Goal: Information Seeking & Learning: Learn about a topic

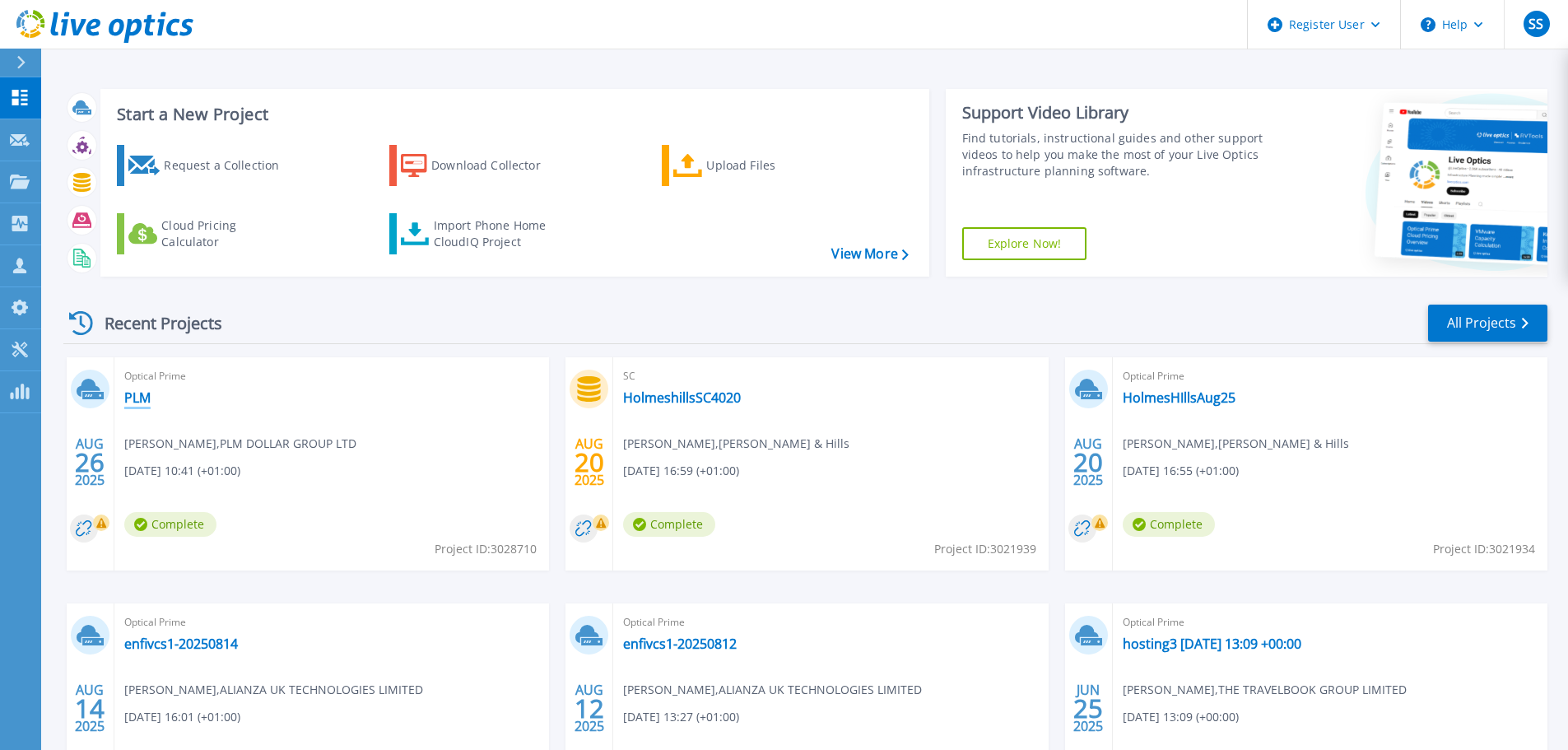
click at [137, 394] on link "PLM" at bounding box center [137, 397] width 27 height 17
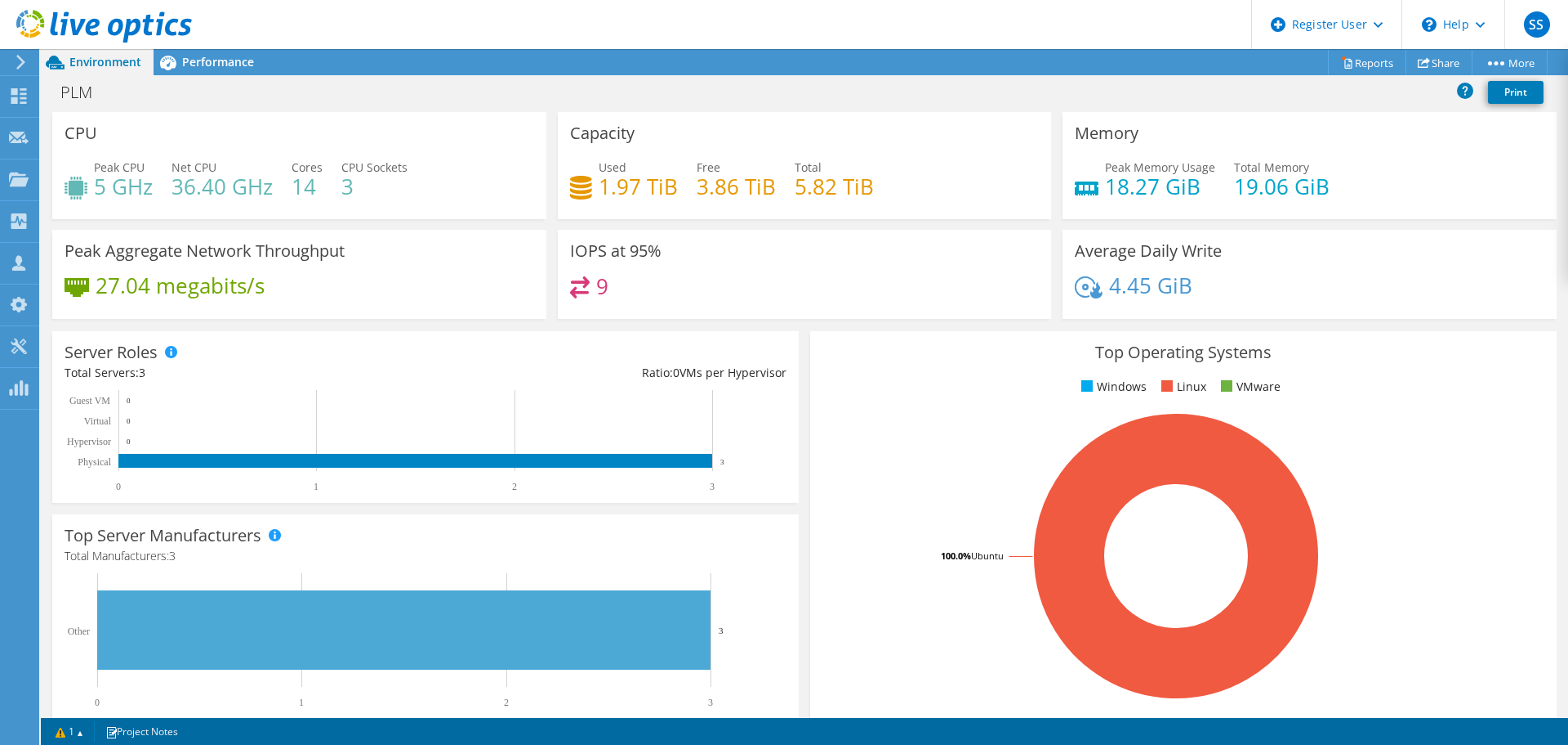
scroll to position [246, 0]
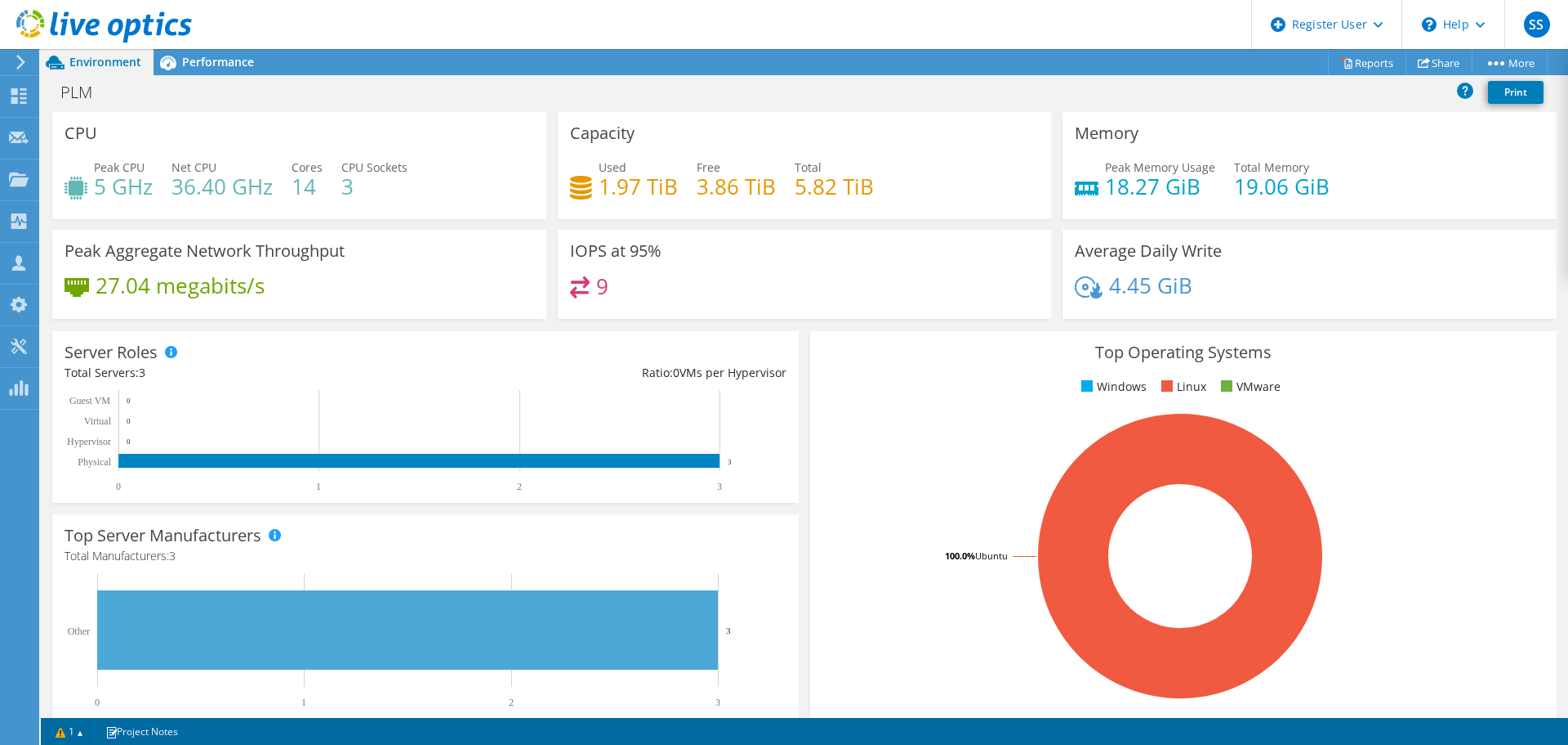
click at [207, 60] on span "Performance" at bounding box center [218, 62] width 72 height 16
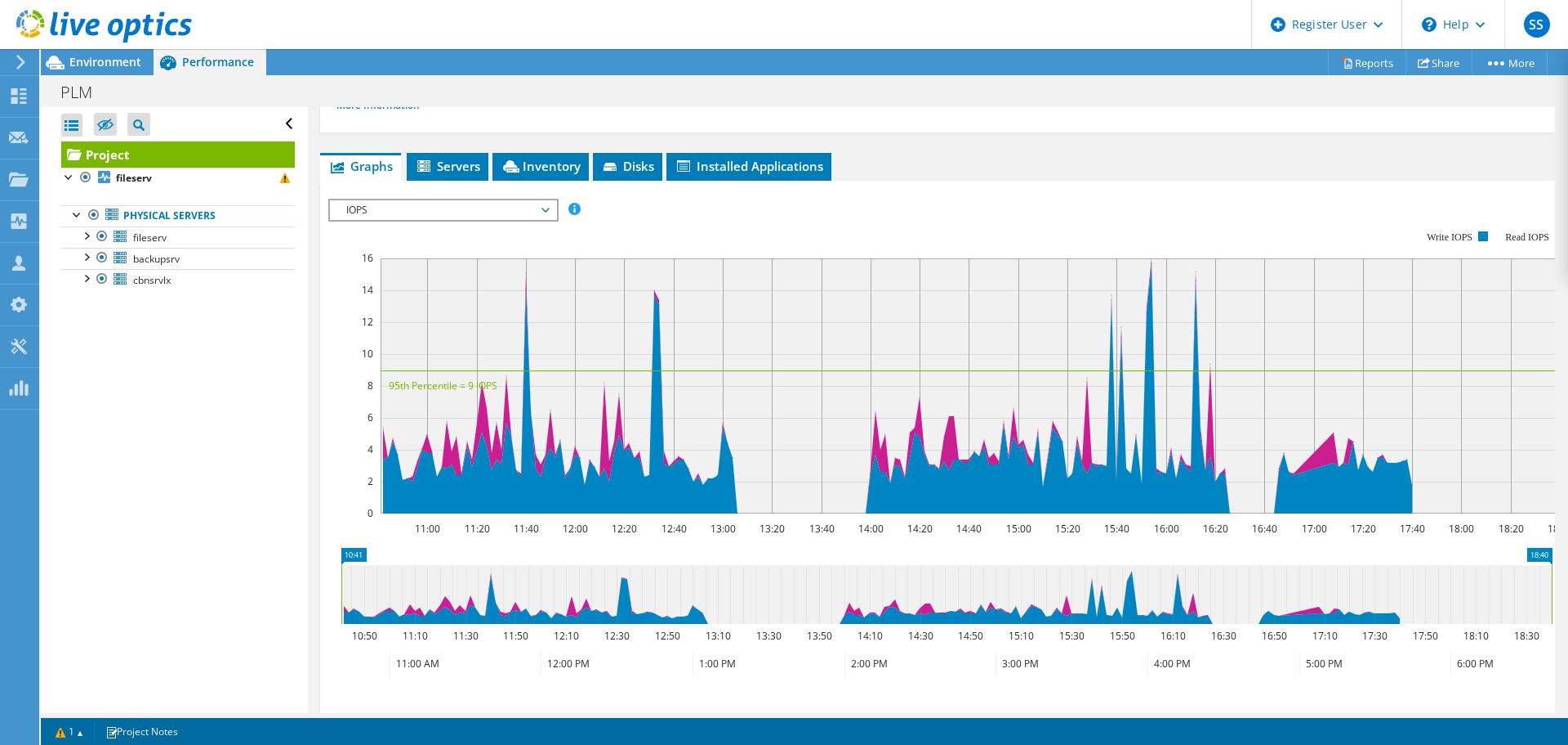
click at [107, 67] on span "Environment" at bounding box center [105, 62] width 72 height 16
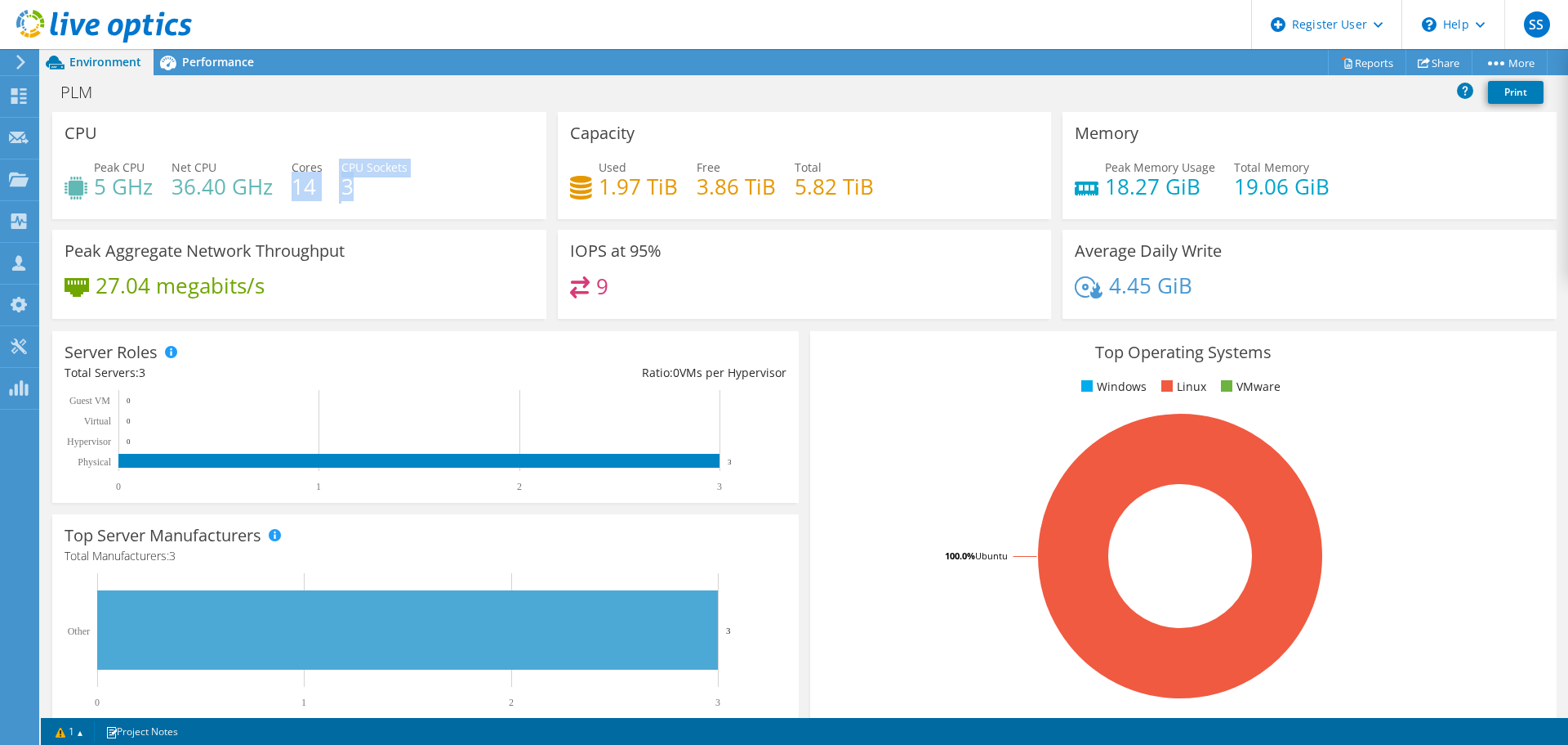
drag, startPoint x: 293, startPoint y: 188, endPoint x: 364, endPoint y: 196, distance: 71.4
click at [377, 190] on div "Peak CPU 5 GHz Net CPU 36.40 GHz Cores 14 CPU Sockets 3" at bounding box center [299, 186] width 469 height 53
click at [312, 195] on h4 "14" at bounding box center [307, 186] width 31 height 18
click at [309, 195] on h4 "14" at bounding box center [307, 186] width 31 height 18
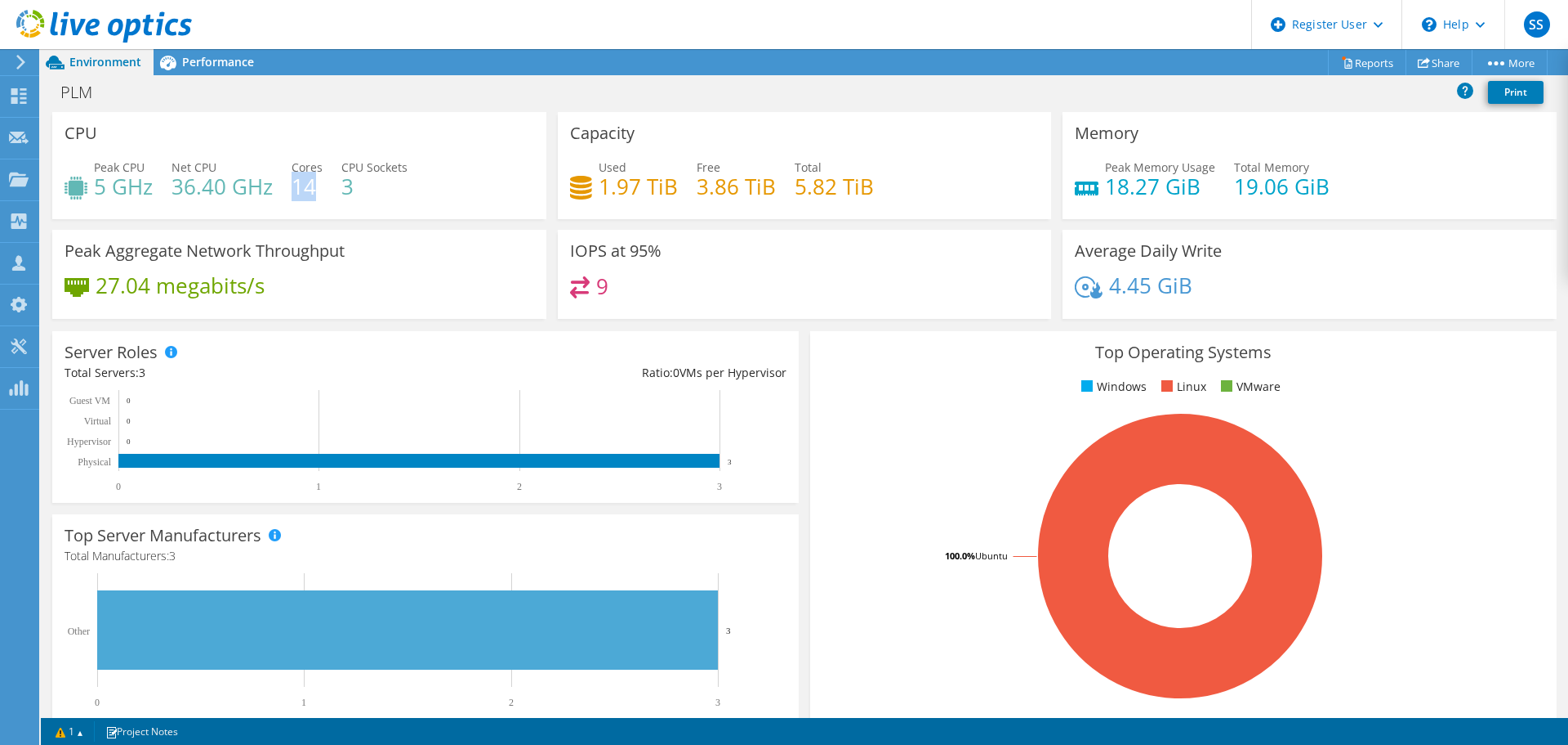
click at [309, 195] on h4 "14" at bounding box center [307, 186] width 31 height 18
drag, startPoint x: 98, startPoint y: 192, endPoint x: 148, endPoint y: 189, distance: 50.1
click at [148, 189] on h4 "5 GHz" at bounding box center [123, 186] width 59 height 18
click at [174, 185] on h4 "36.40 GHz" at bounding box center [222, 186] width 102 height 18
drag, startPoint x: 173, startPoint y: 167, endPoint x: 252, endPoint y: 171, distance: 79.1
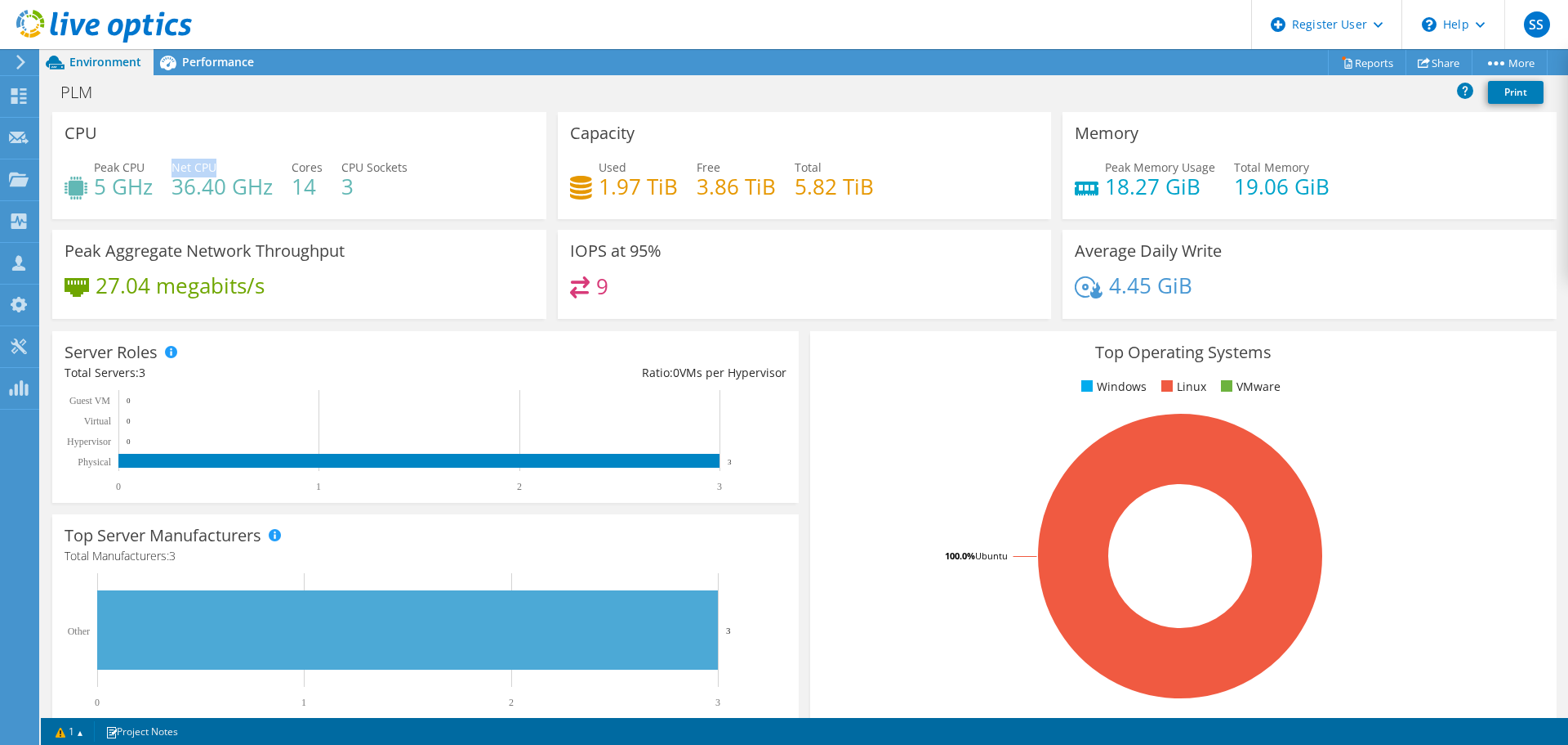
click at [252, 171] on div "Net CPU 36.40 GHz" at bounding box center [222, 177] width 102 height 37
drag, startPoint x: 176, startPoint y: 188, endPoint x: 273, endPoint y: 192, distance: 97.1
click at [273, 192] on div "Peak CPU 5 GHz Net CPU 36.40 GHz Cores 14 CPU Sockets 3" at bounding box center [299, 186] width 469 height 53
drag, startPoint x: 95, startPoint y: 190, endPoint x: 166, endPoint y: 190, distance: 71.0
click at [166, 190] on div "Peak CPU 5 GHz Net CPU 36.40 GHz Cores 14 CPU Sockets 3" at bounding box center [299, 186] width 469 height 53
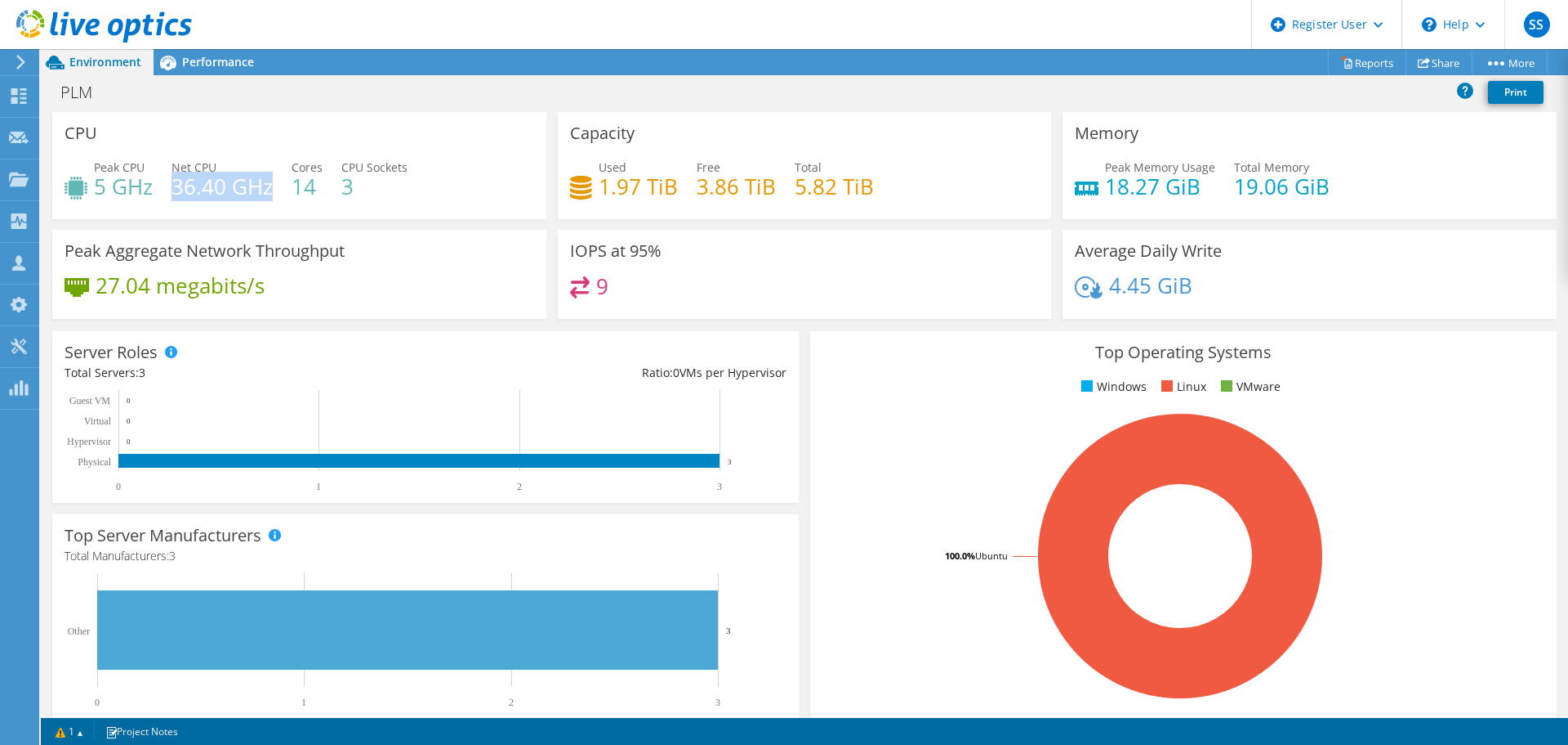
drag, startPoint x: 175, startPoint y: 188, endPoint x: 269, endPoint y: 192, distance: 94.1
click at [269, 192] on h4 "36.40 GHz" at bounding box center [222, 186] width 102 height 18
click at [808, 195] on h4 "5.82 TiB" at bounding box center [834, 186] width 79 height 18
drag, startPoint x: 788, startPoint y: 188, endPoint x: 867, endPoint y: 188, distance: 79.0
click at [867, 188] on h4 "5.82 TiB" at bounding box center [834, 186] width 79 height 18
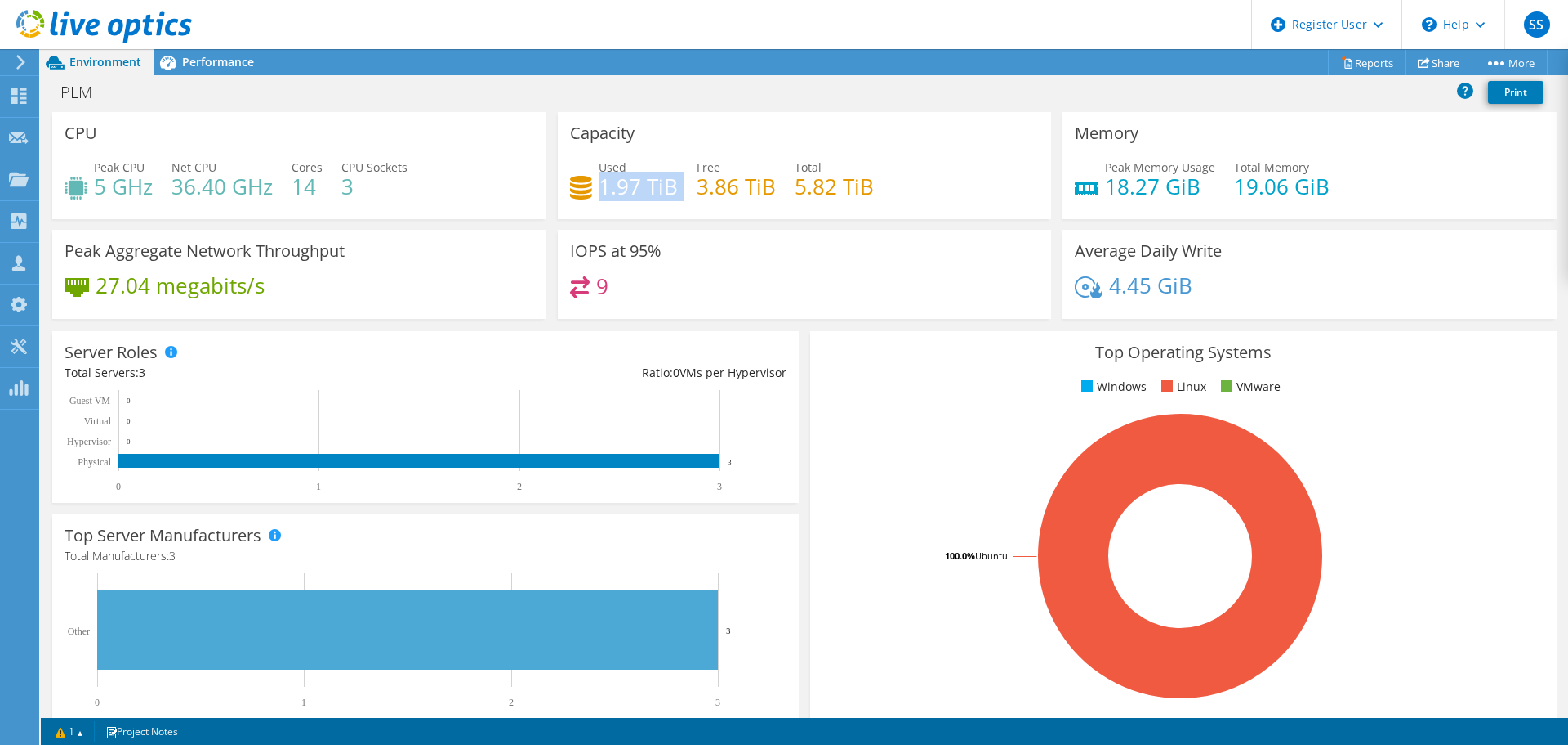
drag, startPoint x: 596, startPoint y: 186, endPoint x: 677, endPoint y: 191, distance: 81.2
click at [677, 191] on div "Used 1.97 TiB Free 3.86 TiB Total 5.82 TiB" at bounding box center [805, 186] width 469 height 53
drag, startPoint x: 695, startPoint y: 188, endPoint x: 791, endPoint y: 189, distance: 96.0
click at [791, 189] on div "Used 1.97 TiB Free 3.86 TiB Total 5.82 TiB" at bounding box center [805, 186] width 469 height 53
click at [837, 283] on div "9" at bounding box center [805, 294] width 469 height 36
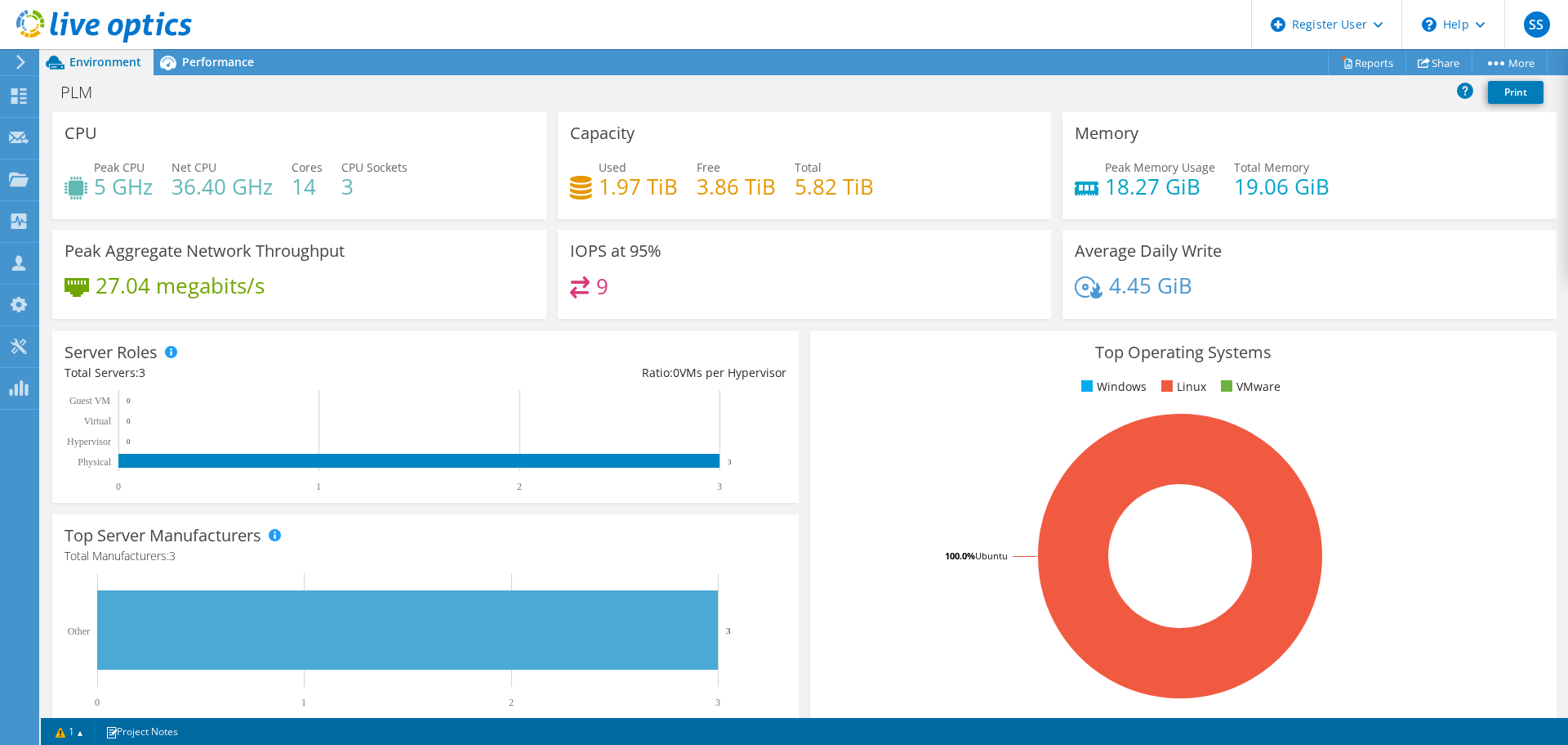
click at [849, 266] on div "IOPS at 95% 9" at bounding box center [805, 274] width 494 height 89
drag, startPoint x: 1100, startPoint y: 184, endPoint x: 1307, endPoint y: 192, distance: 207.2
click at [1307, 192] on div "Peak Memory Usage 18.27 GiB Total Memory 19.06 GiB" at bounding box center [1310, 186] width 469 height 53
click at [1357, 193] on div "Peak Memory Usage 18.27 GiB Total Memory 19.06 GiB" at bounding box center [1310, 186] width 469 height 53
drag, startPoint x: 1229, startPoint y: 189, endPoint x: 1336, endPoint y: 186, distance: 107.0
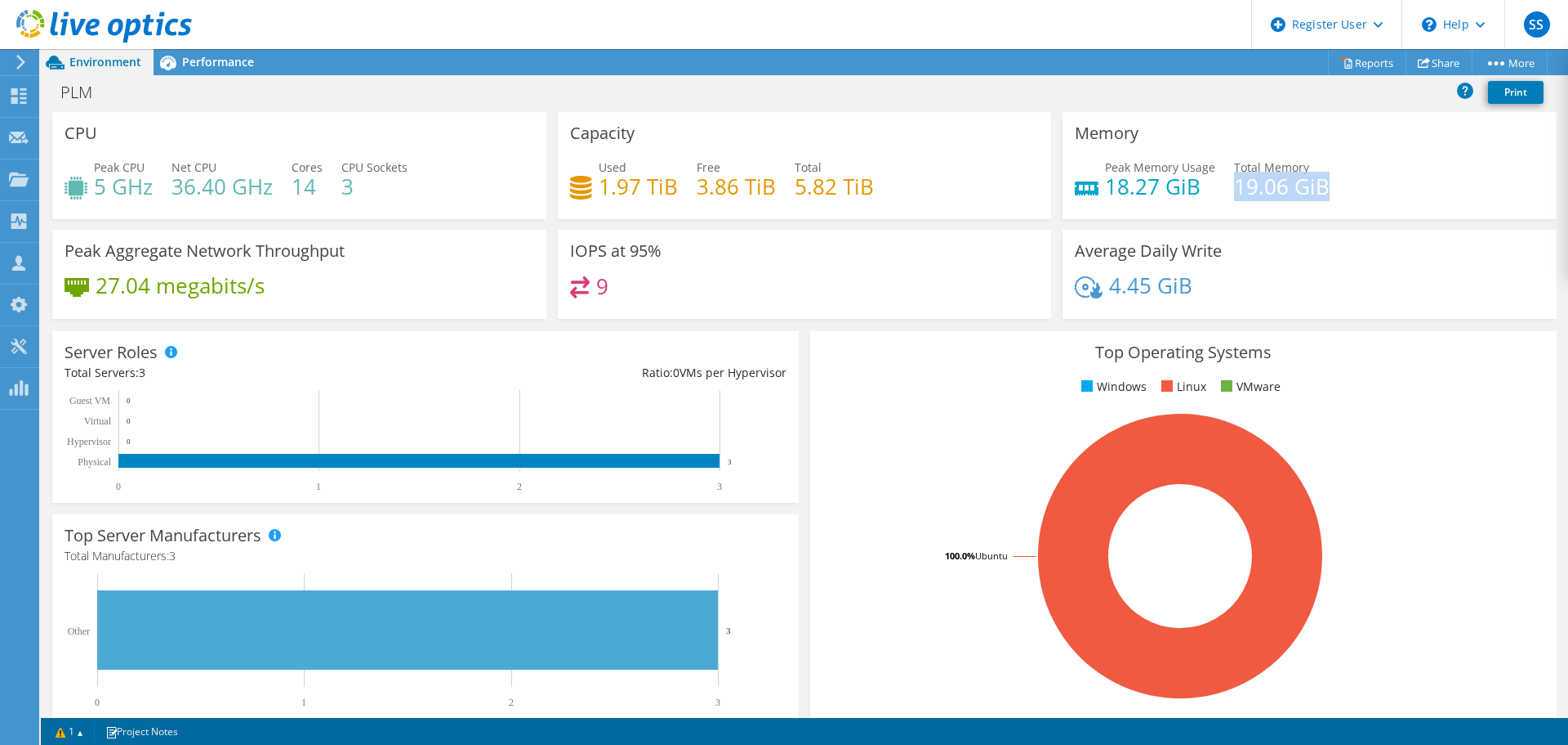
click at [1336, 186] on div "Peak Memory Usage 18.27 GiB Total Memory 19.06 GiB" at bounding box center [1310, 186] width 469 height 53
drag, startPoint x: 1099, startPoint y: 184, endPoint x: 1220, endPoint y: 184, distance: 121.0
click at [1220, 184] on div "Peak Memory Usage 18.27 GiB Total Memory 19.06 GiB" at bounding box center [1310, 186] width 469 height 53
click at [204, 292] on h4 "27.04 megabits/s" at bounding box center [179, 285] width 169 height 18
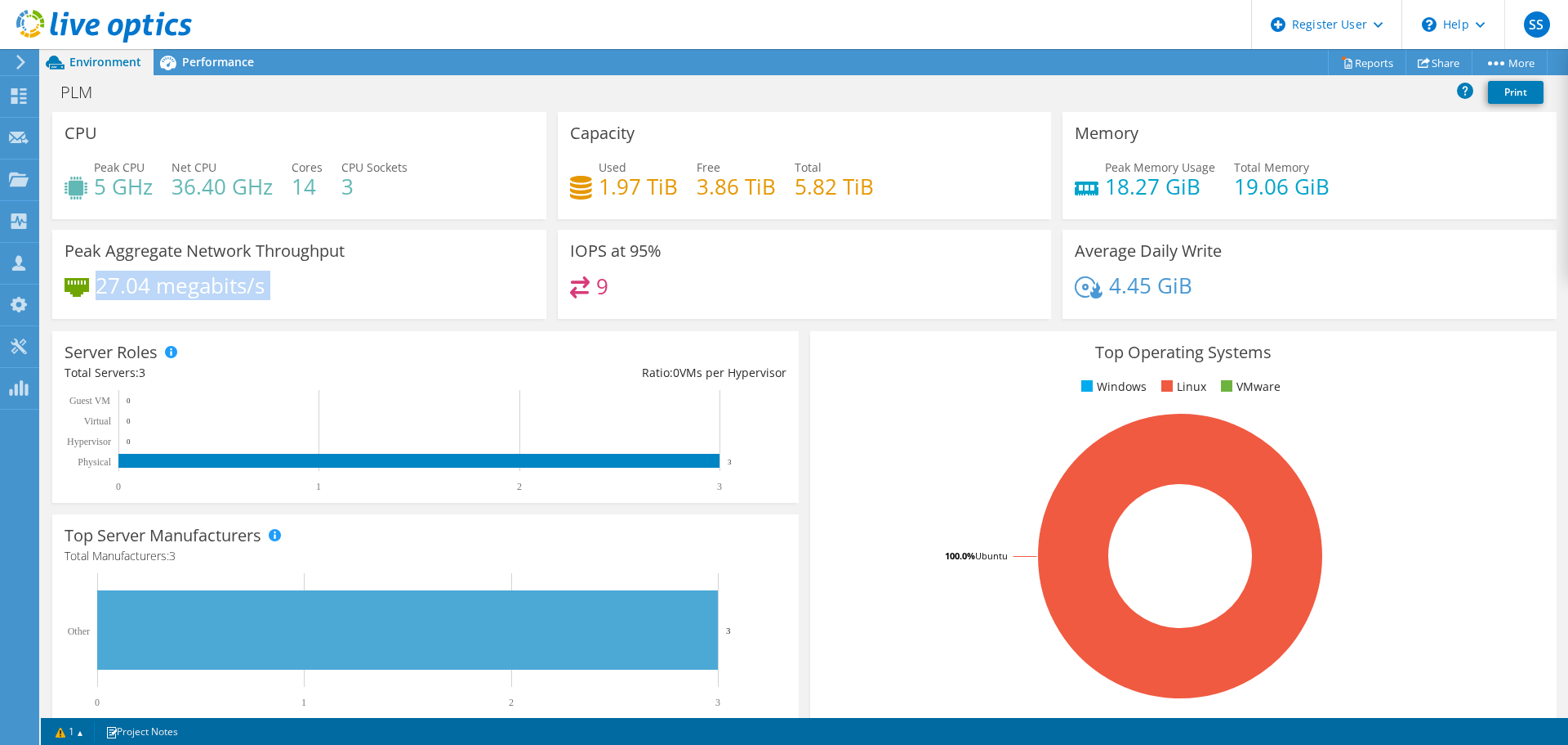
click at [204, 292] on h4 "27.04 megabits/s" at bounding box center [179, 285] width 169 height 18
click at [226, 293] on h4 "27.04 megabits/s" at bounding box center [179, 285] width 169 height 18
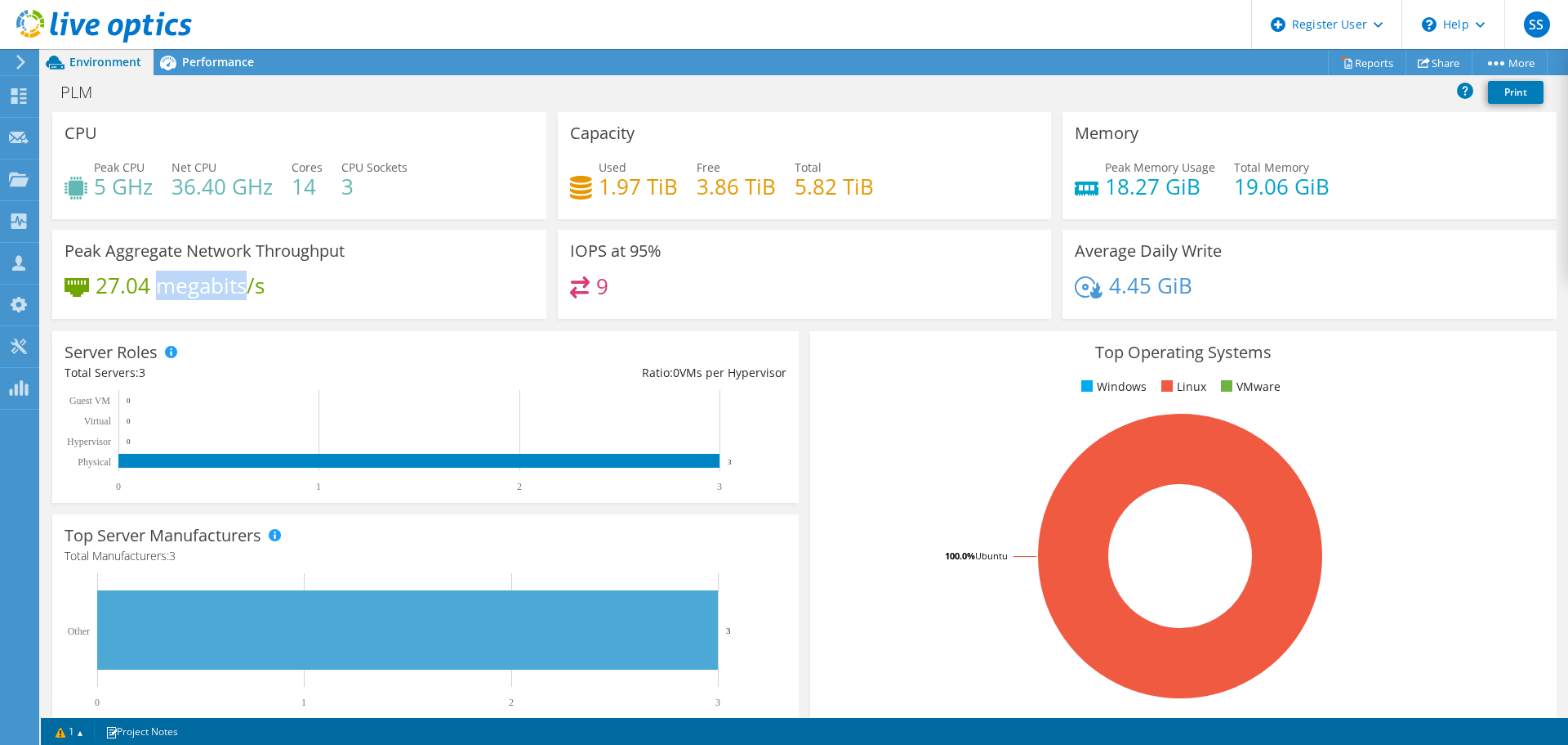
click at [226, 293] on h4 "27.04 megabits/s" at bounding box center [179, 285] width 169 height 18
click at [610, 257] on h3 "IOPS at 95%" at bounding box center [615, 251] width 92 height 18
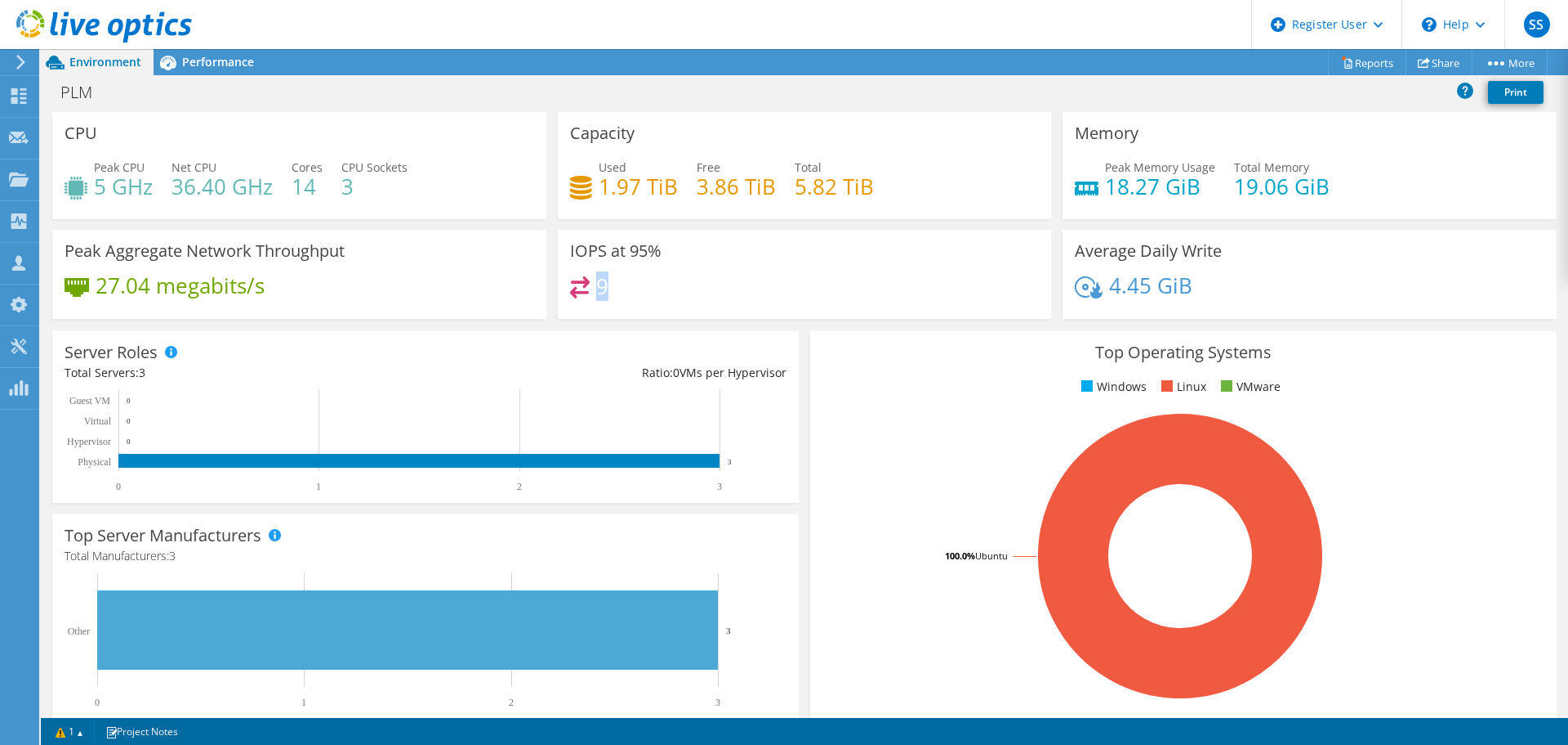
click at [597, 288] on h4 "9" at bounding box center [603, 286] width 12 height 18
click at [758, 286] on div "9" at bounding box center [805, 294] width 469 height 36
drag, startPoint x: 1192, startPoint y: 290, endPoint x: 1102, endPoint y: 288, distance: 90.0
click at [1102, 288] on div "4.45 GiB" at bounding box center [1310, 293] width 469 height 35
drag, startPoint x: 1106, startPoint y: 288, endPoint x: 892, endPoint y: 280, distance: 214.1
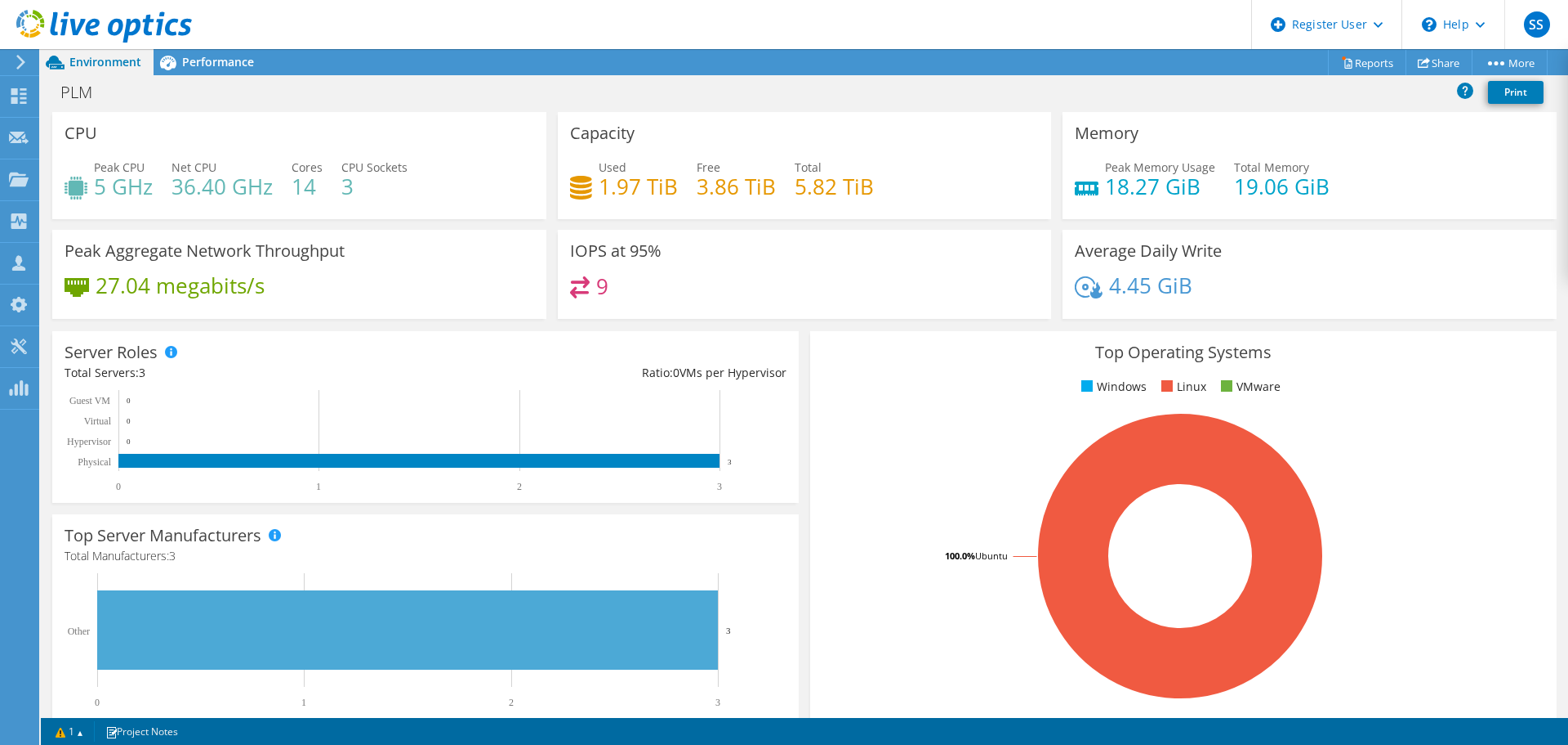
click at [892, 280] on div "9" at bounding box center [805, 294] width 469 height 36
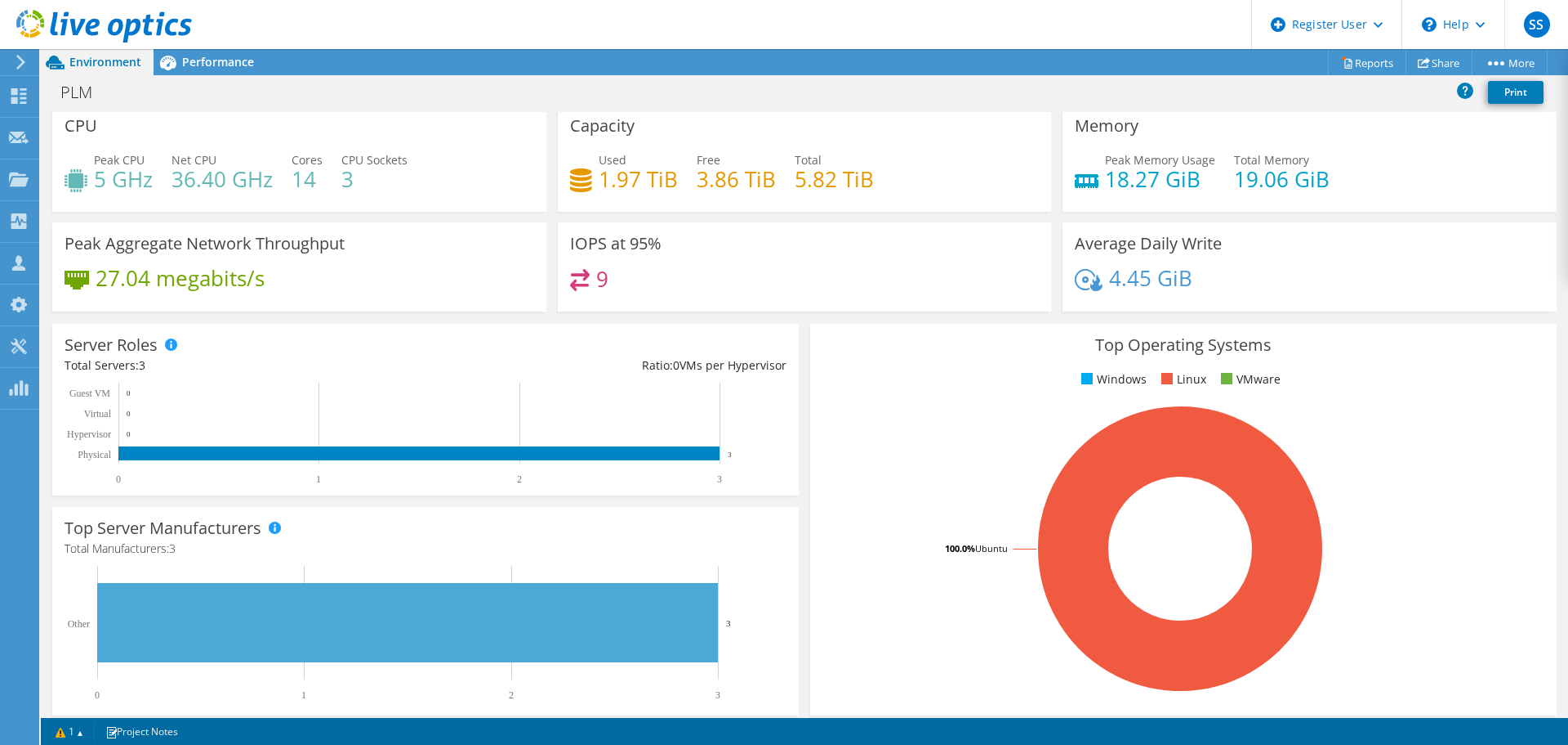
scroll to position [0, 0]
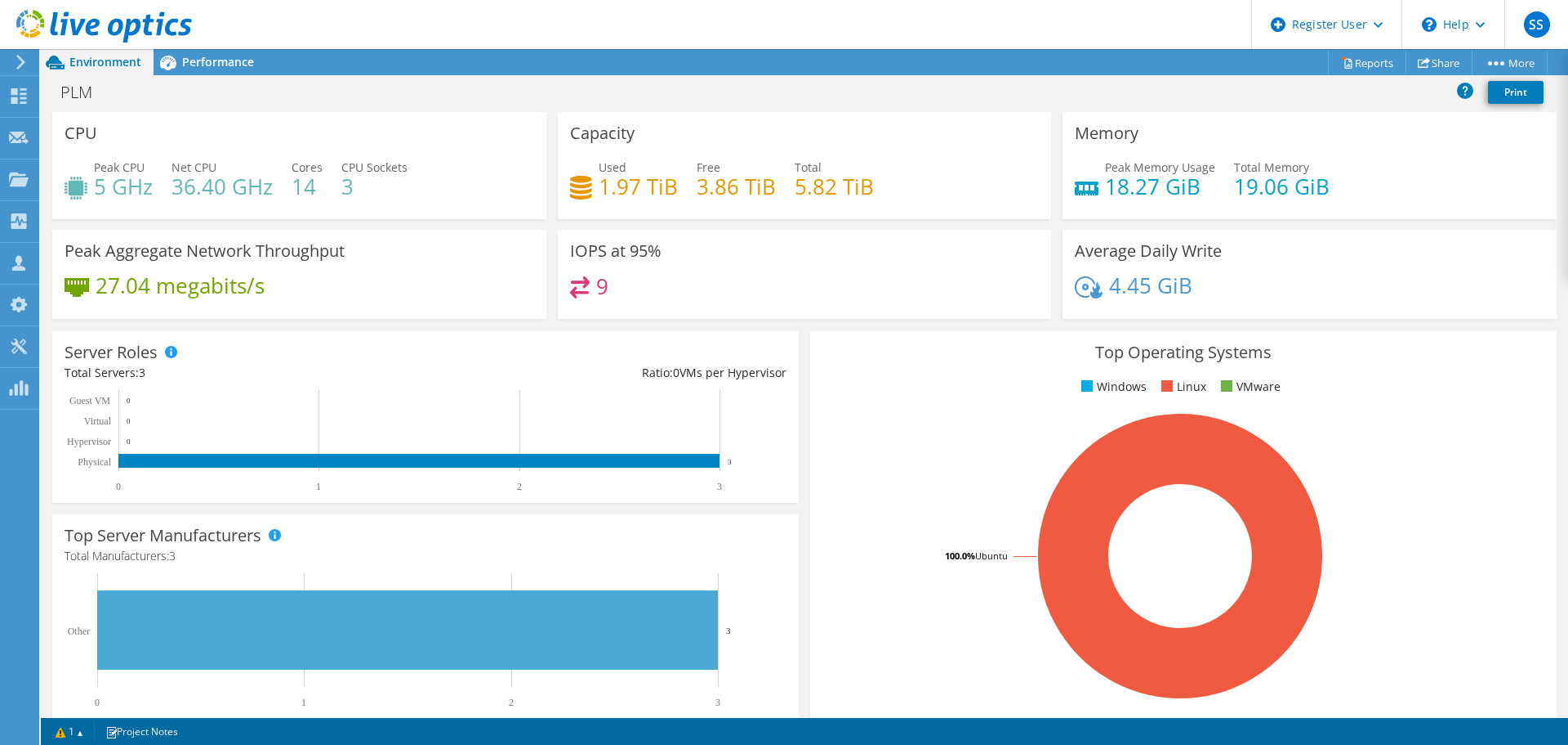
click at [208, 57] on span "Performance" at bounding box center [218, 62] width 72 height 16
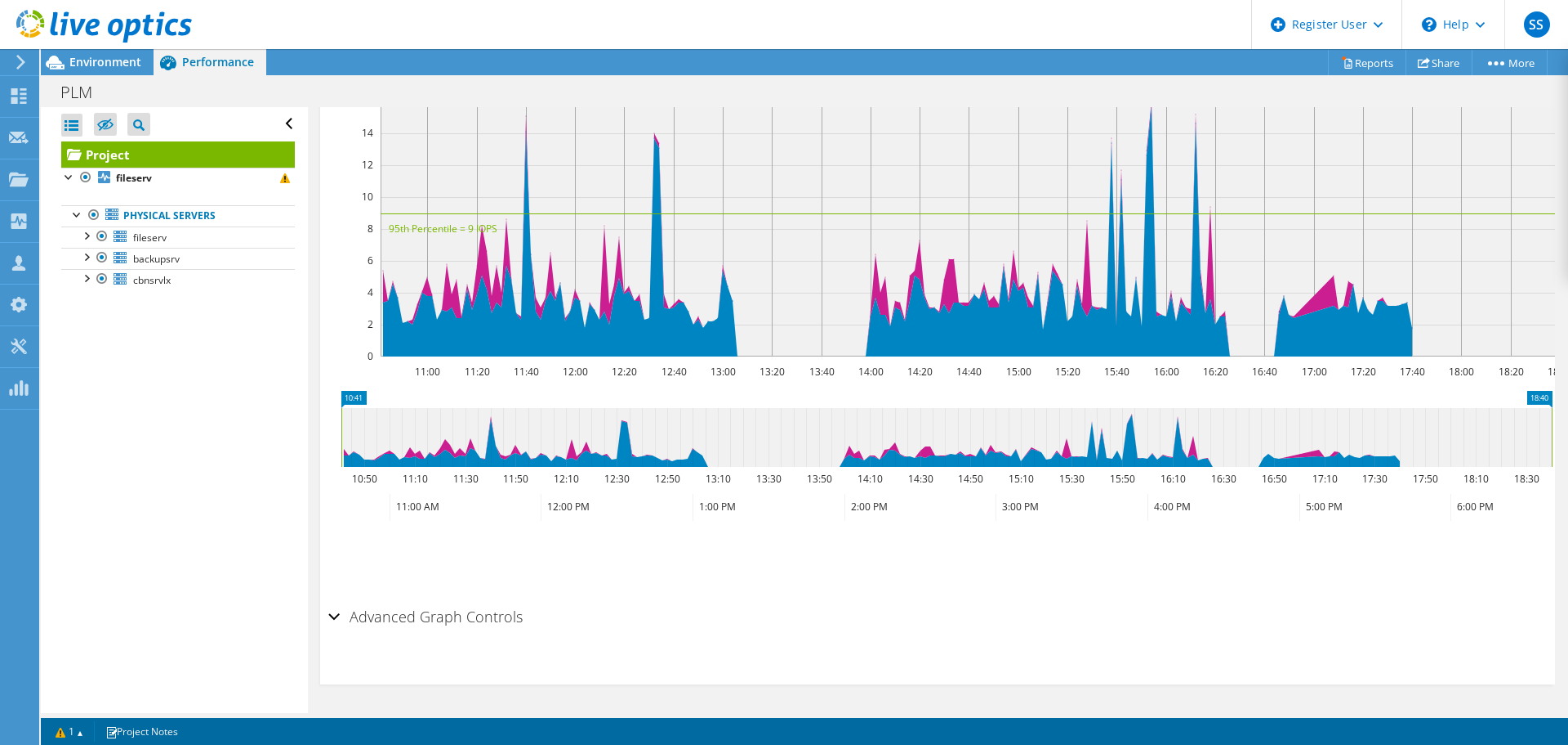
drag, startPoint x: 174, startPoint y: 272, endPoint x: 117, endPoint y: 336, distance: 85.7
click at [117, 336] on div "Open All Close All Hide Excluded Nodes Project Tree Filter" at bounding box center [174, 410] width 266 height 606
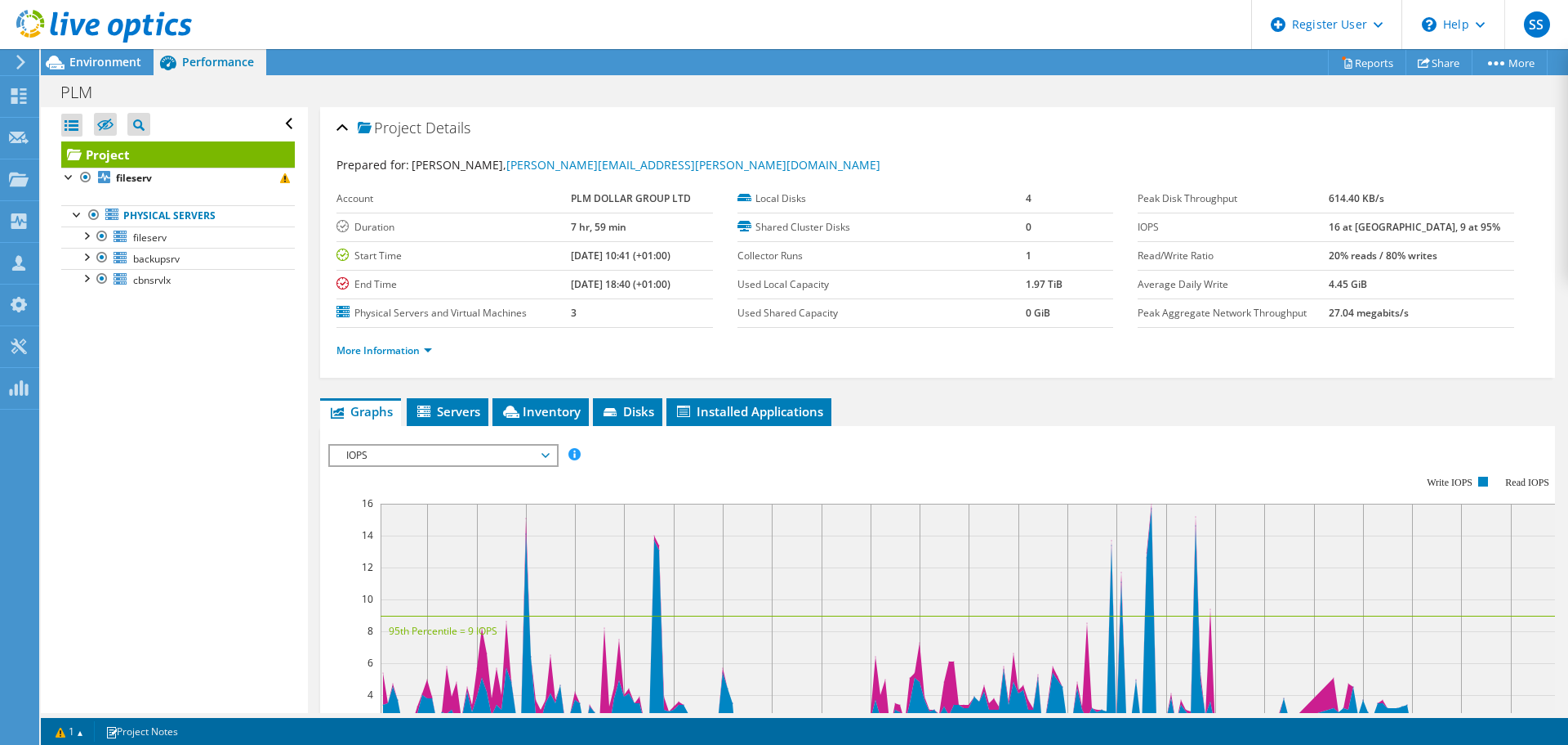
click at [605, 194] on b "PLM DOLLAR GROUP LTD" at bounding box center [631, 198] width 120 height 14
drag, startPoint x: 1361, startPoint y: 228, endPoint x: 1373, endPoint y: 229, distance: 12.0
click at [1373, 229] on b "16 at [GEOGRAPHIC_DATA], 9 at 95%" at bounding box center [1415, 227] width 172 height 14
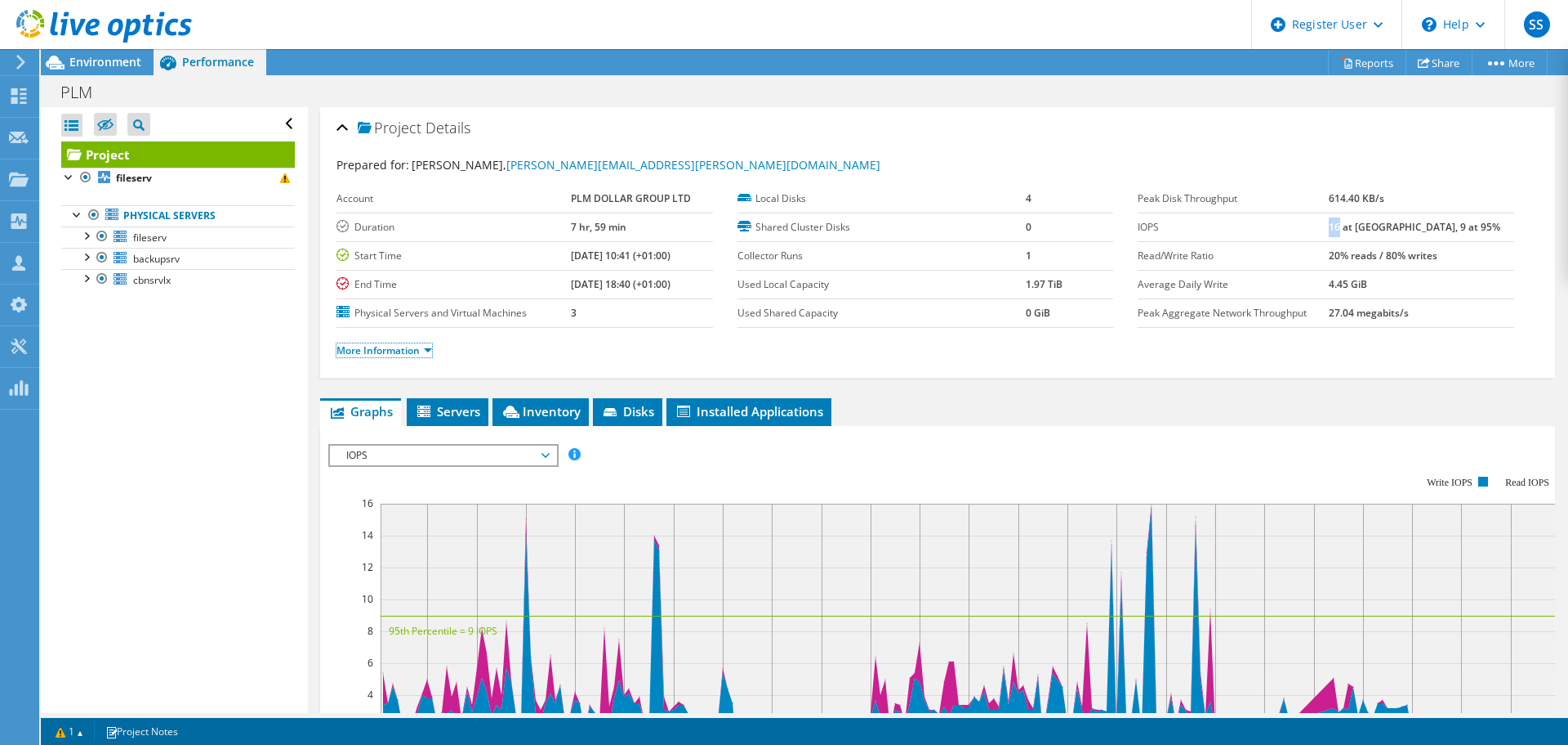
click at [398, 345] on link "More Information" at bounding box center [384, 350] width 96 height 14
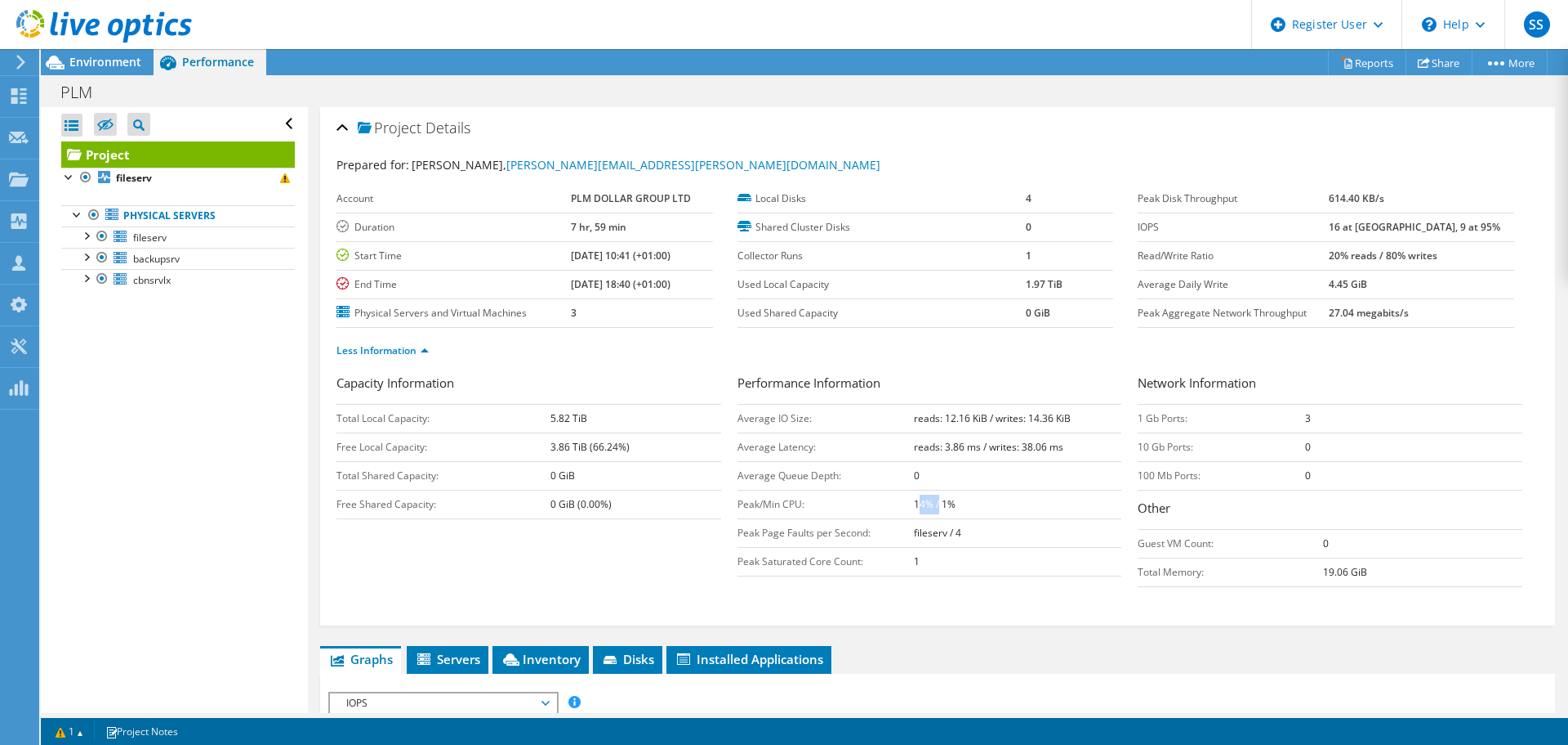
drag, startPoint x: 911, startPoint y: 506, endPoint x: 932, endPoint y: 502, distance: 21.4
click at [932, 502] on b "14% / 1%" at bounding box center [935, 504] width 41 height 14
click at [916, 506] on b "14% / 1%" at bounding box center [935, 504] width 41 height 14
drag, startPoint x: 907, startPoint y: 504, endPoint x: 927, endPoint y: 504, distance: 20.0
click at [927, 504] on b "14% / 1%" at bounding box center [935, 504] width 41 height 14
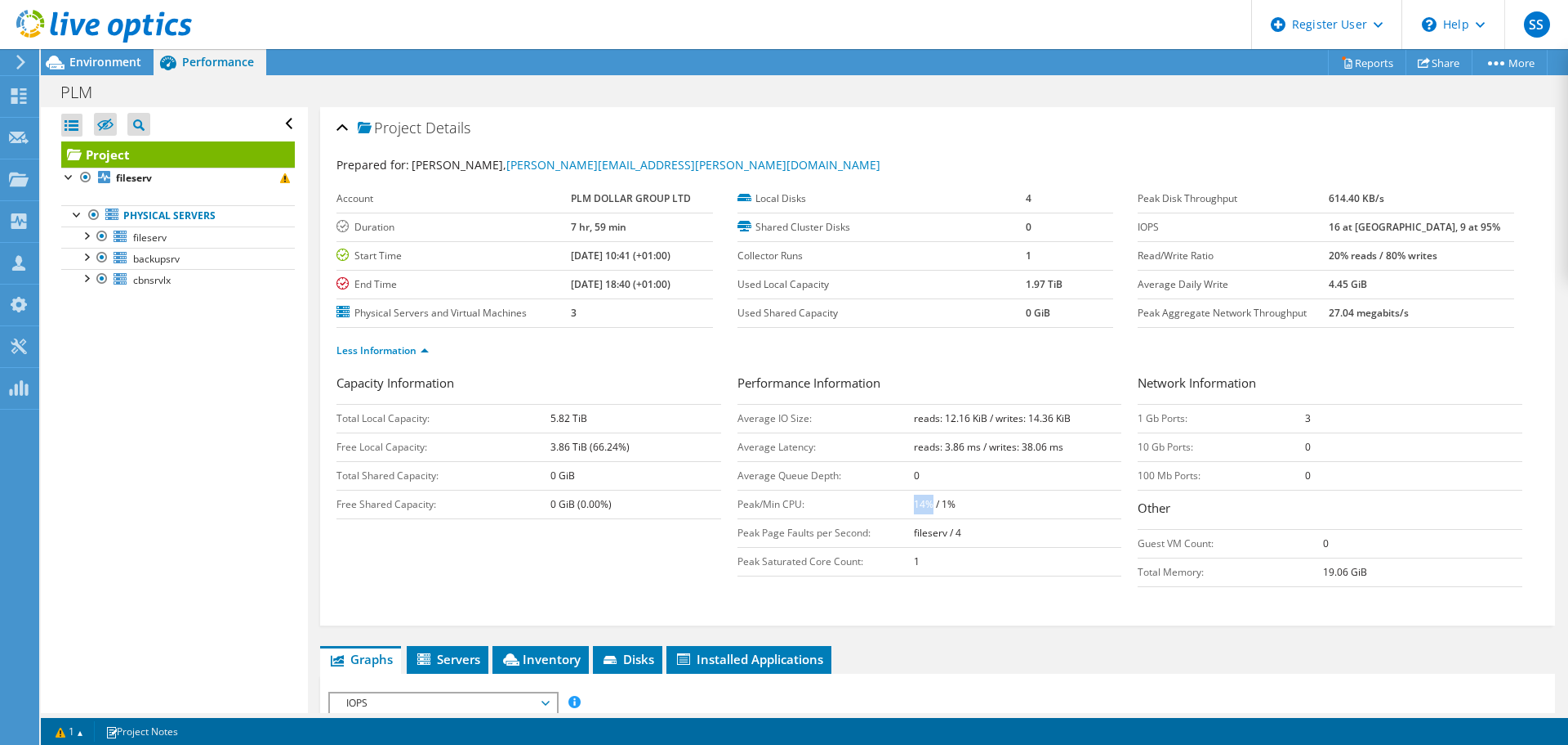
click at [559, 453] on b "3.86 TiB (66.24%)" at bounding box center [590, 447] width 79 height 14
click at [559, 480] on b "0 GiB" at bounding box center [562, 476] width 25 height 14
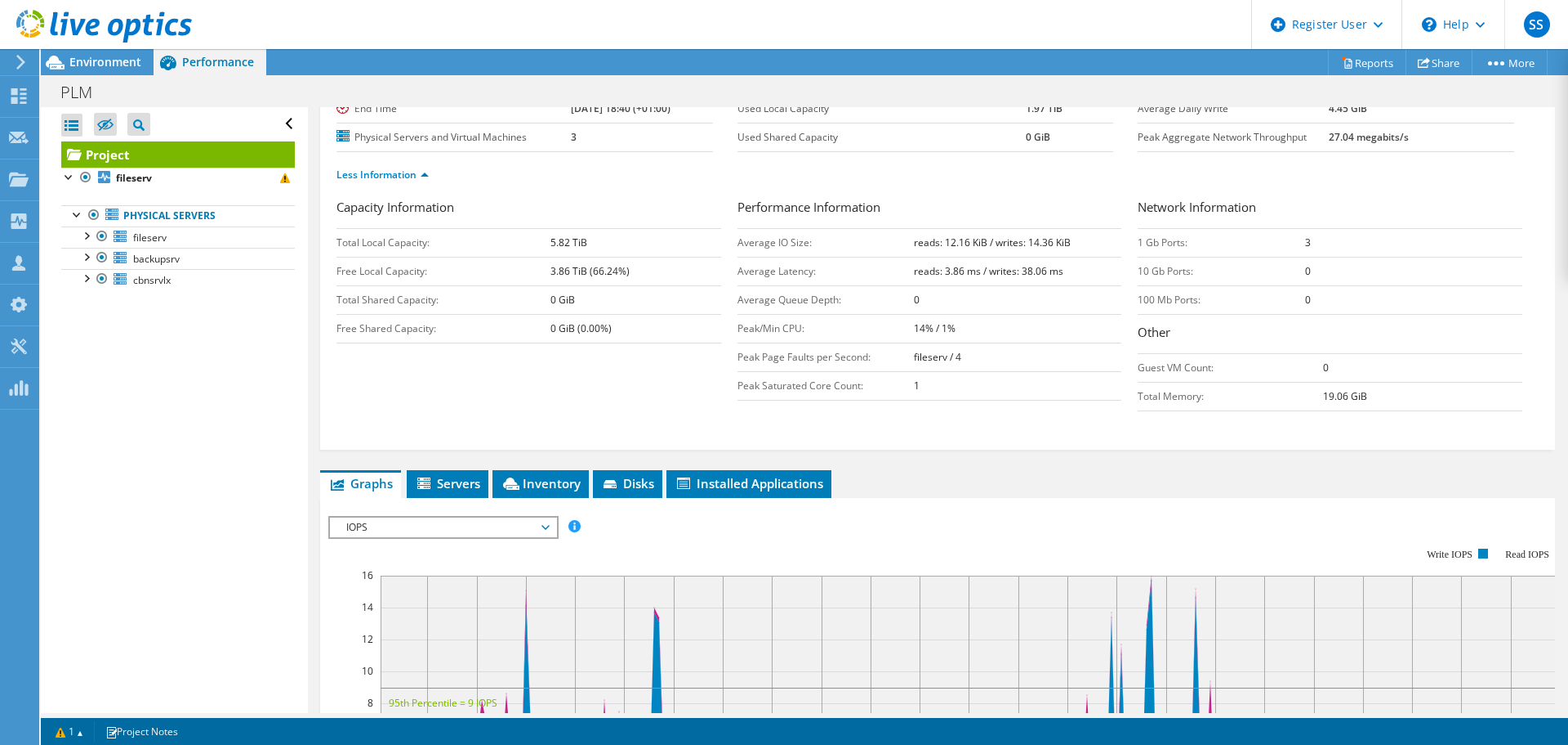
scroll to position [246, 0]
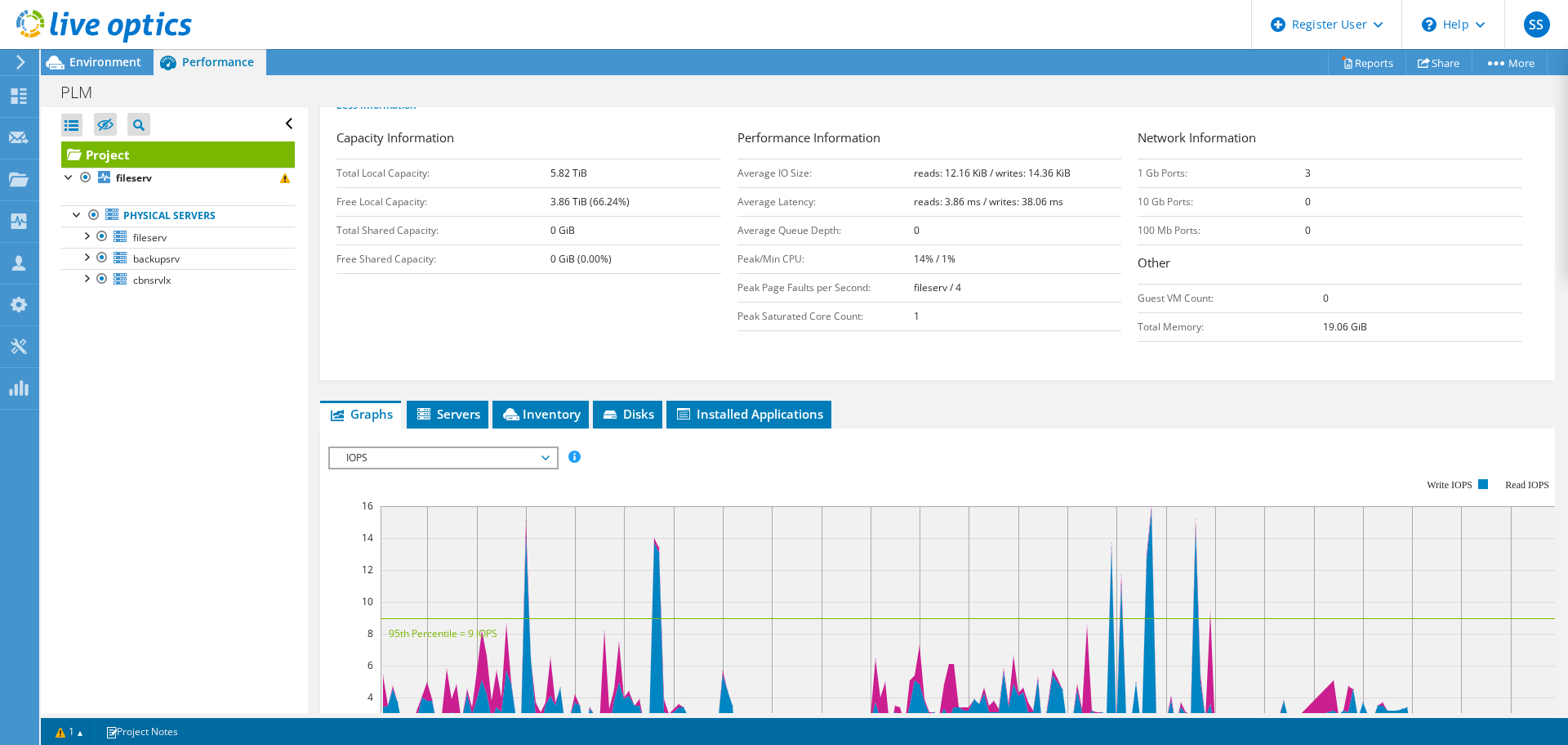
click at [447, 335] on div "Capacity Information Total Local Capacity: 5.82 TiB Free Local Capacity: 3.86 T…" at bounding box center [937, 239] width 1202 height 221
click at [458, 320] on div "Capacity Information Total Local Capacity: 5.82 TiB Free Local Capacity: 3.86 T…" at bounding box center [937, 239] width 1202 height 221
click at [410, 462] on span "IOPS" at bounding box center [443, 458] width 210 height 20
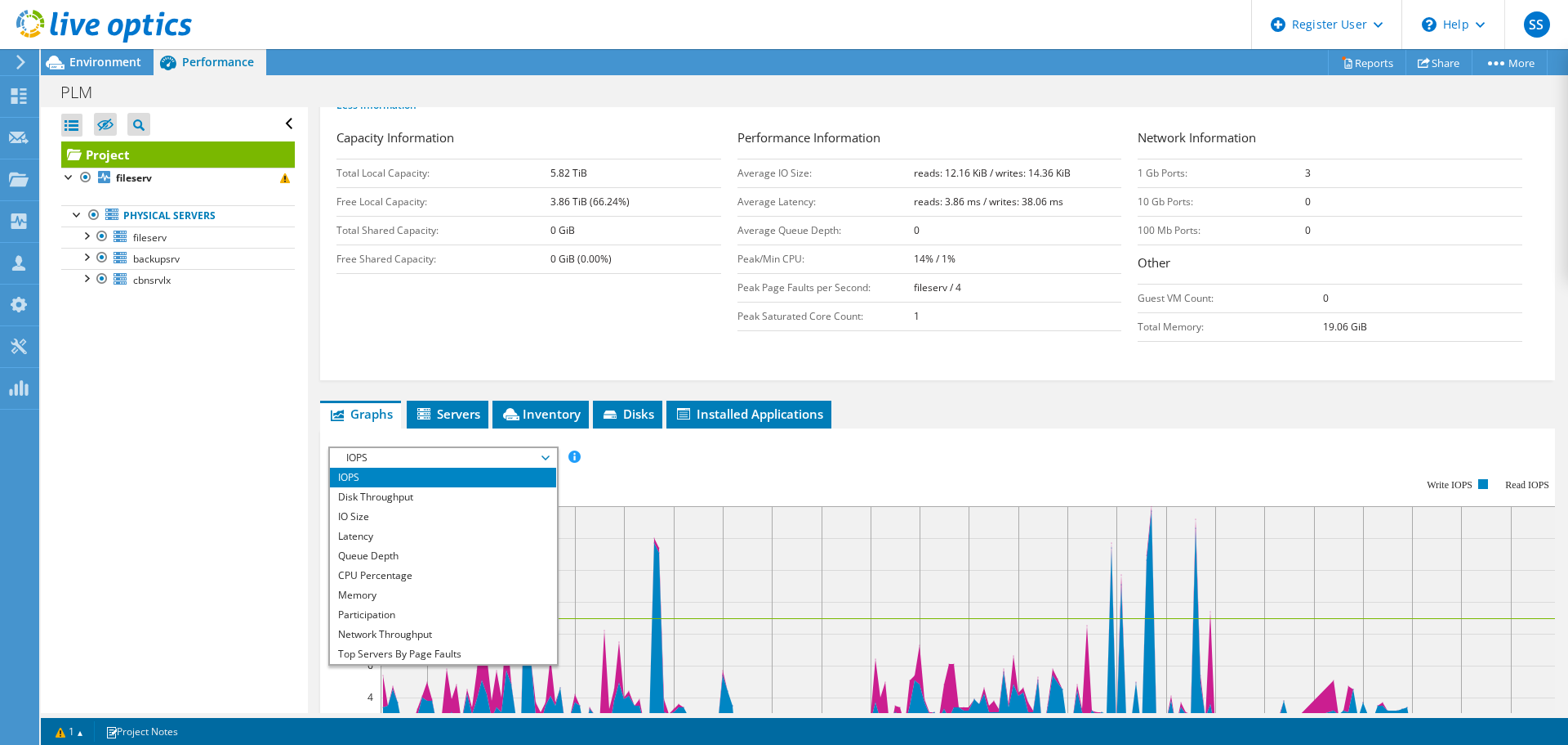
click at [372, 536] on li "Latency" at bounding box center [443, 536] width 226 height 20
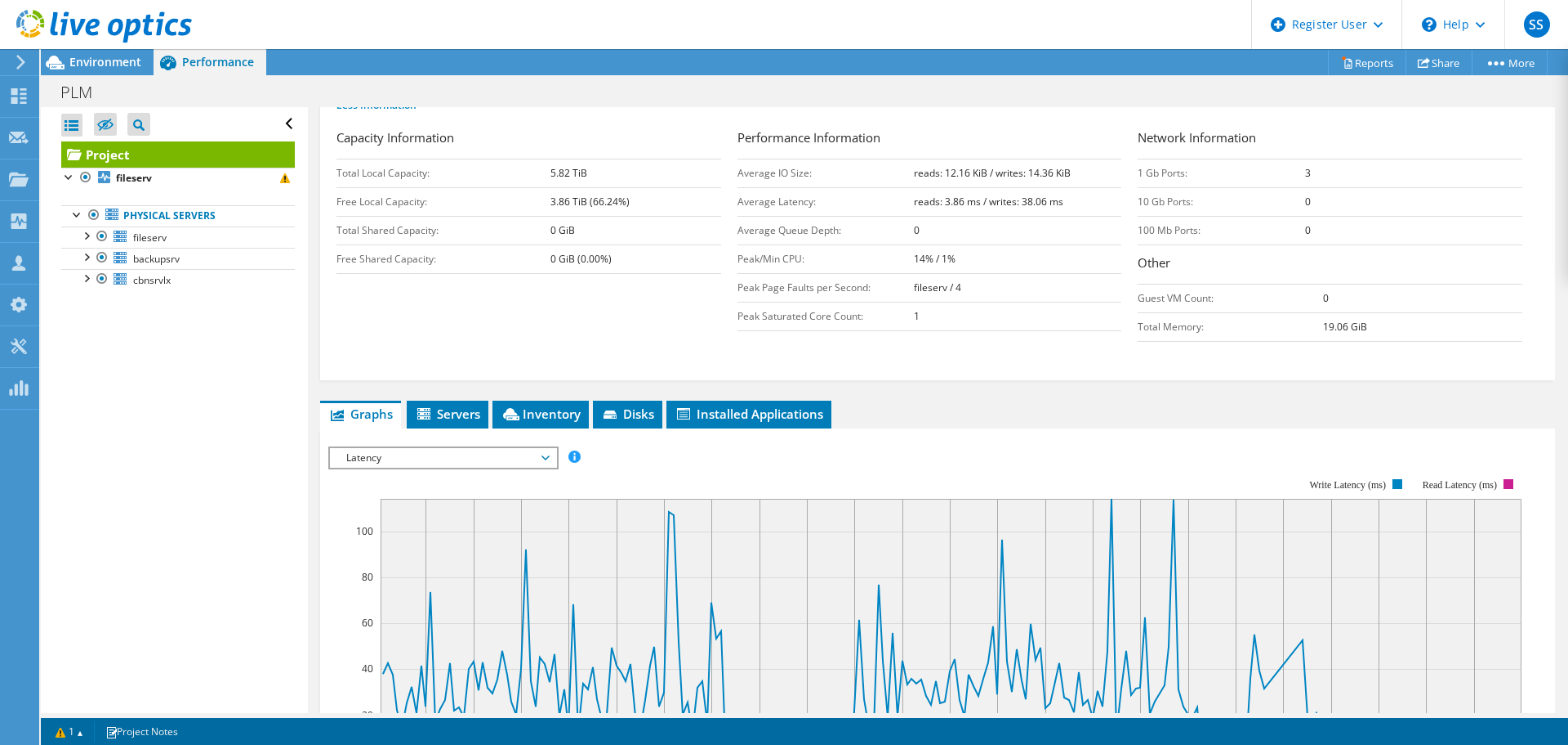
scroll to position [490, 0]
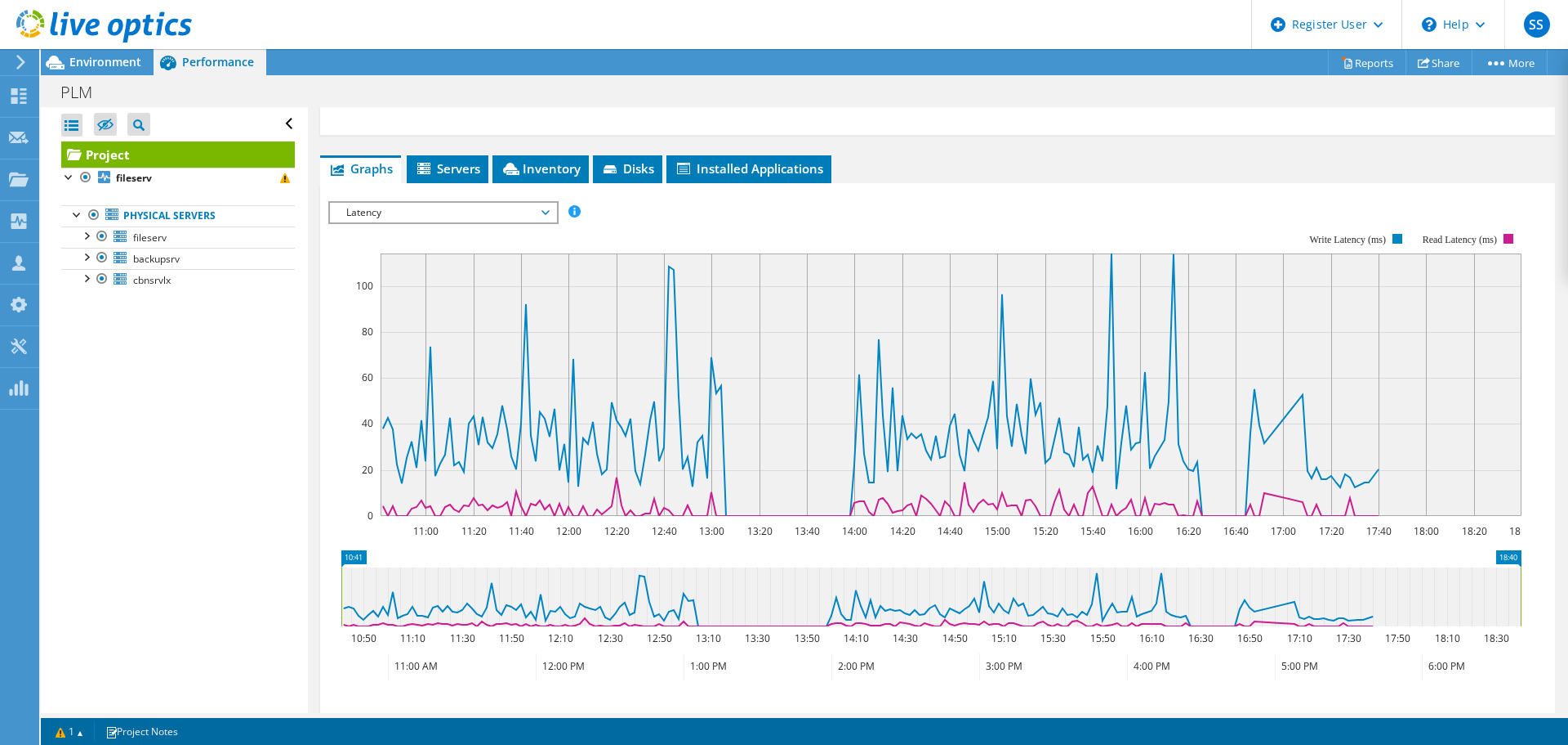
click at [375, 213] on span "Latency" at bounding box center [443, 212] width 210 height 20
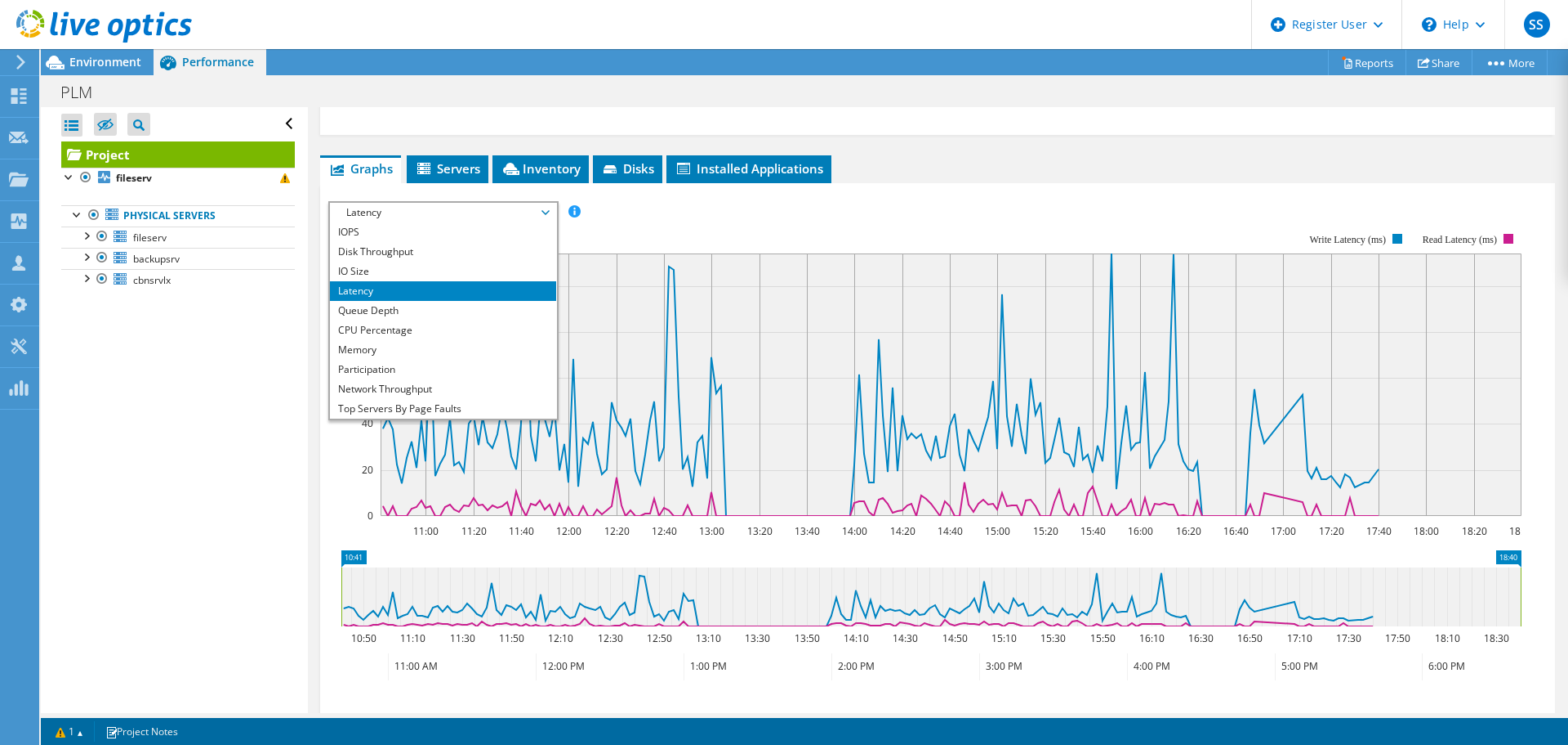
click at [369, 311] on li "Queue Depth" at bounding box center [443, 311] width 226 height 20
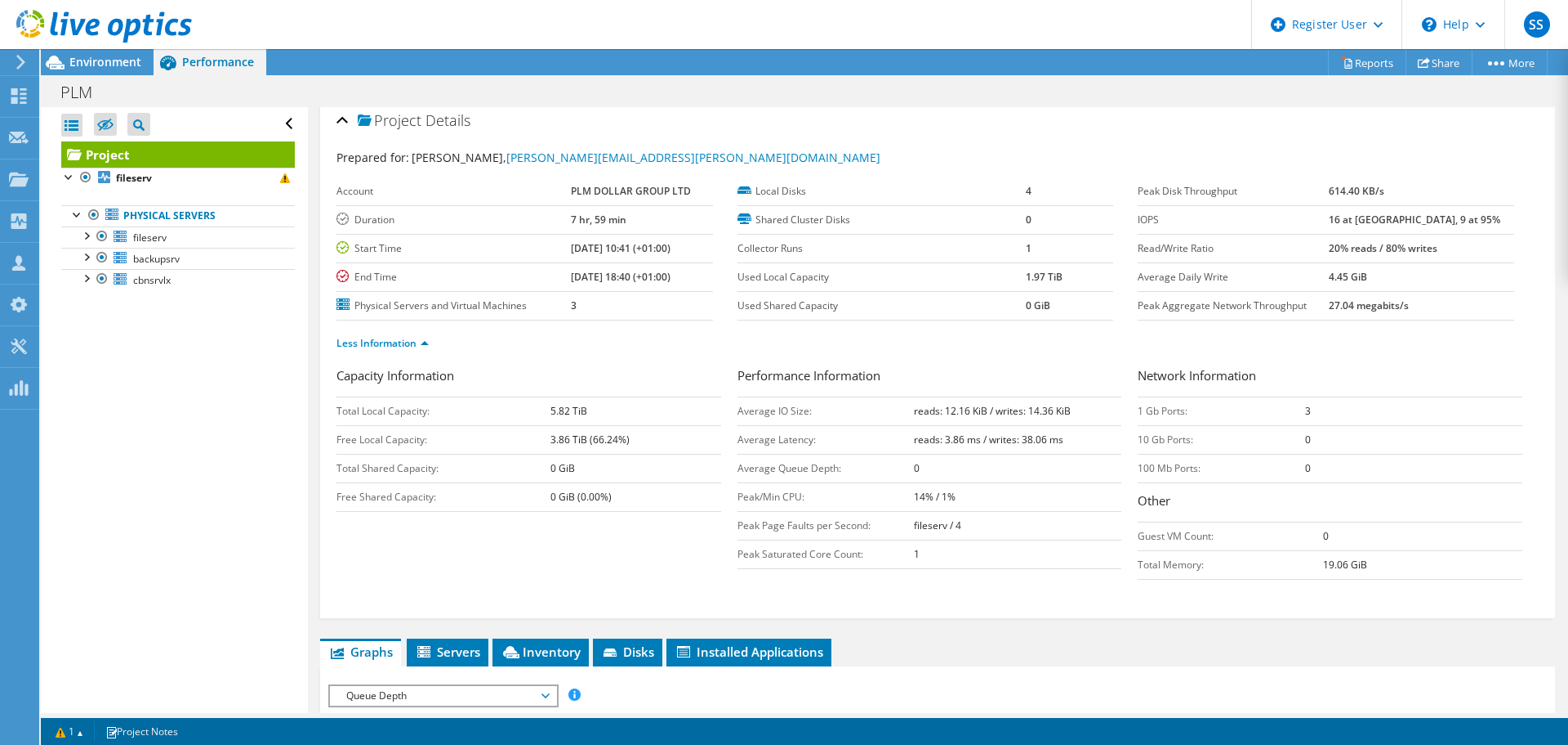
scroll to position [0, 0]
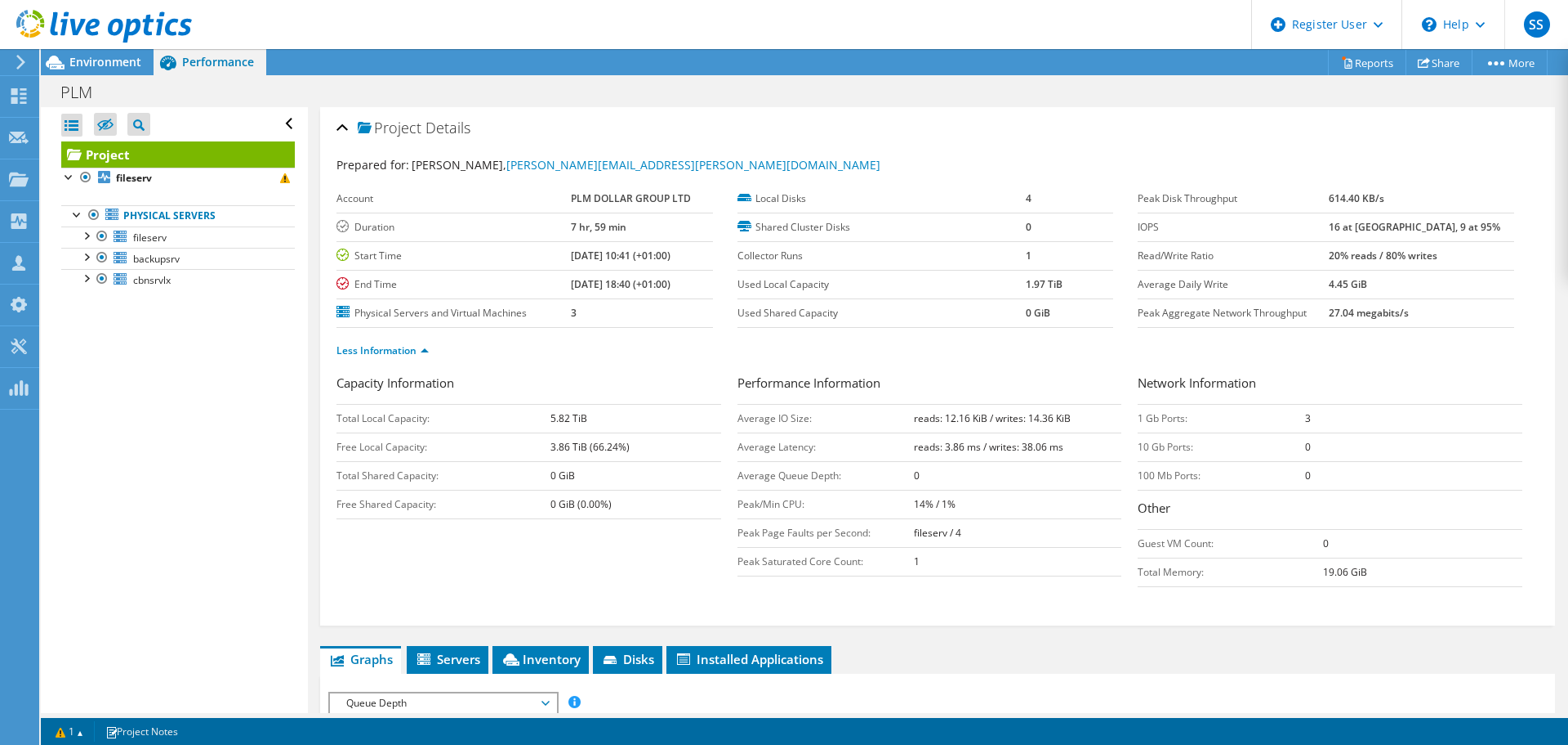
click at [593, 236] on td "7 hr, 59 min" at bounding box center [642, 226] width 142 height 29
click at [598, 228] on b "7 hr, 59 min" at bounding box center [599, 227] width 55 height 14
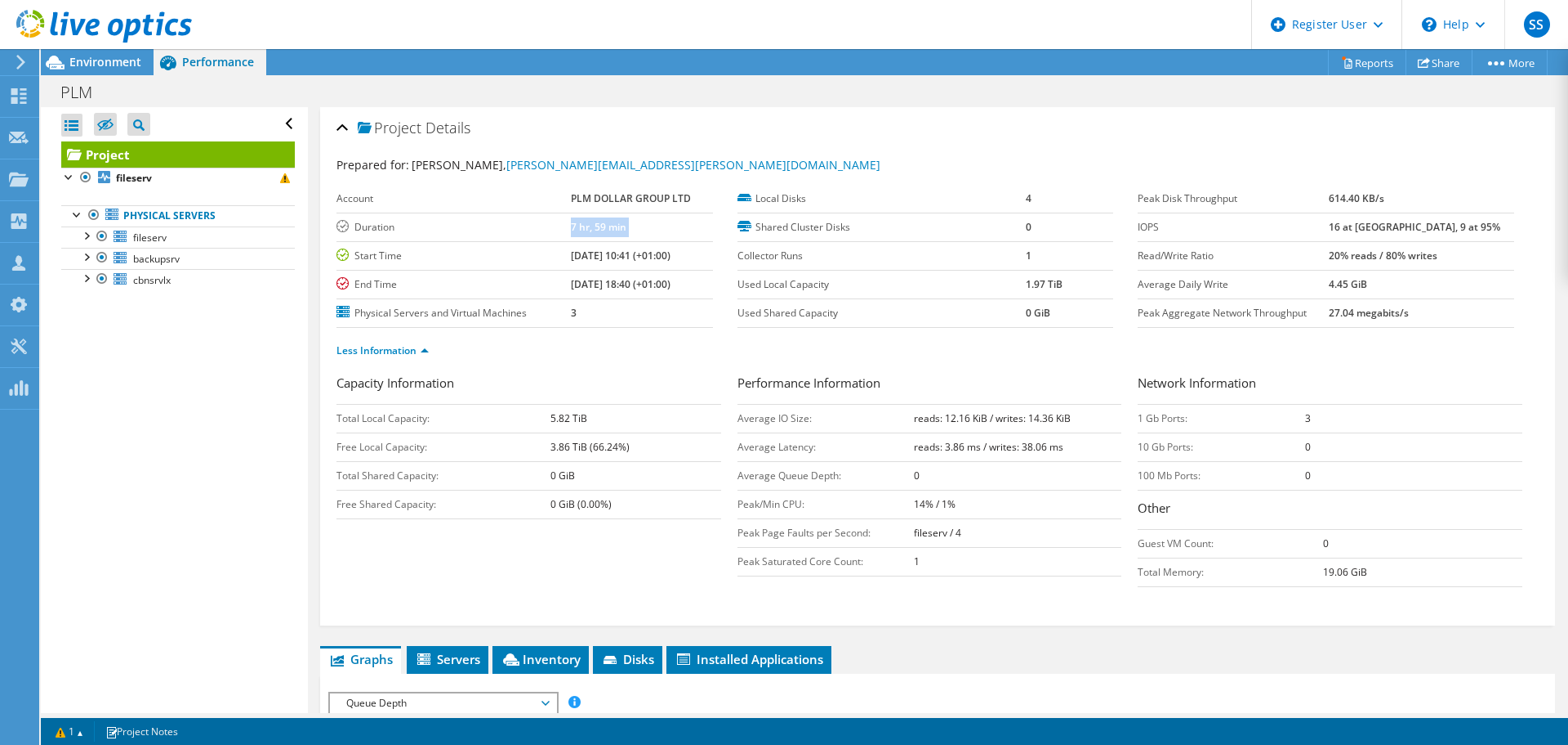
click at [598, 228] on b "7 hr, 59 min" at bounding box center [599, 227] width 55 height 14
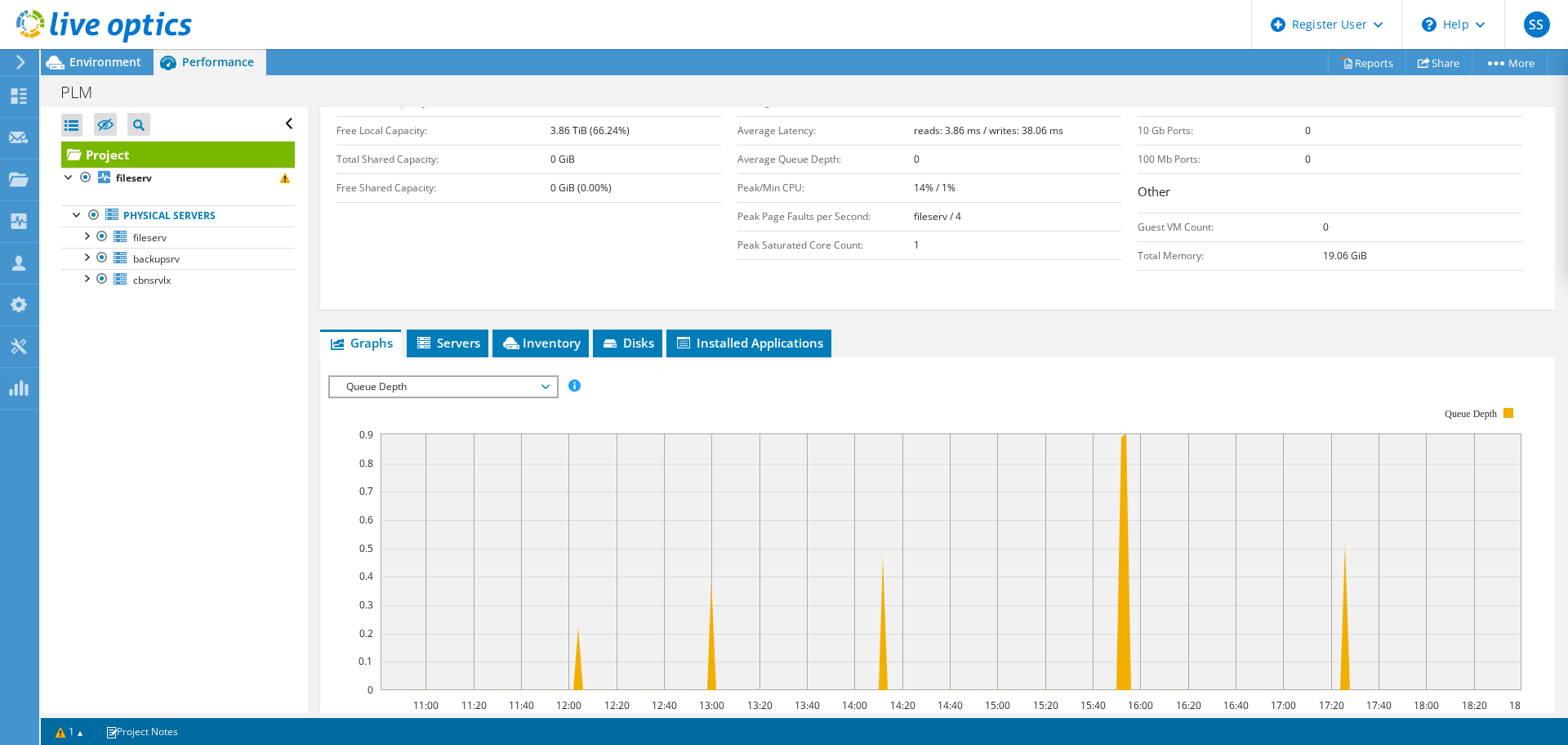
scroll to position [327, 0]
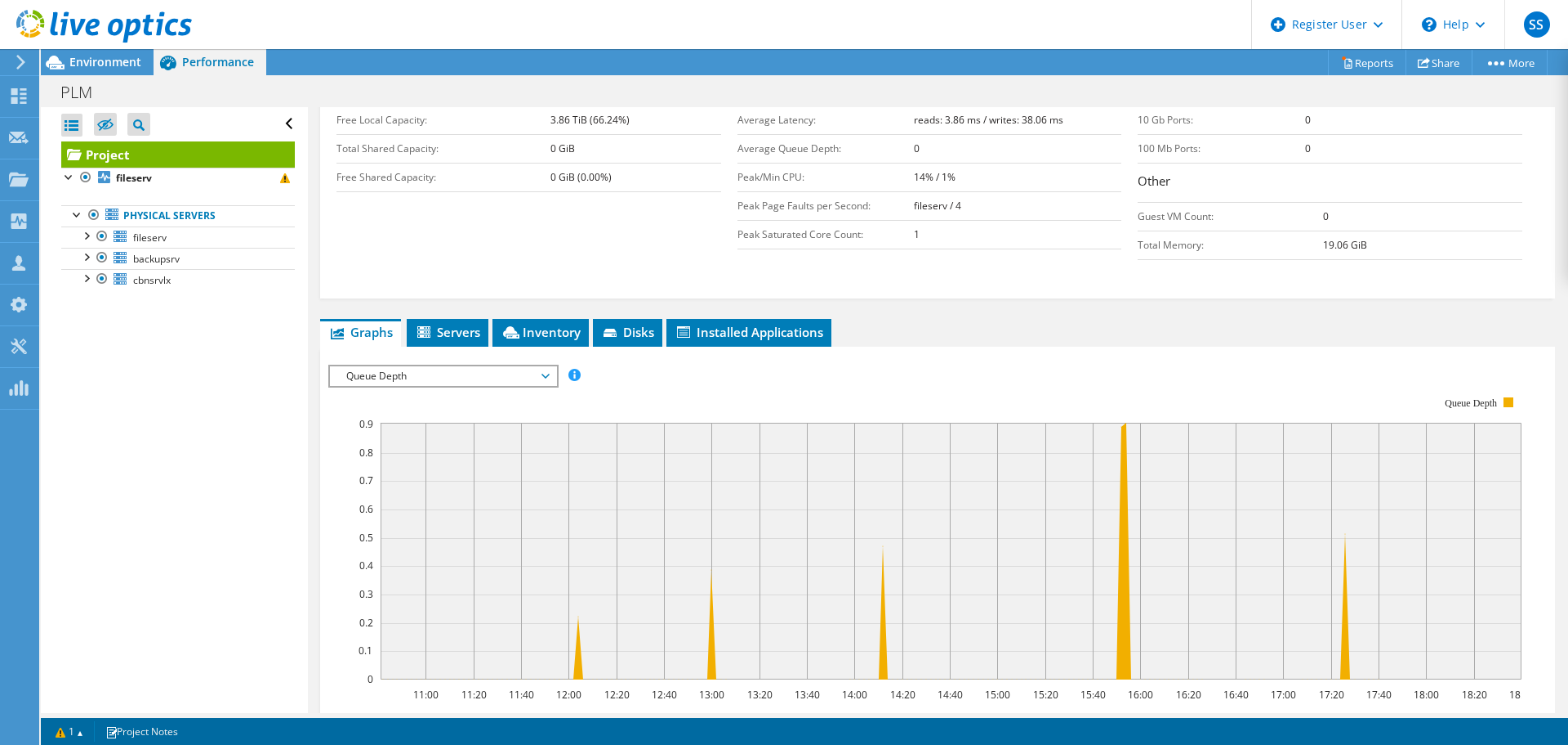
click at [463, 380] on span "Queue Depth" at bounding box center [443, 376] width 210 height 20
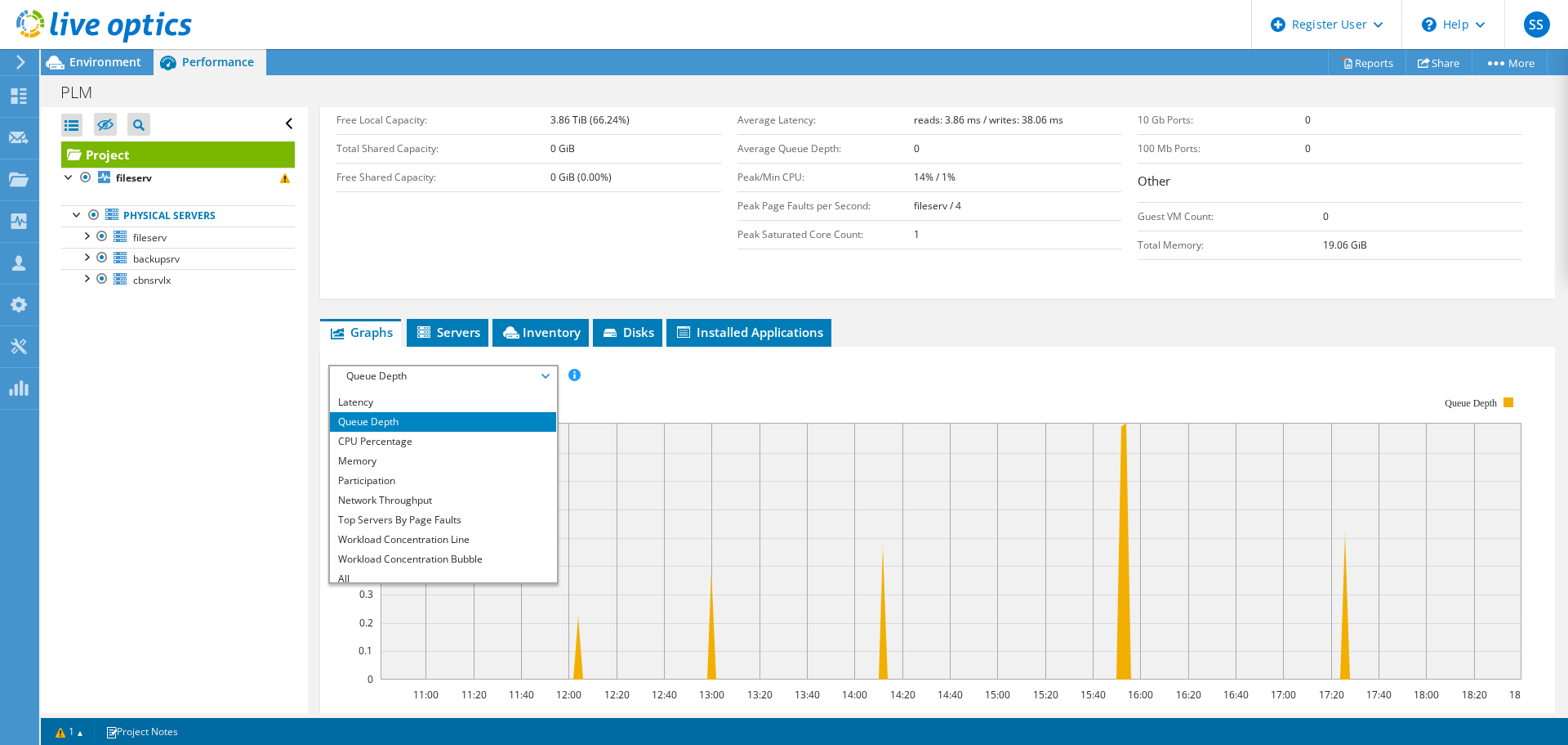
scroll to position [59, 0]
click at [415, 505] on li "Top Servers By Page Faults" at bounding box center [443, 513] width 226 height 20
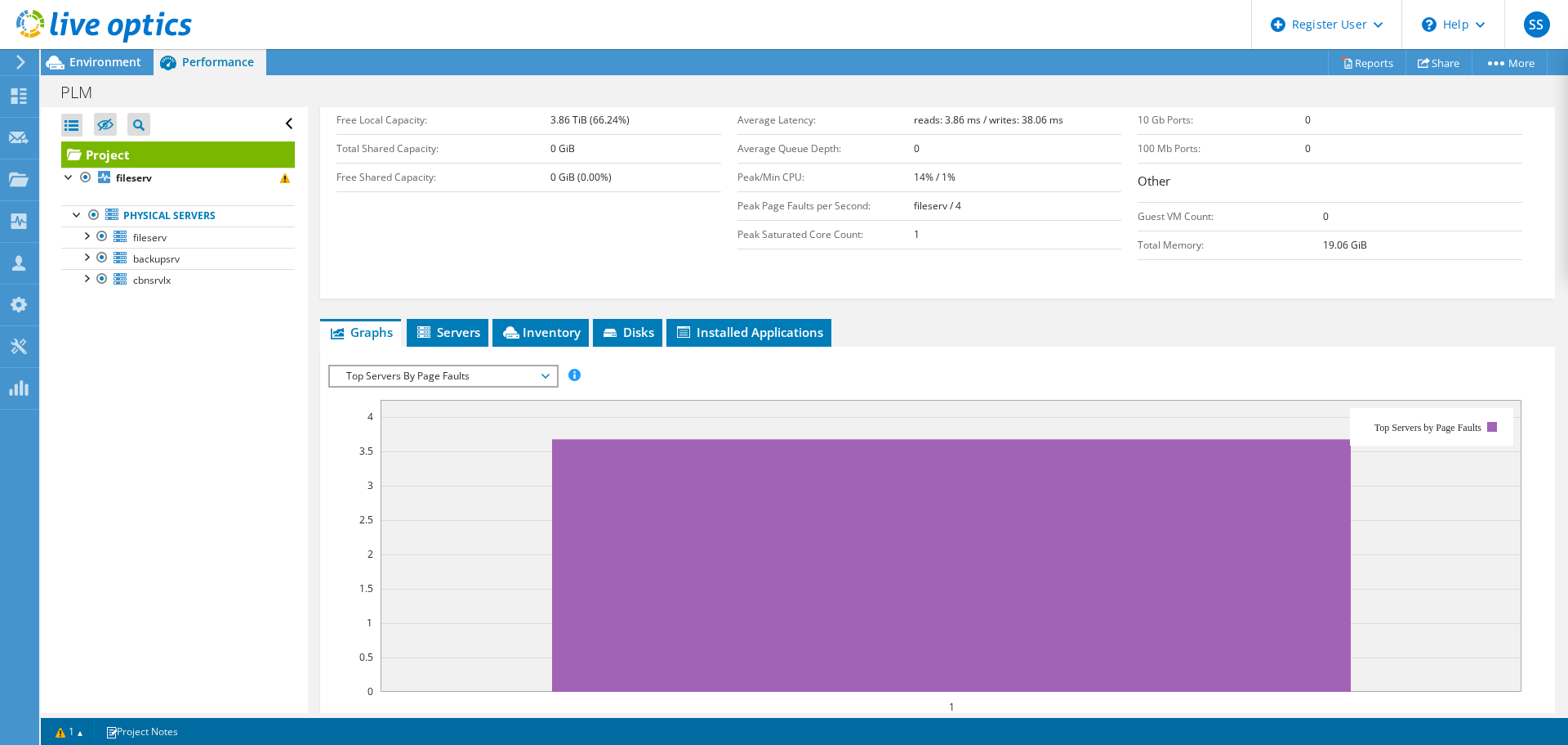
scroll to position [610, 0]
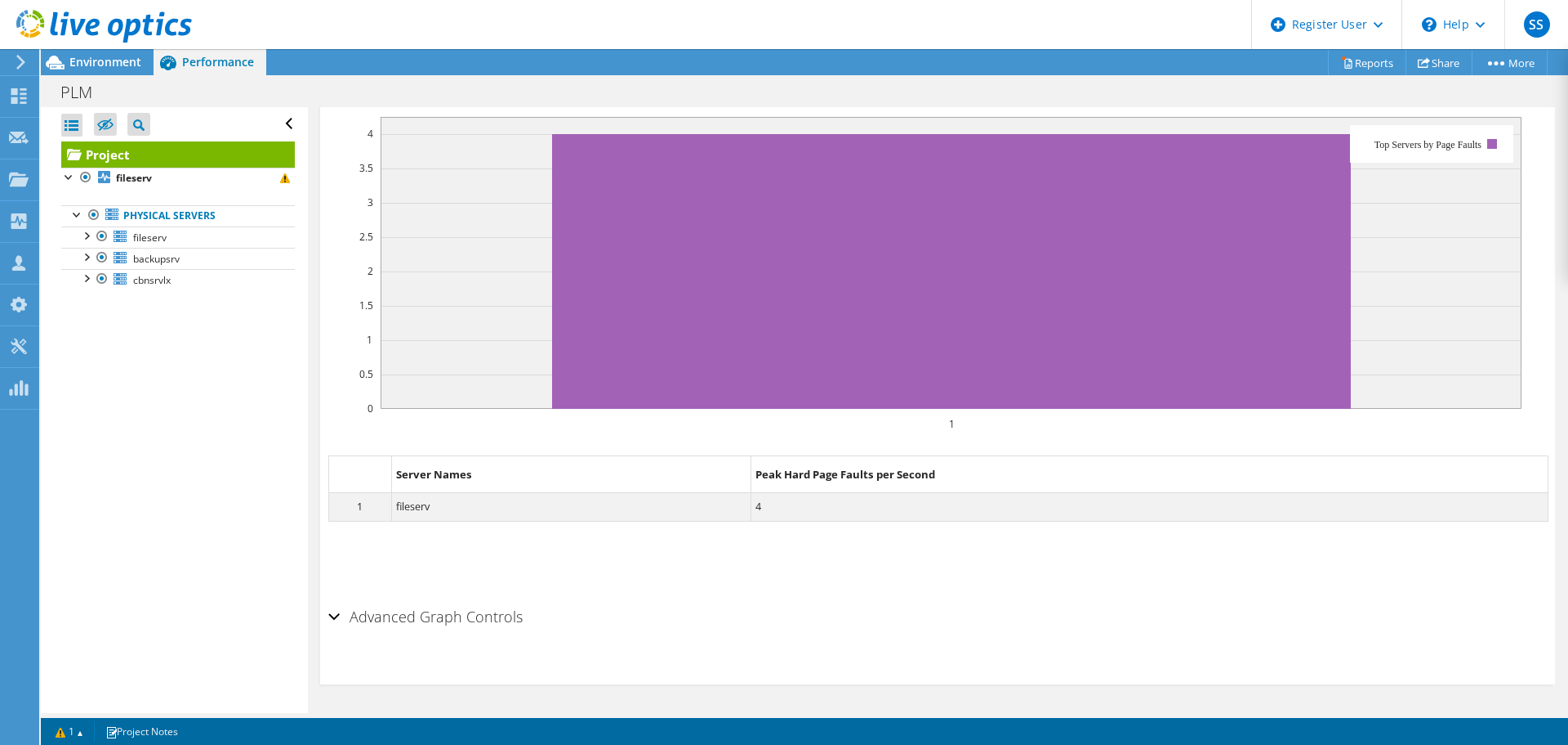
click at [414, 512] on dd "fileserv" at bounding box center [572, 506] width 360 height 28
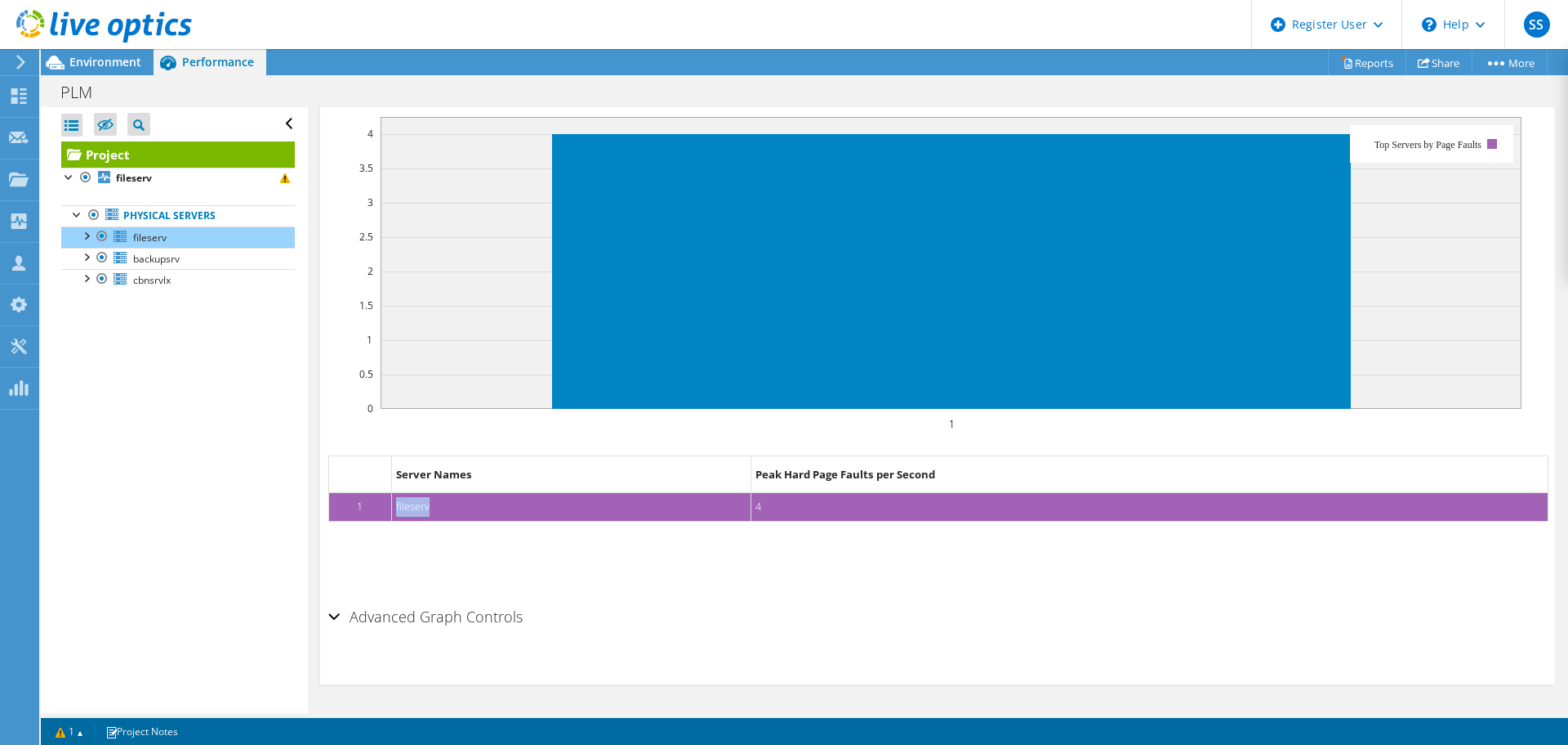
click at [414, 512] on dd "fileserv" at bounding box center [572, 506] width 360 height 28
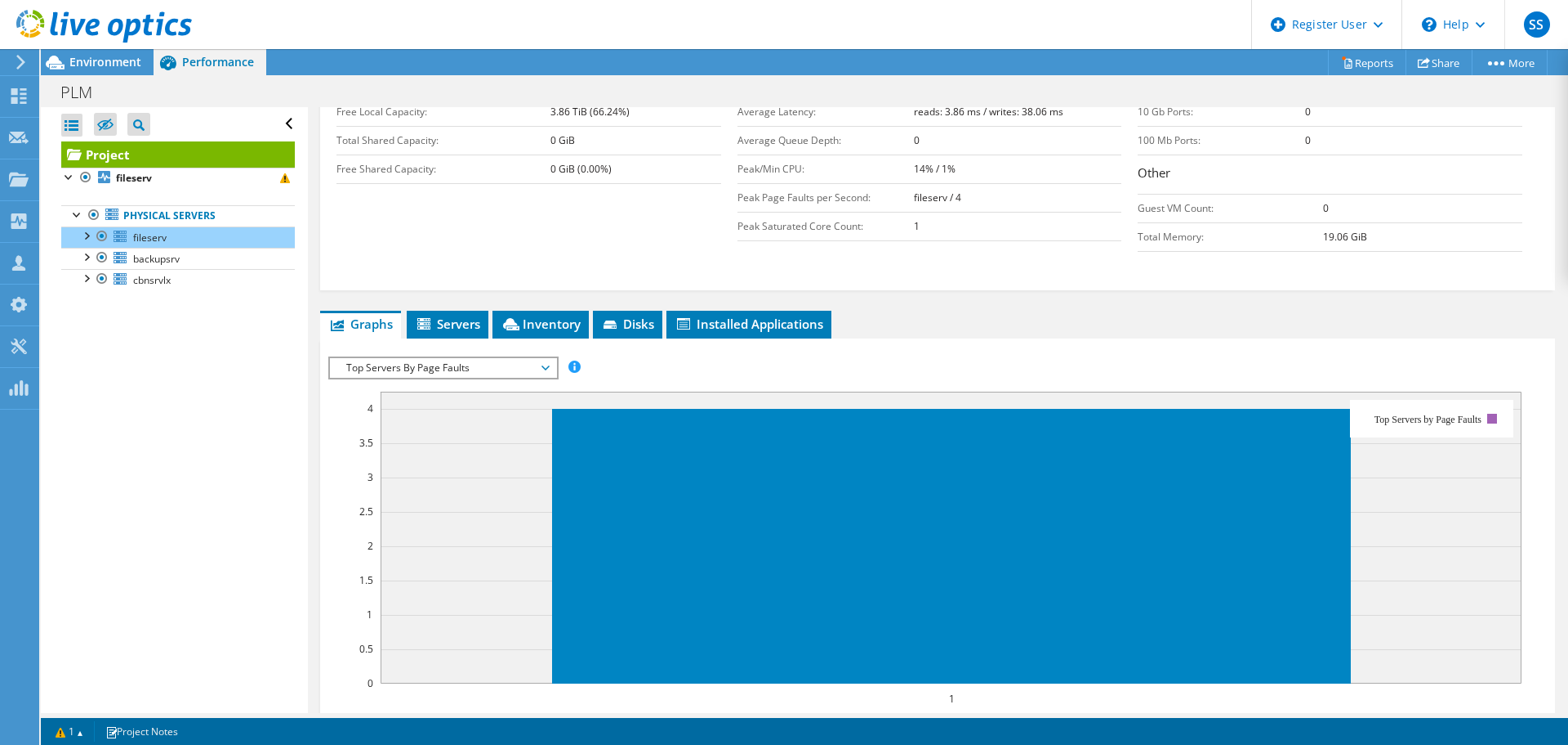
scroll to position [201, 0]
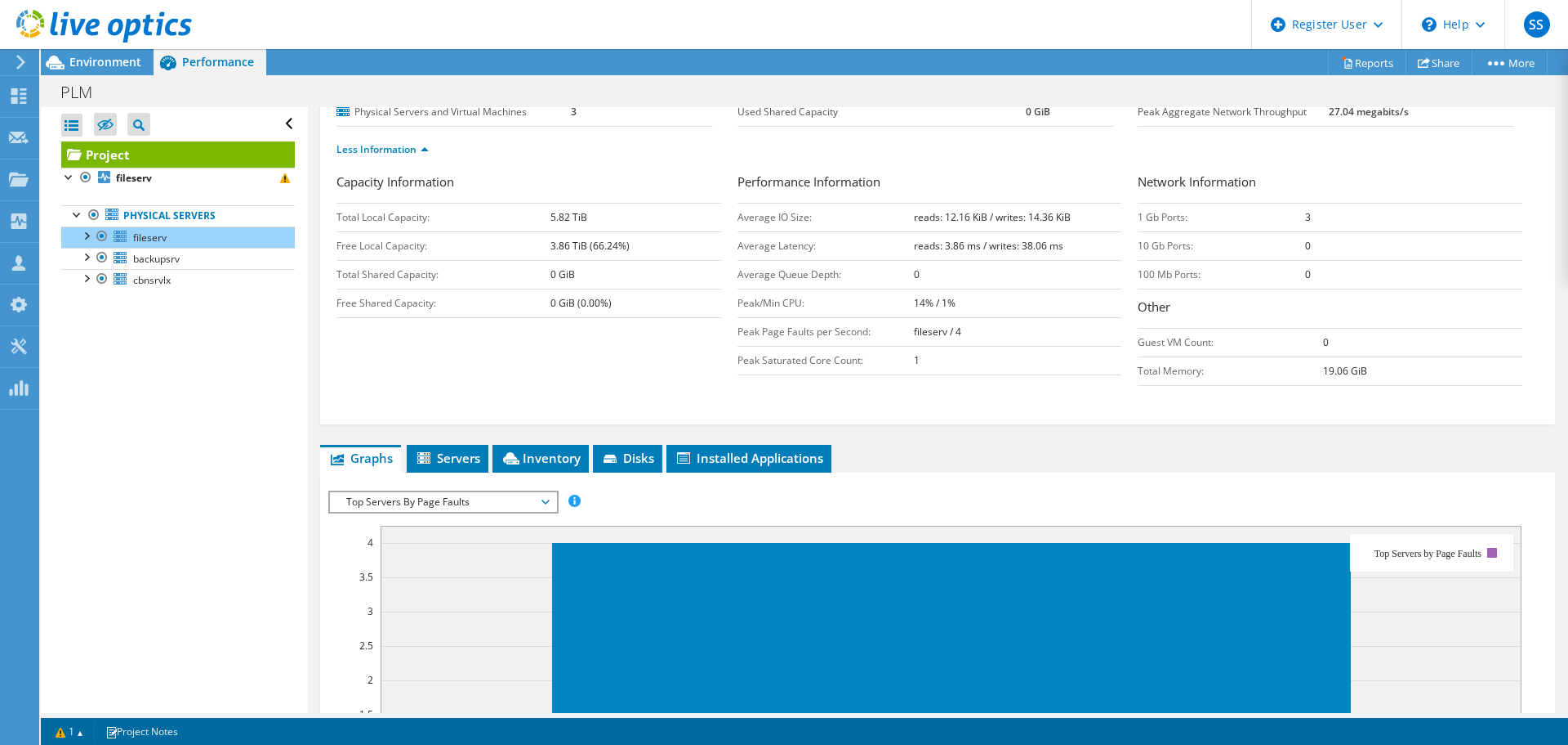
click at [436, 495] on span "Top Servers By Page Faults" at bounding box center [443, 502] width 210 height 20
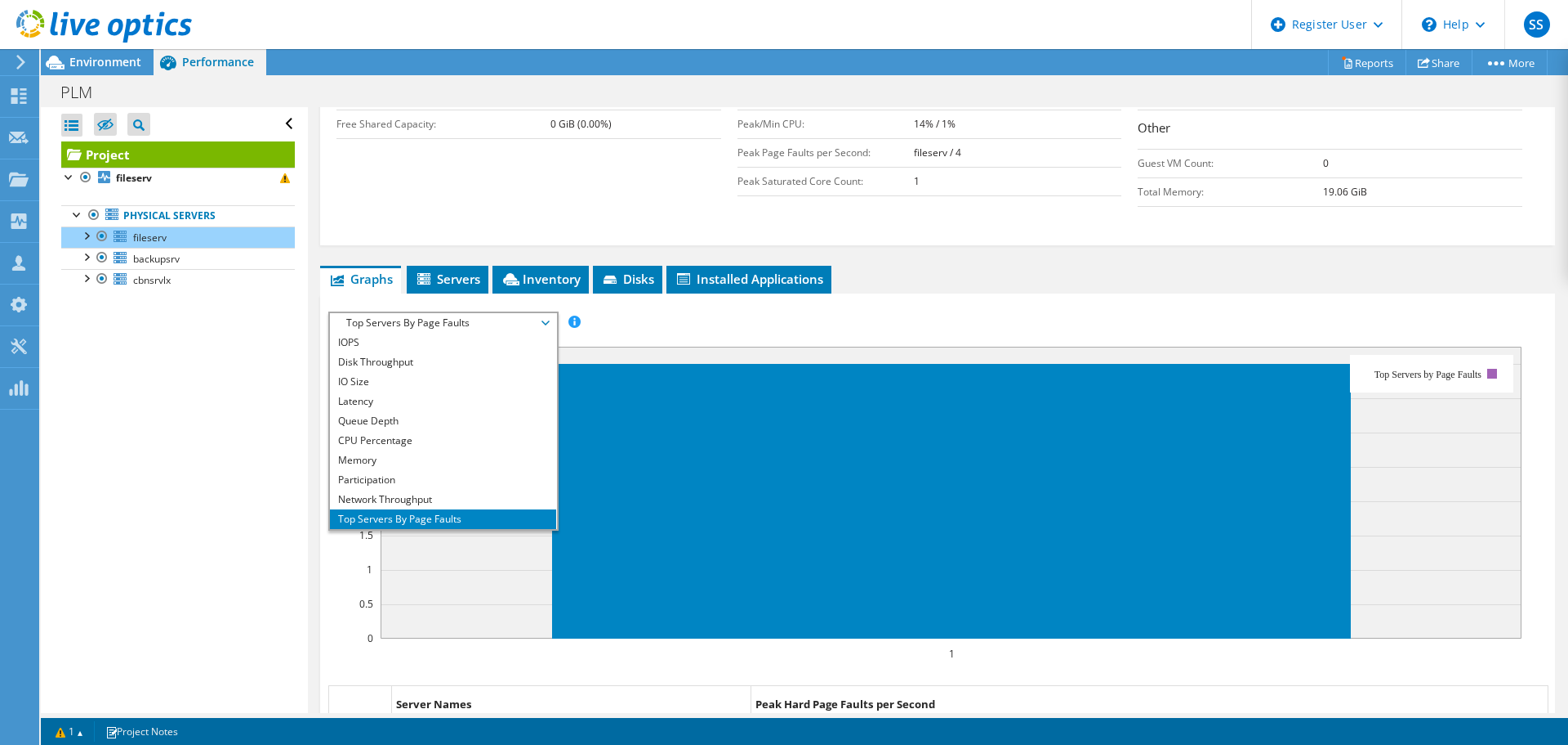
scroll to position [446, 0]
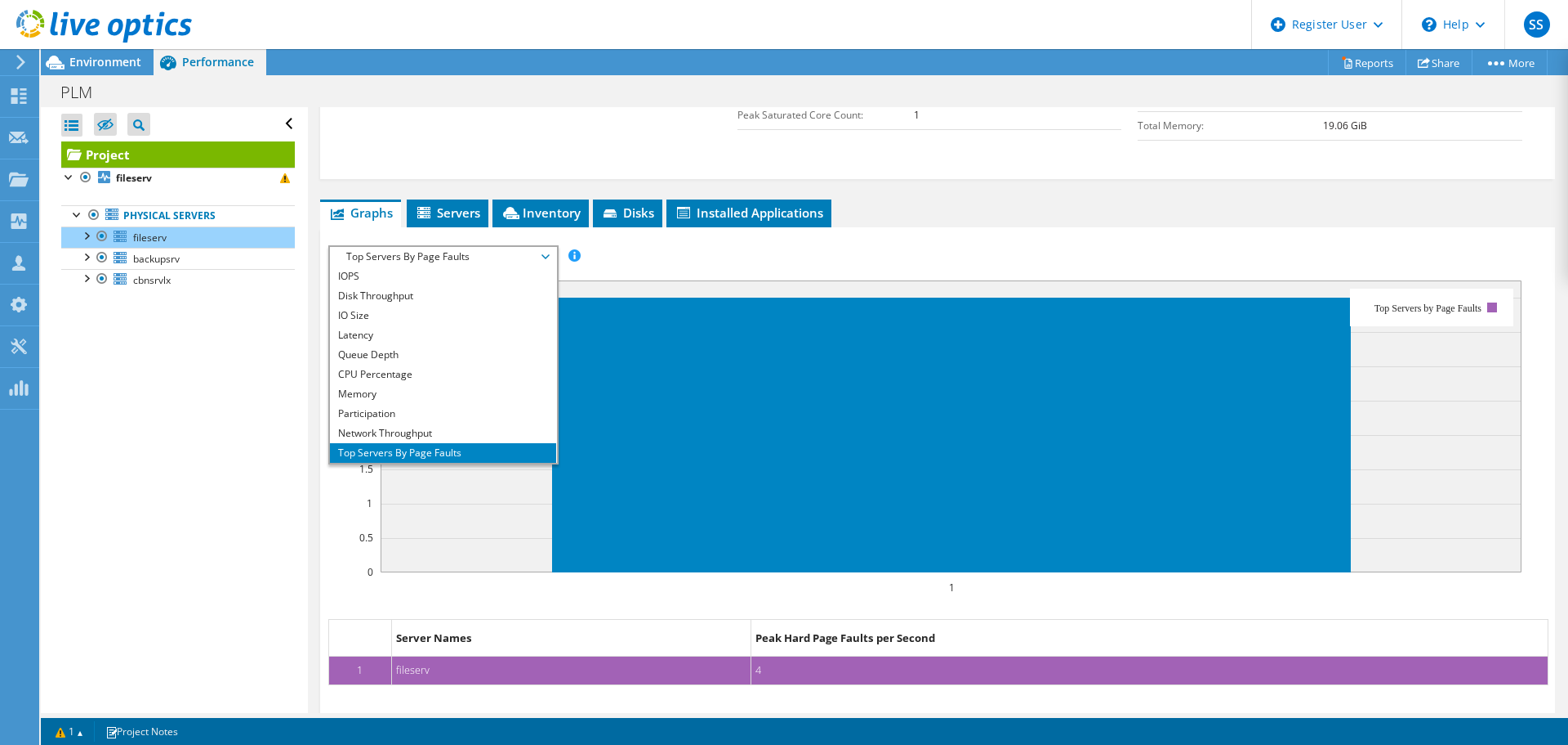
click at [386, 276] on li "IOPS" at bounding box center [443, 276] width 226 height 20
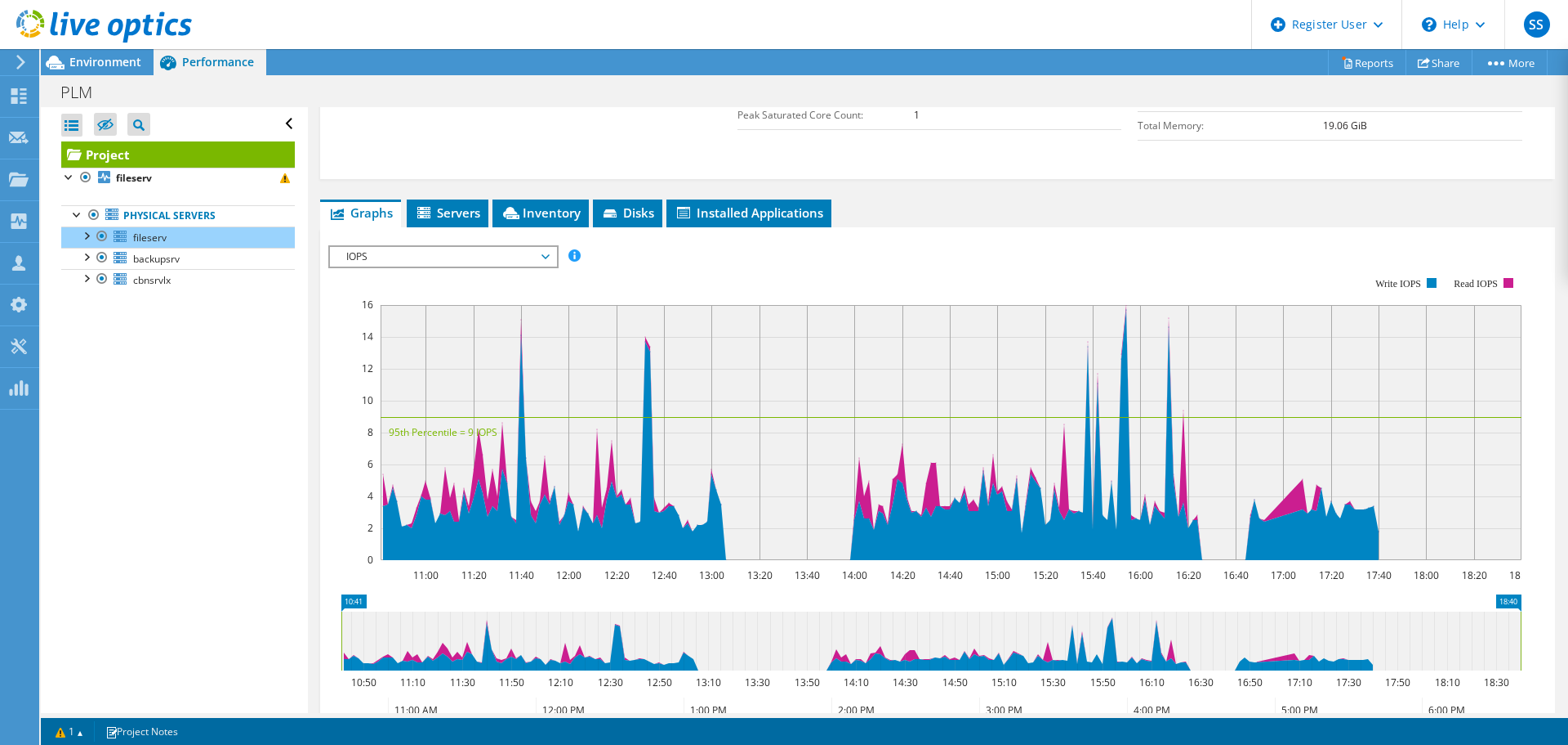
click at [104, 52] on div at bounding box center [96, 27] width 192 height 54
click at [98, 63] on span "Environment" at bounding box center [105, 62] width 72 height 16
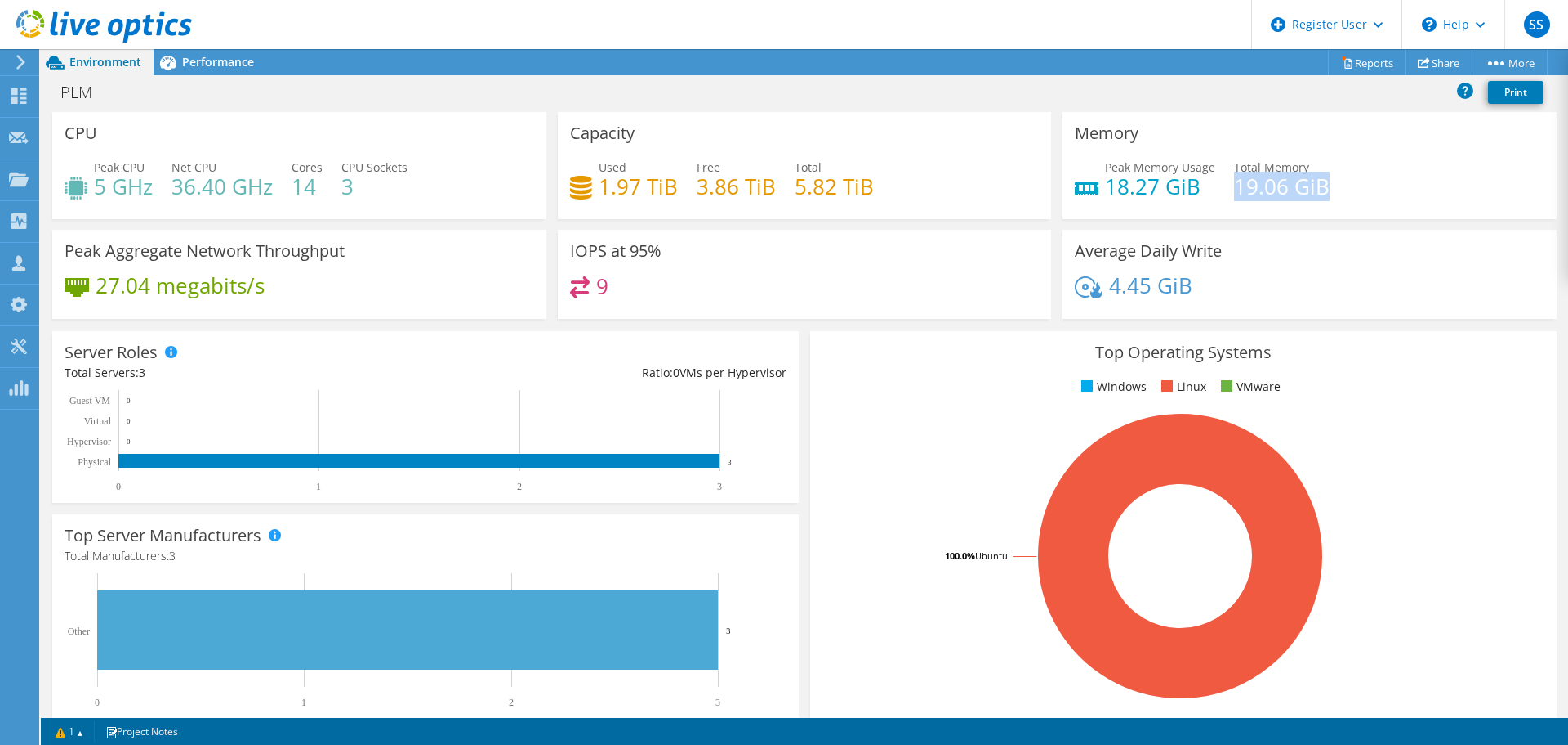
drag, startPoint x: 1242, startPoint y: 184, endPoint x: 1485, endPoint y: 190, distance: 243.1
click at [1485, 190] on div "Peak Memory Usage 18.27 GiB Total Memory 19.06 GiB" at bounding box center [1310, 186] width 469 height 53
click at [184, 75] on div "PLM Print" at bounding box center [804, 93] width 1528 height 37
click at [192, 75] on div "PLM Print" at bounding box center [804, 93] width 1528 height 37
click at [206, 67] on span "Performance" at bounding box center [218, 62] width 72 height 16
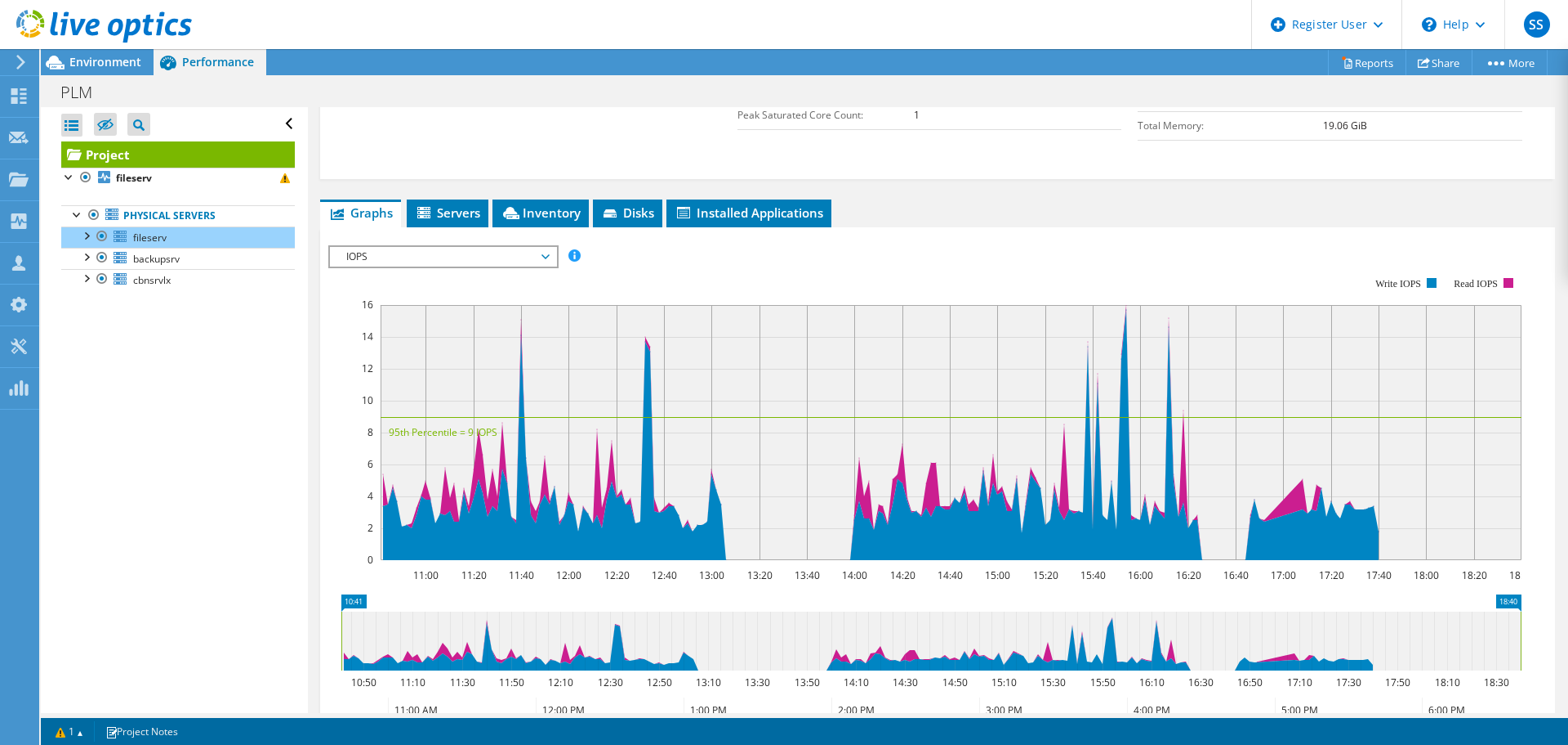
click at [103, 255] on div at bounding box center [102, 258] width 17 height 20
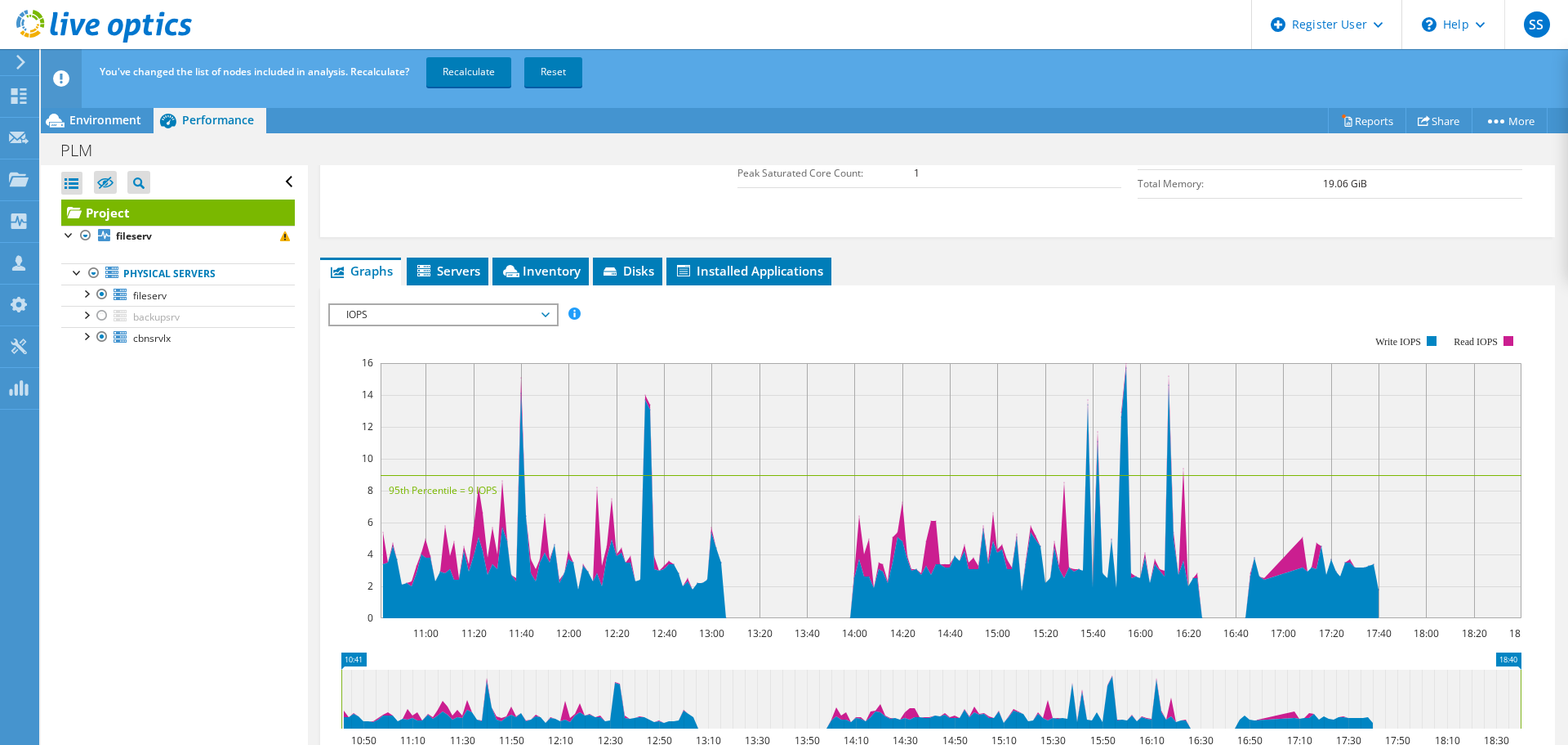
click at [103, 275] on link "Physical Servers" at bounding box center [178, 274] width 234 height 22
click at [98, 334] on div at bounding box center [102, 336] width 17 height 20
click at [488, 66] on link "Recalculate" at bounding box center [468, 72] width 85 height 30
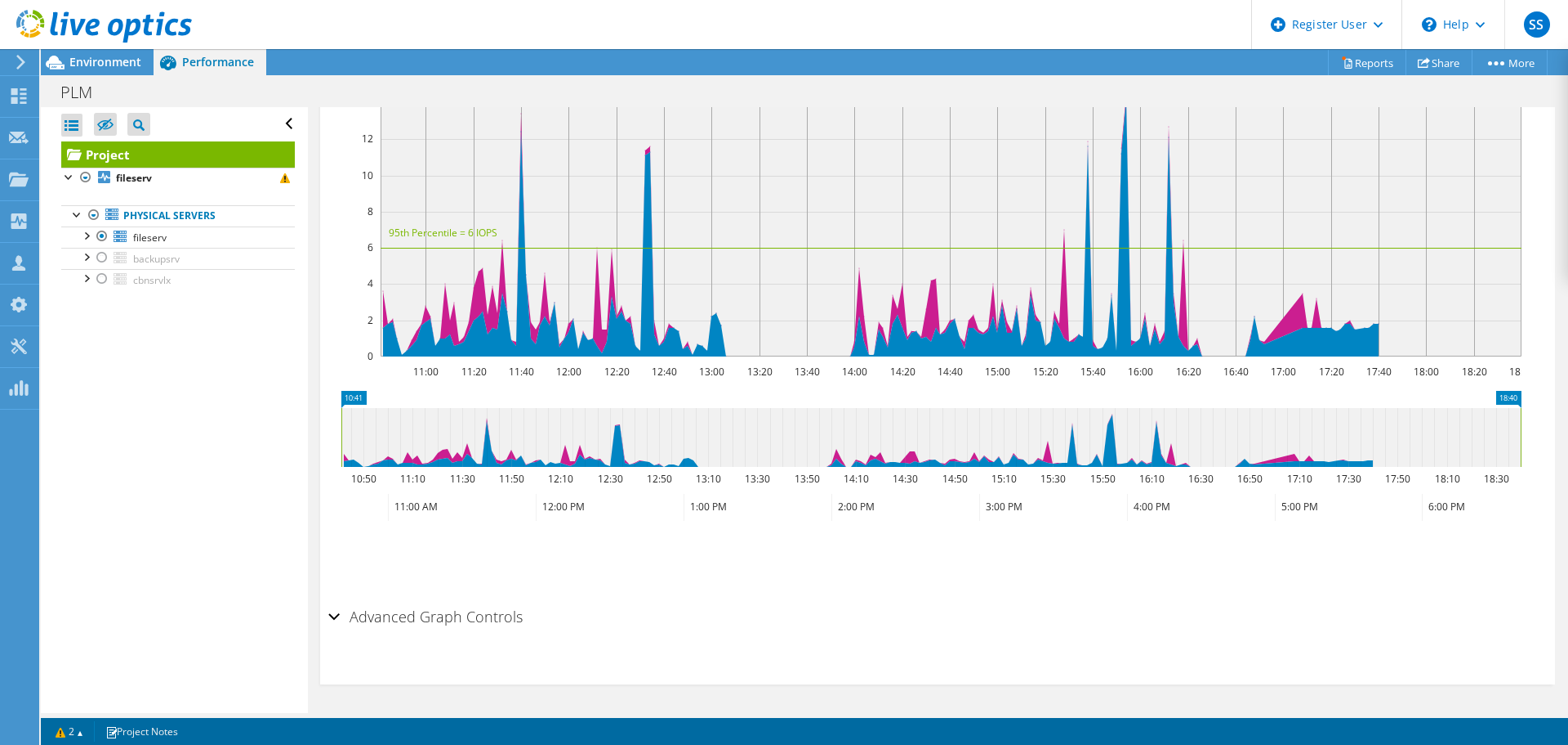
scroll to position [0, 0]
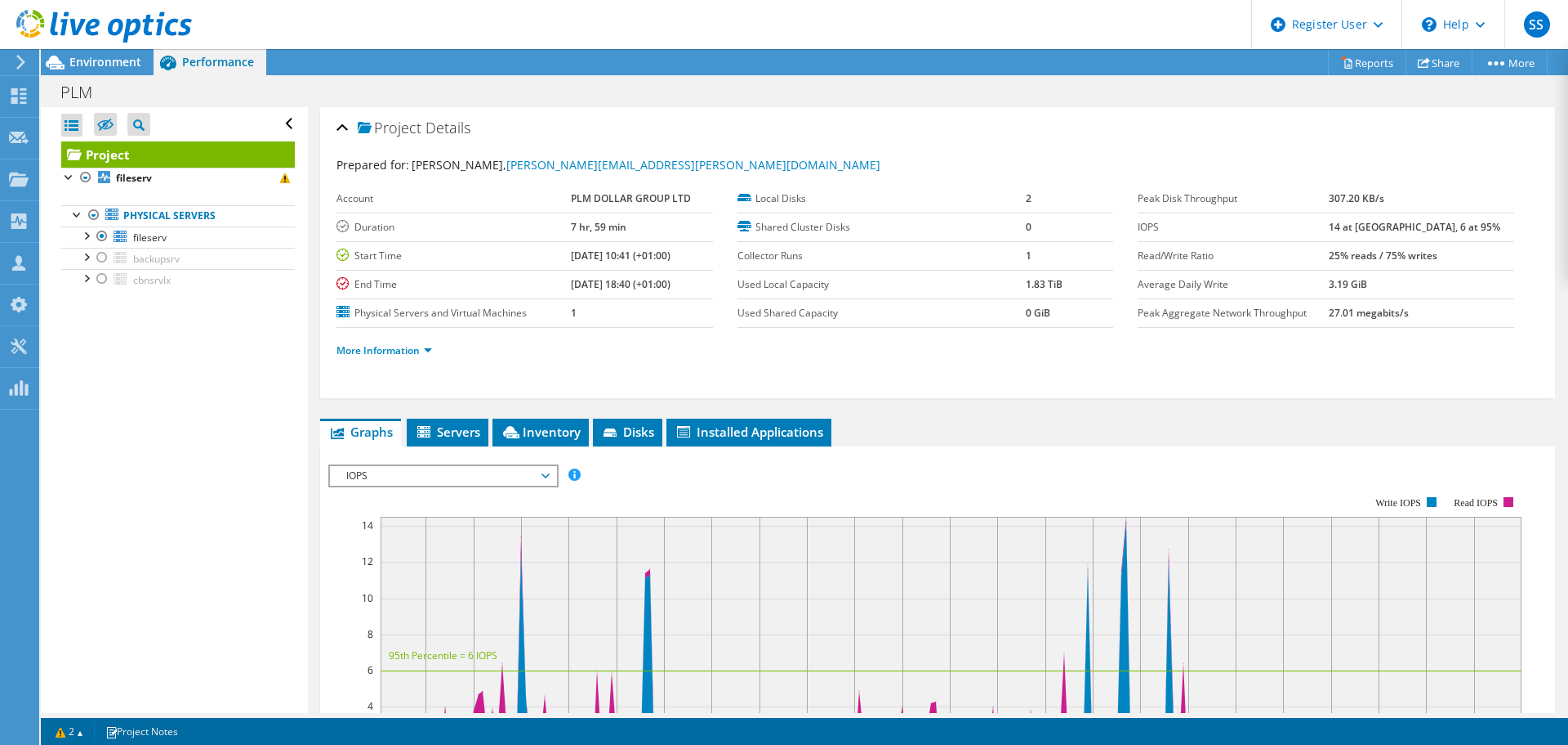
click at [110, 59] on span "Environment" at bounding box center [105, 62] width 72 height 16
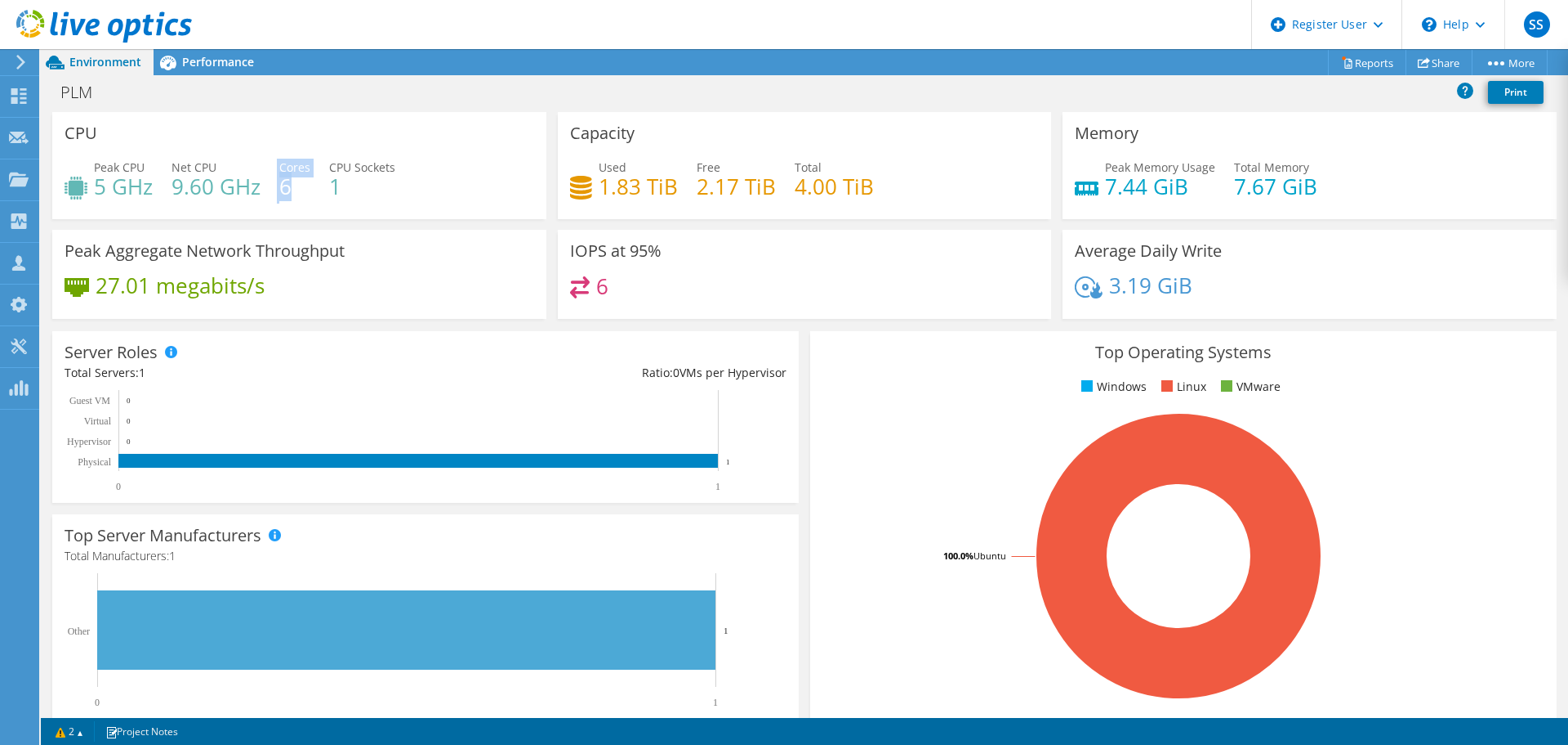
drag, startPoint x: 296, startPoint y: 186, endPoint x: 276, endPoint y: 185, distance: 20.0
click at [276, 185] on div "Peak CPU 5 GHz Net CPU 9.60 GHz Cores 6 CPU Sockets 1" at bounding box center [299, 186] width 469 height 53
click at [642, 191] on h4 "1.83 TiB" at bounding box center [638, 186] width 79 height 18
drag, startPoint x: 598, startPoint y: 189, endPoint x: 686, endPoint y: 191, distance: 88.0
click at [686, 191] on div "Used 1.83 TiB Free 2.17 TiB Total 4.00 TiB" at bounding box center [805, 186] width 469 height 53
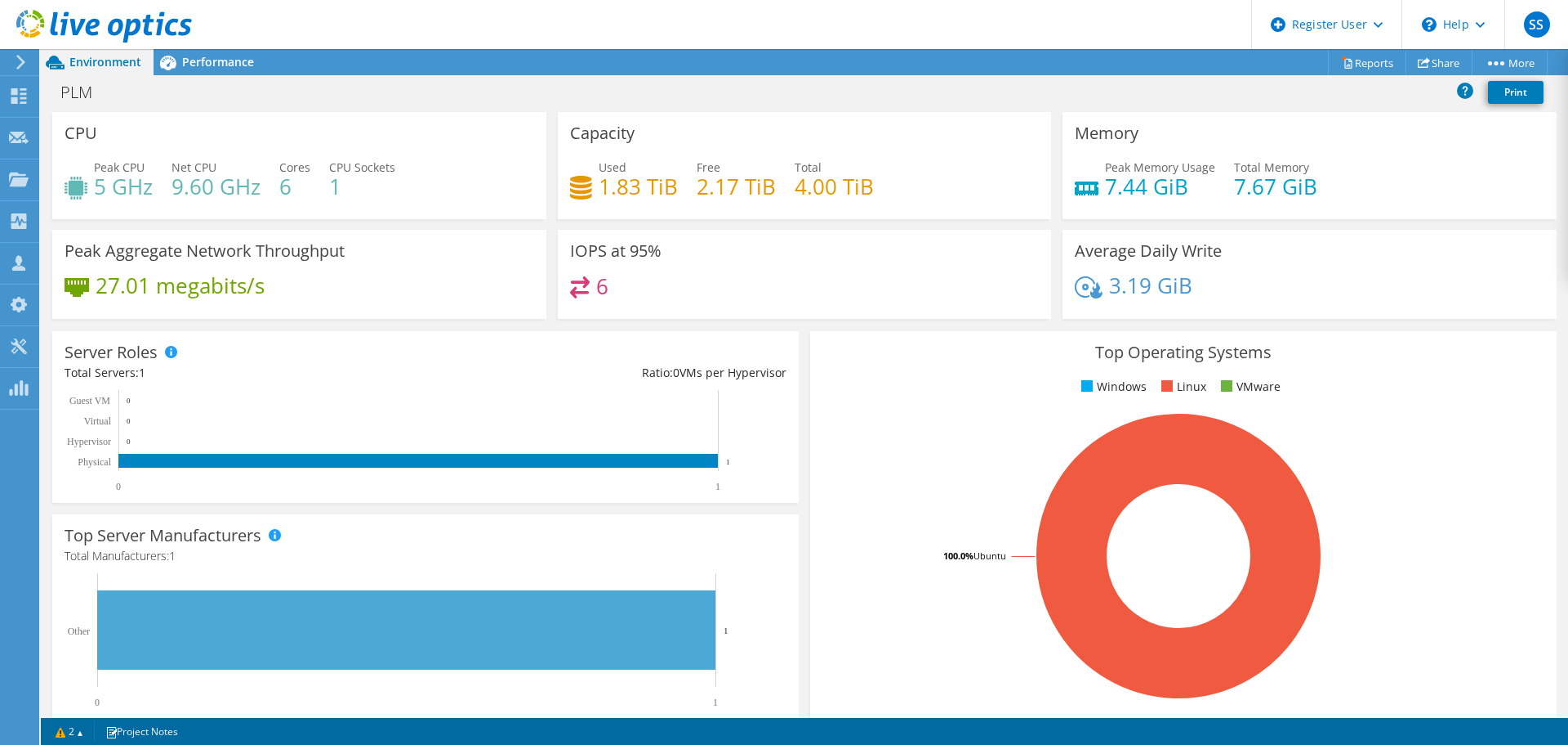
click at [911, 188] on div "Used 1.83 TiB Free 2.17 TiB Total 4.00 TiB" at bounding box center [805, 186] width 469 height 53
drag, startPoint x: 1102, startPoint y: 188, endPoint x: 1183, endPoint y: 189, distance: 81.0
click at [1183, 189] on h4 "7.44 GiB" at bounding box center [1161, 186] width 110 height 18
click at [795, 191] on h4 "4.00 TiB" at bounding box center [834, 186] width 79 height 18
drag, startPoint x: 598, startPoint y: 184, endPoint x: 883, endPoint y: 183, distance: 285.0
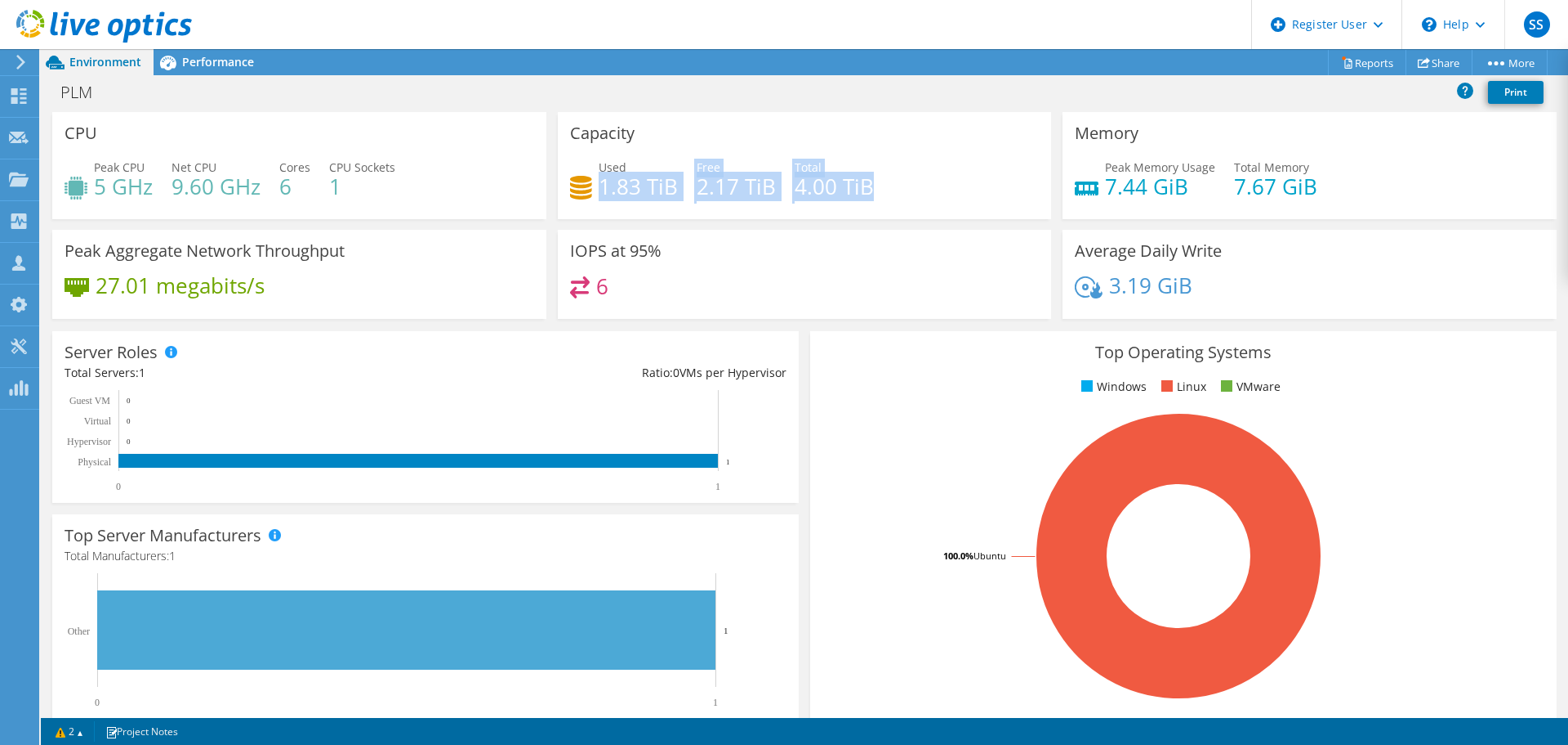
click at [883, 183] on div "Used 1.83 TiB Free 2.17 TiB Total 4.00 TiB" at bounding box center [805, 186] width 469 height 53
click at [795, 195] on h4 "4.00 TiB" at bounding box center [834, 186] width 79 height 18
click at [227, 64] on span "Performance" at bounding box center [218, 62] width 72 height 16
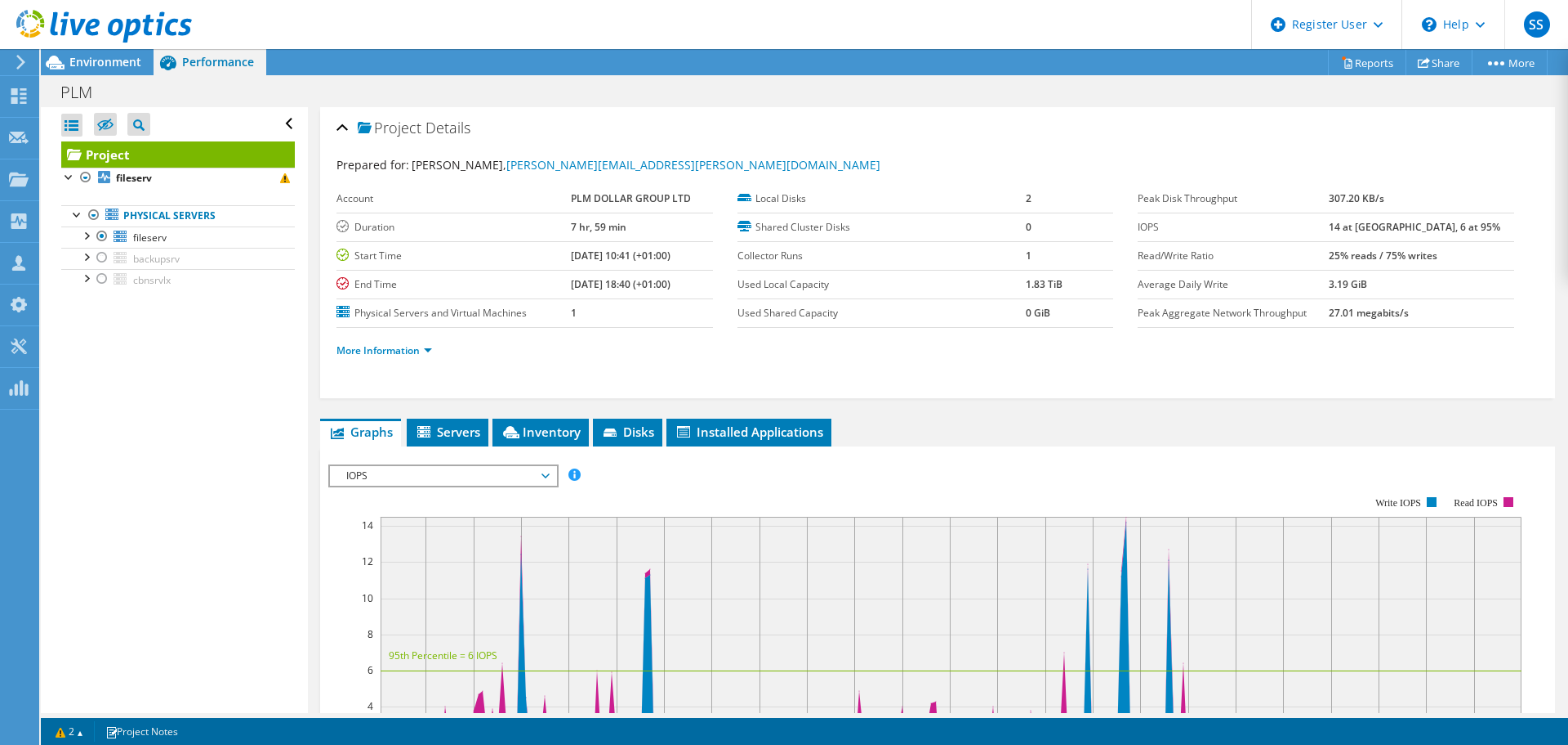
click at [95, 214] on div at bounding box center [94, 215] width 17 height 20
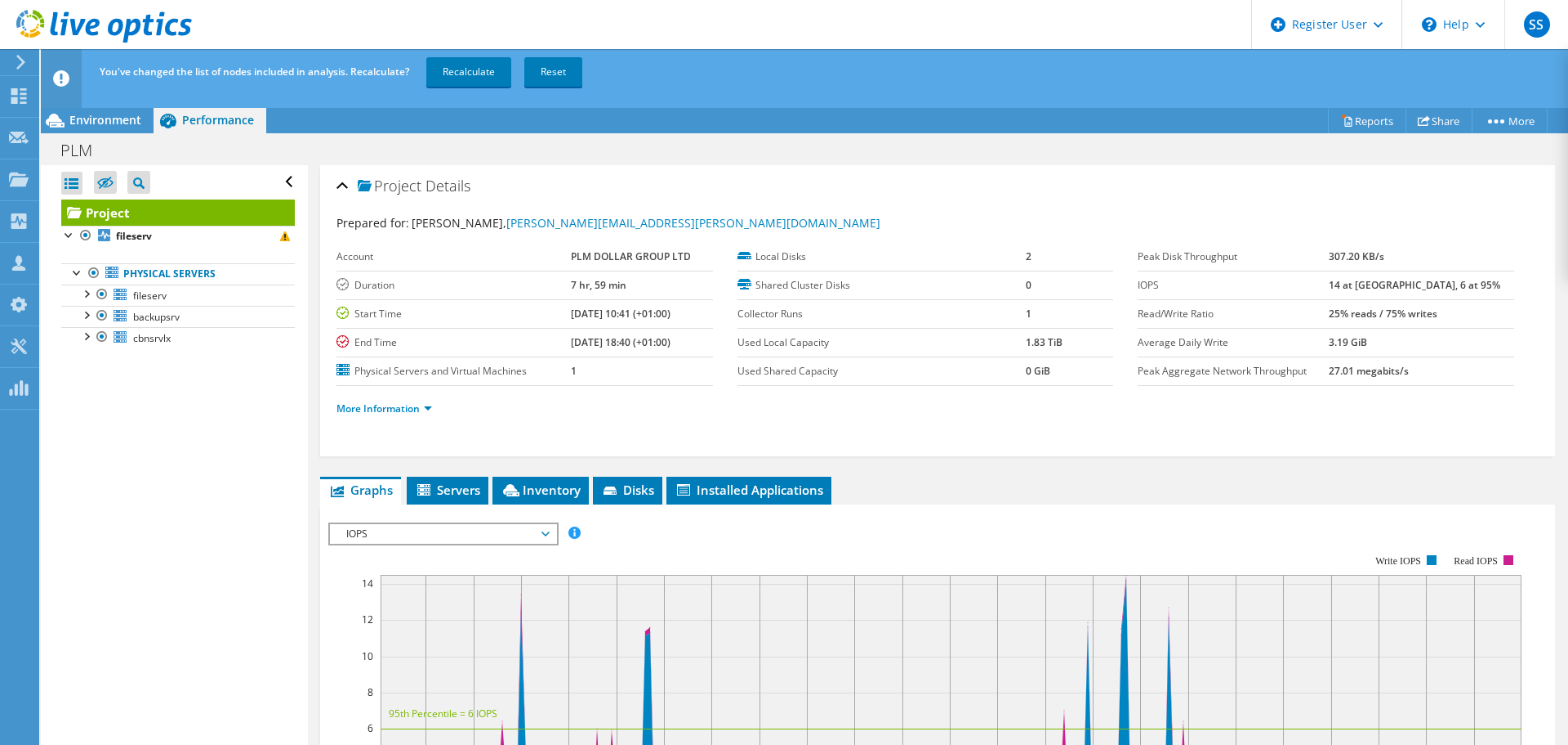
click at [455, 60] on link "Recalculate" at bounding box center [468, 72] width 85 height 30
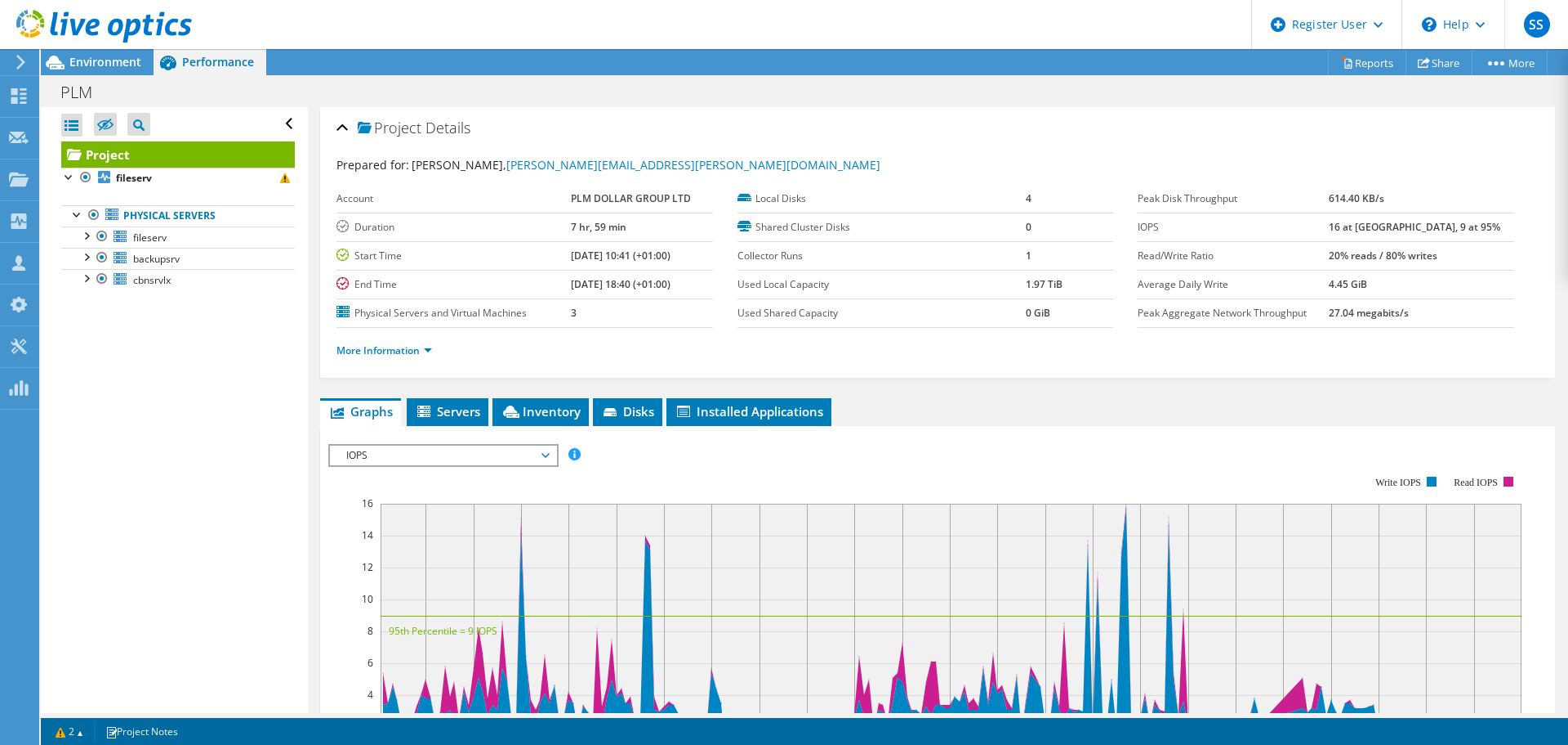
click at [114, 58] on span "Environment" at bounding box center [105, 62] width 72 height 16
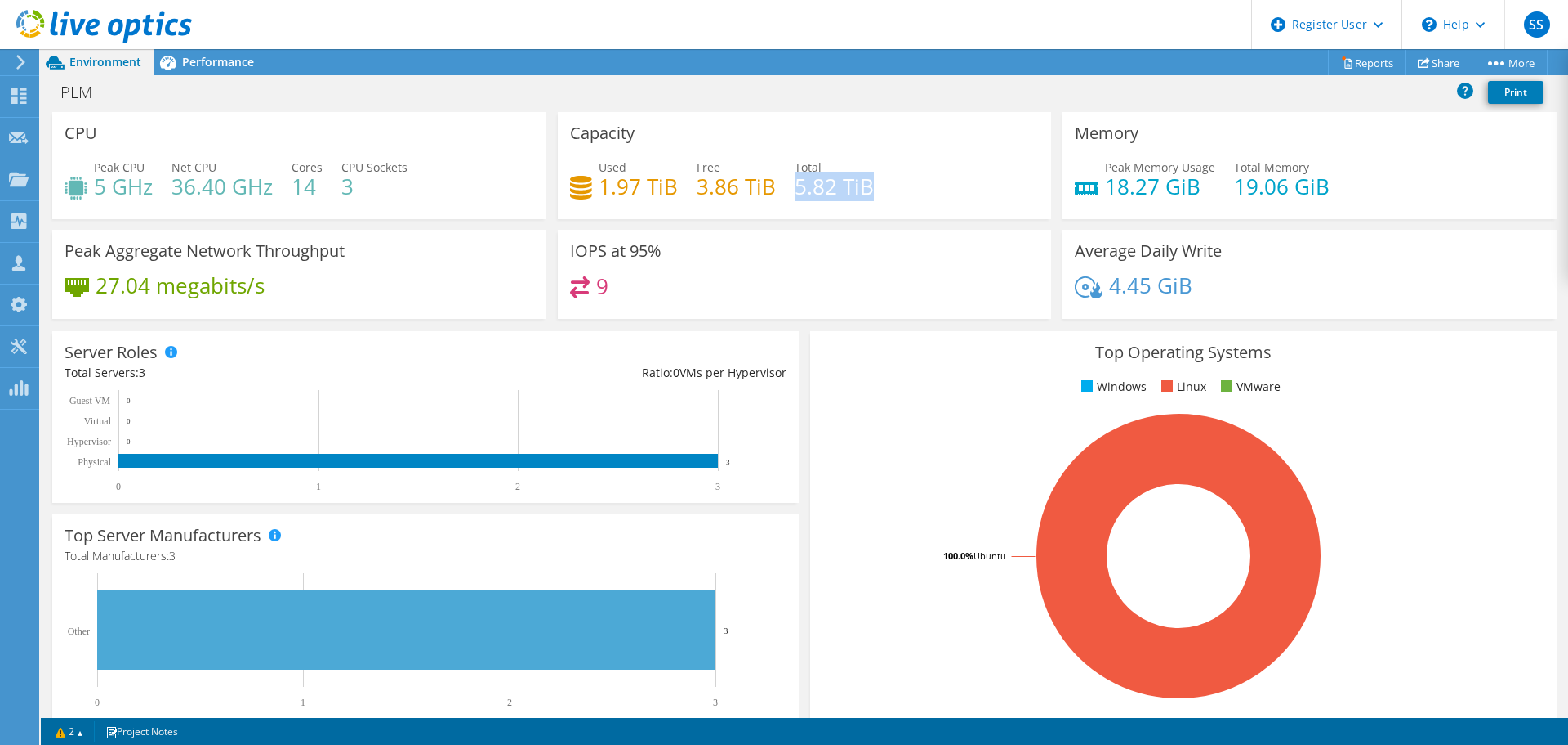
drag, startPoint x: 789, startPoint y: 186, endPoint x: 907, endPoint y: 185, distance: 118.0
click at [907, 185] on div "Used 1.97 TiB Free 3.86 TiB Total 5.82 TiB" at bounding box center [805, 186] width 469 height 53
click at [833, 192] on h4 "5.82 TiB" at bounding box center [834, 186] width 79 height 18
drag, startPoint x: 598, startPoint y: 188, endPoint x: 690, endPoint y: 188, distance: 92.0
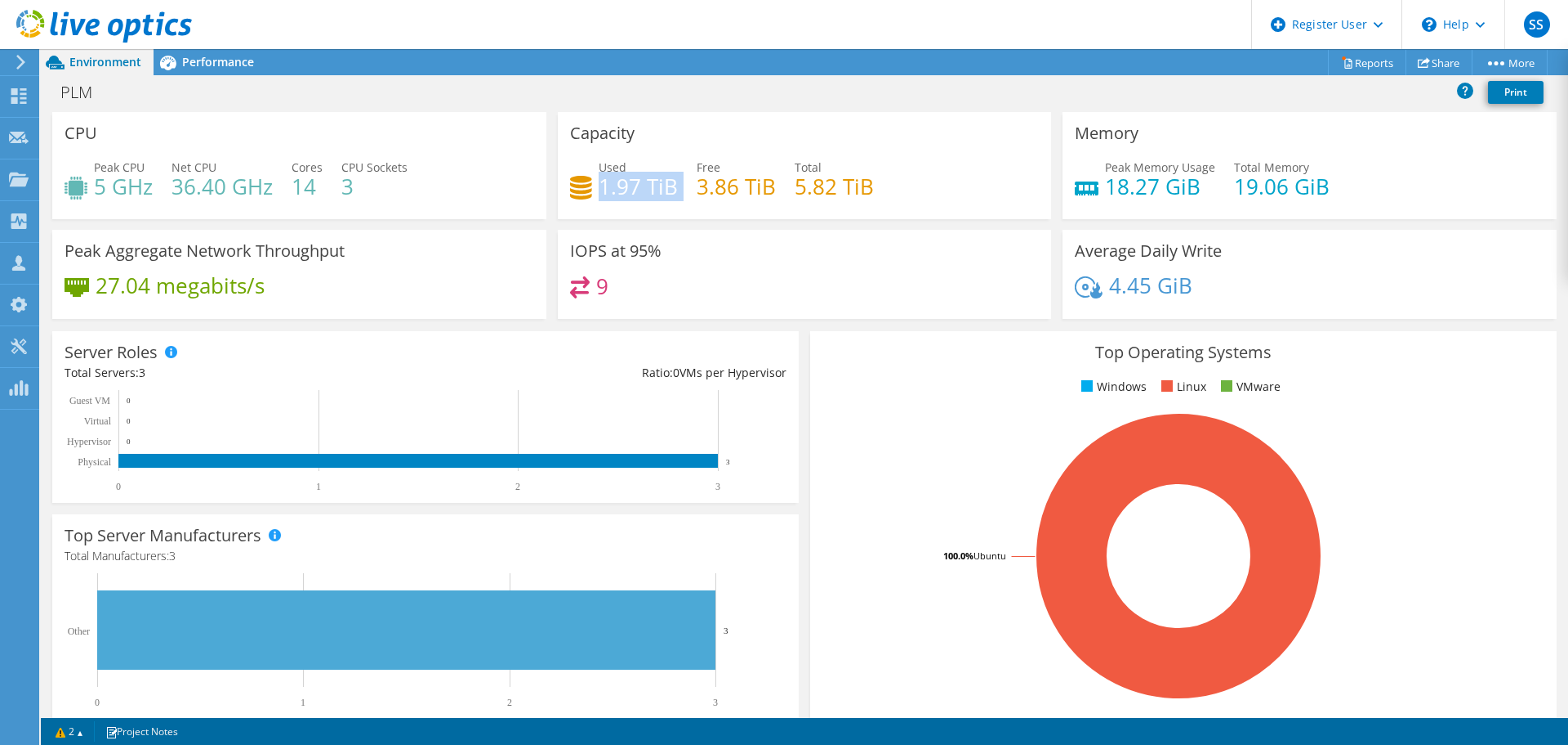
click at [690, 188] on div "Used 1.97 TiB Free 3.86 TiB Total 5.82 TiB" at bounding box center [805, 186] width 469 height 53
drag, startPoint x: 793, startPoint y: 187, endPoint x: 881, endPoint y: 185, distance: 88.0
click at [881, 185] on div "Used 1.97 TiB Free 3.86 TiB Total 5.82 TiB" at bounding box center [805, 186] width 469 height 53
click at [703, 185] on h4 "3.86 TiB" at bounding box center [737, 186] width 79 height 18
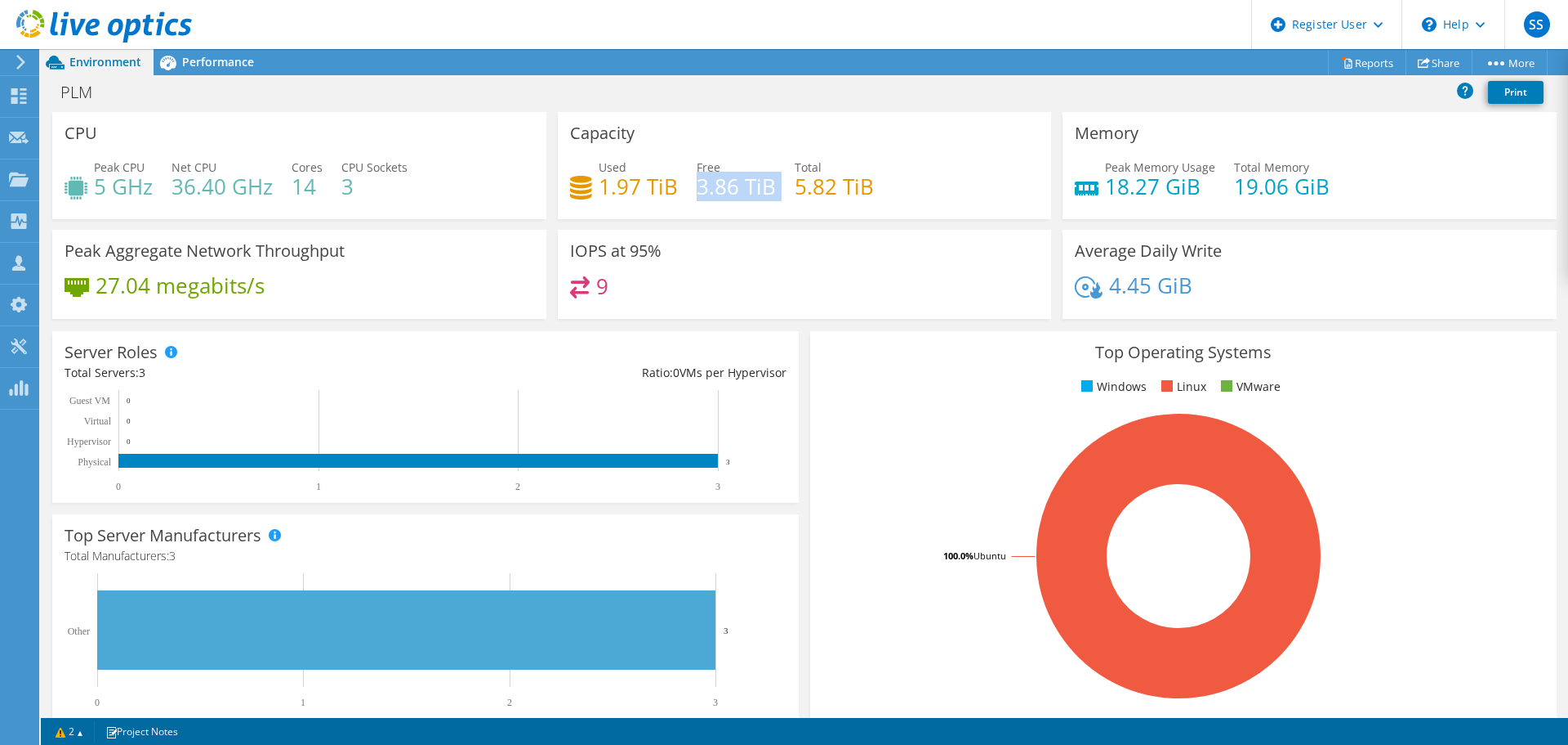
click at [703, 185] on h4 "3.86 TiB" at bounding box center [737, 186] width 79 height 18
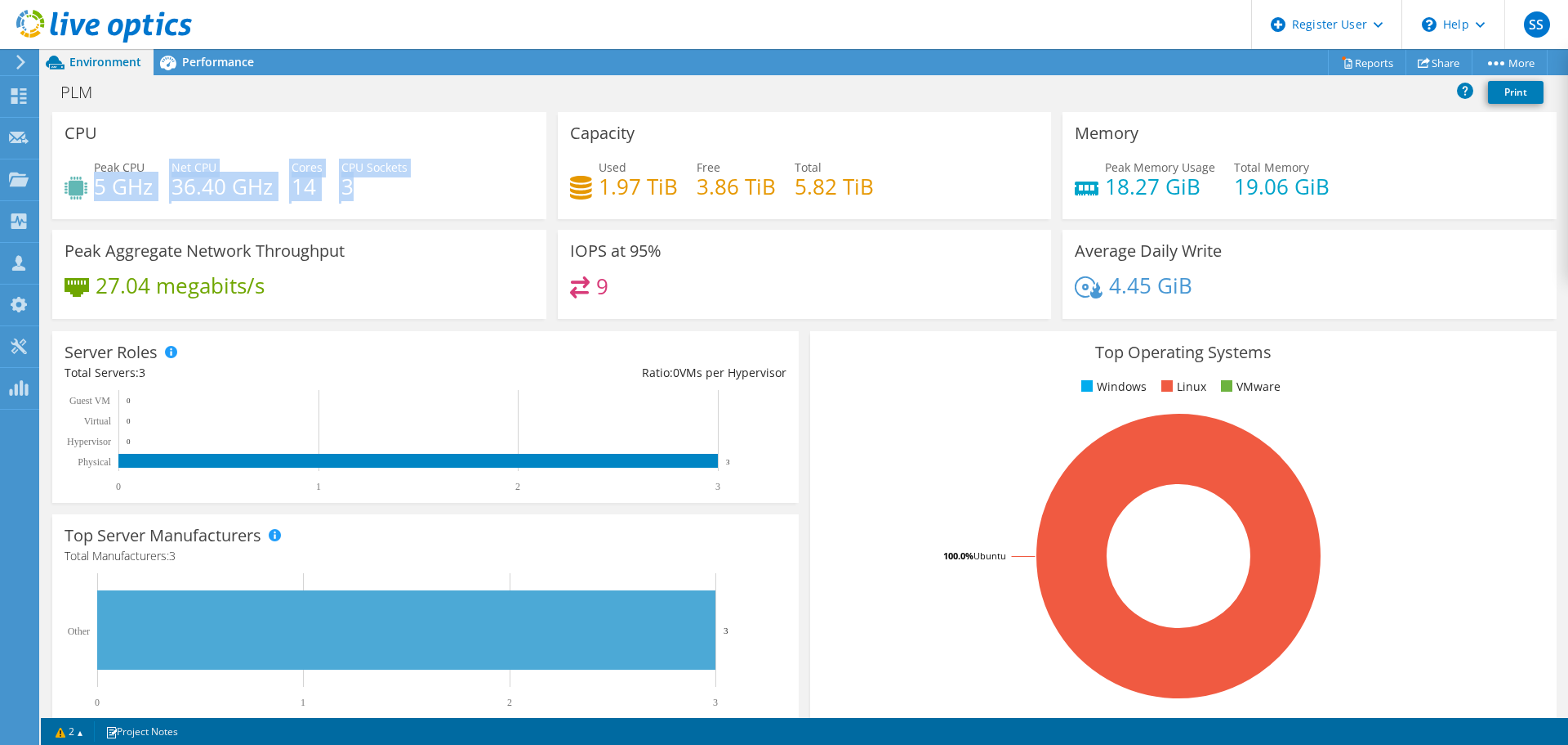
drag, startPoint x: 362, startPoint y: 191, endPoint x: 95, endPoint y: 192, distance: 267.0
click at [95, 192] on div "Peak CPU 5 GHz Net CPU 36.40 GHz Cores 14 CPU Sockets 3" at bounding box center [299, 186] width 469 height 53
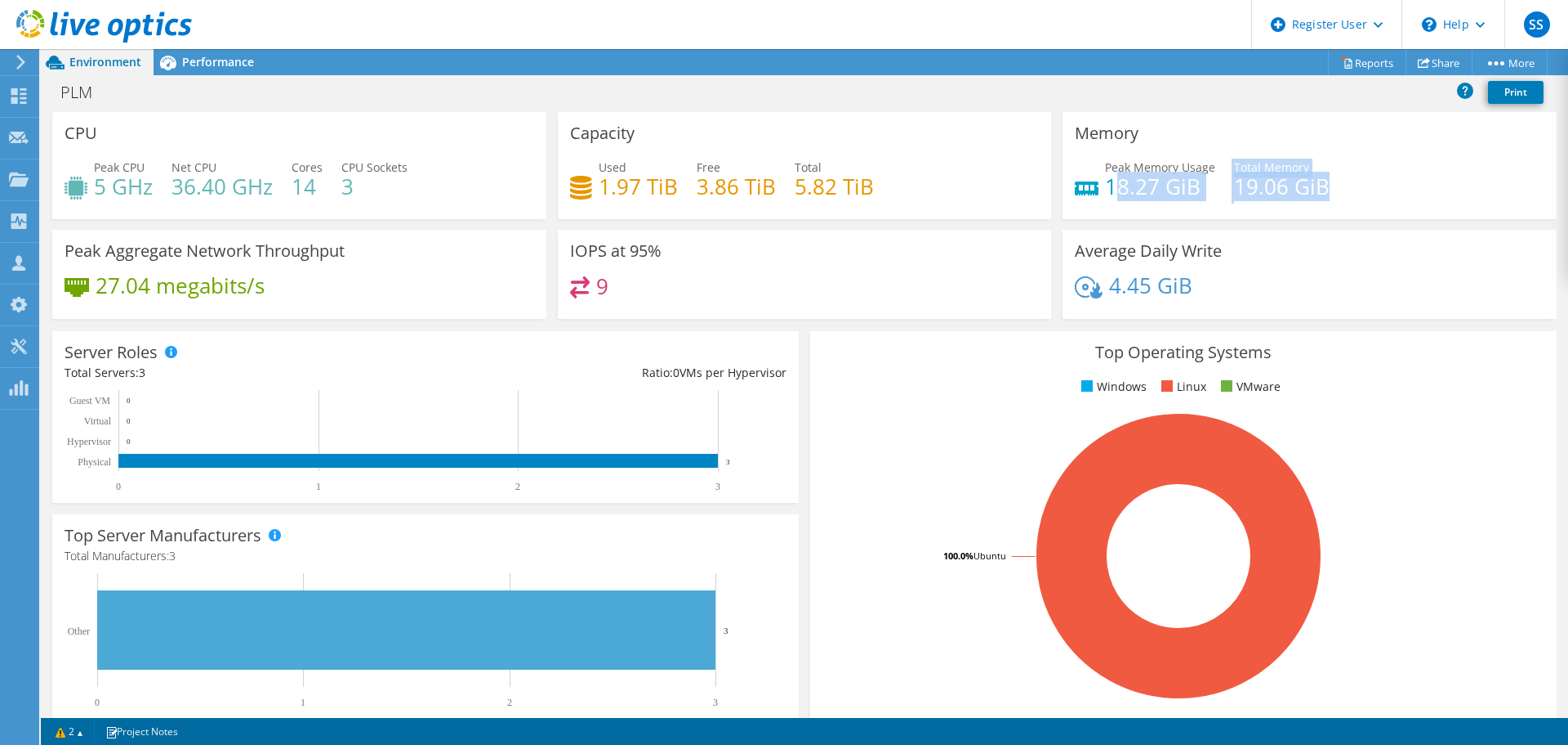
drag, startPoint x: 1105, startPoint y: 186, endPoint x: 1376, endPoint y: 186, distance: 271.0
click at [1376, 186] on div "Peak Memory Usage 18.27 GiB Total Memory 19.06 GiB" at bounding box center [1310, 186] width 469 height 53
drag, startPoint x: 606, startPoint y: 288, endPoint x: 596, endPoint y: 288, distance: 10.0
click at [596, 288] on div "9" at bounding box center [805, 294] width 469 height 36
